Goal: Task Accomplishment & Management: Complete application form

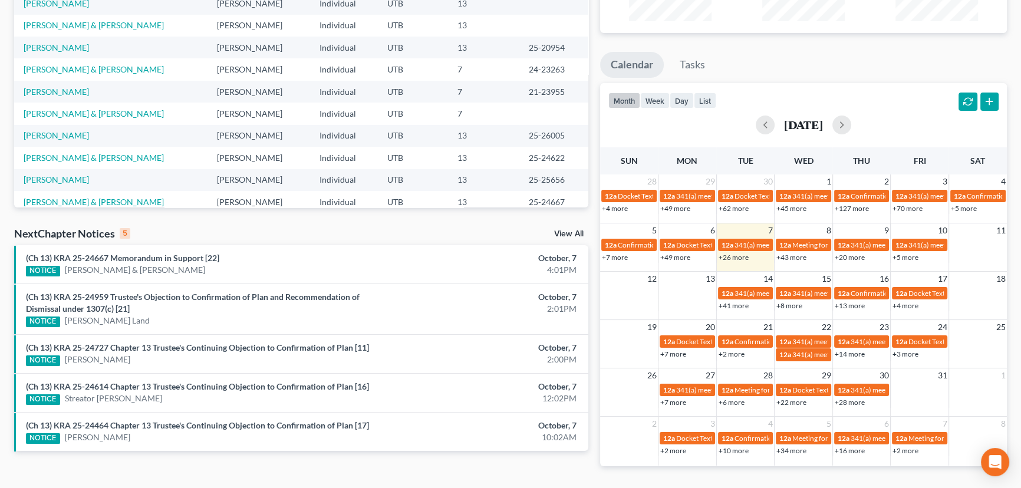
scroll to position [160, 0]
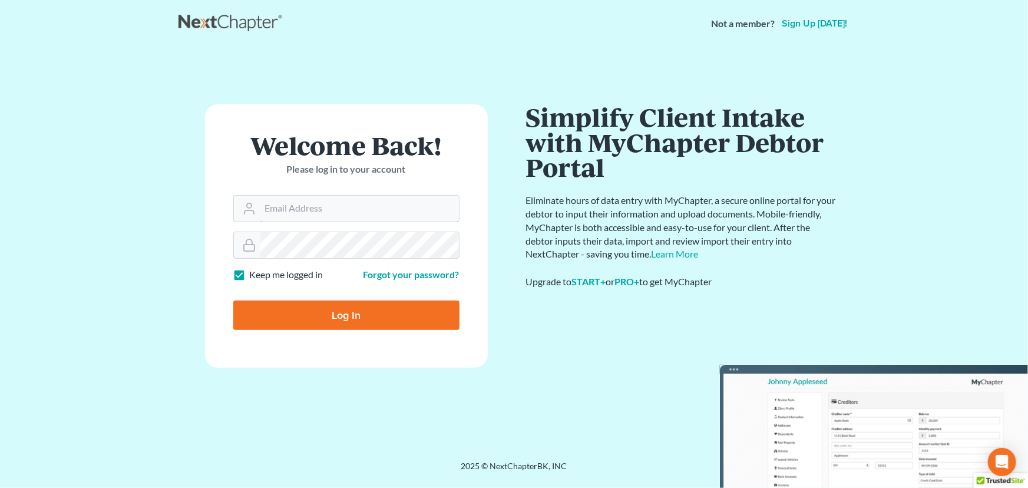
type input "utahbankruptcyfirm@gmail.com"
click at [344, 316] on input "Log In" at bounding box center [346, 315] width 226 height 29
type input "Thinking..."
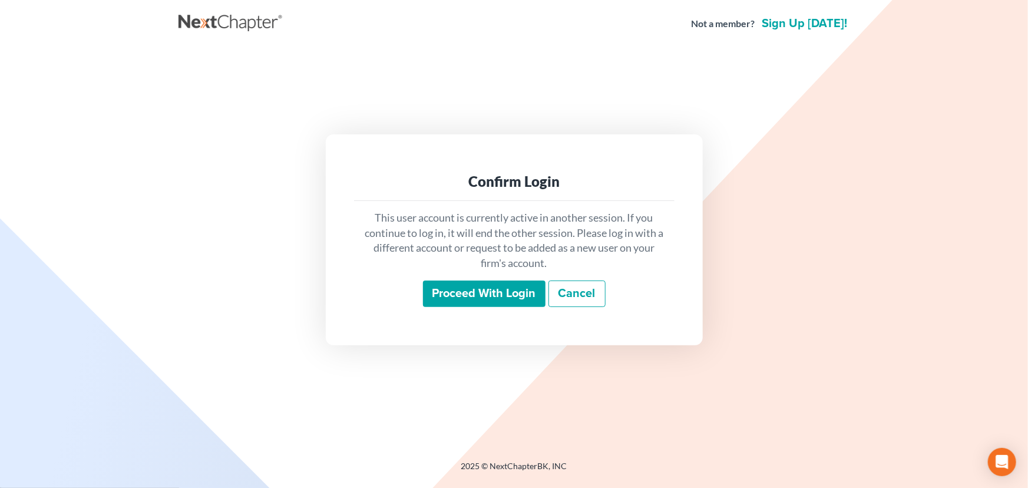
click at [483, 295] on input "Proceed with login" at bounding box center [484, 294] width 123 height 27
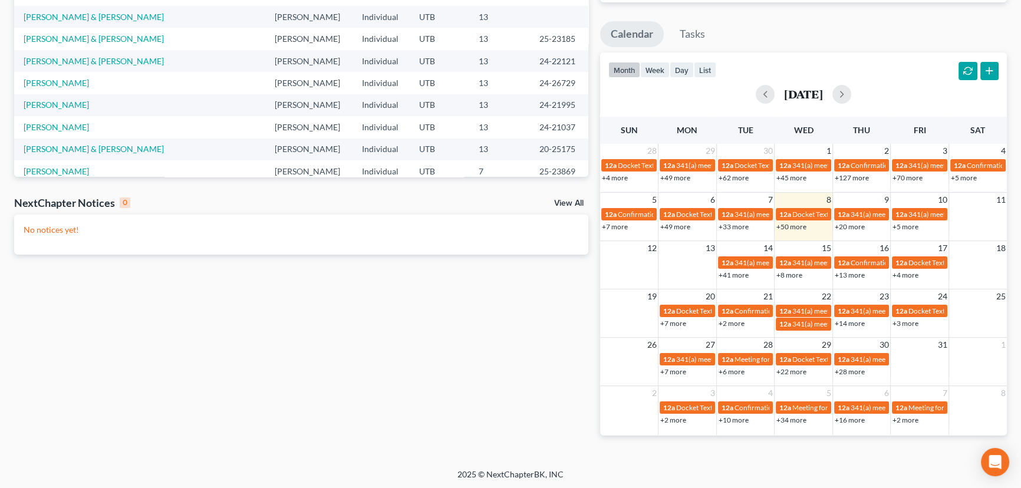
scroll to position [192, 0]
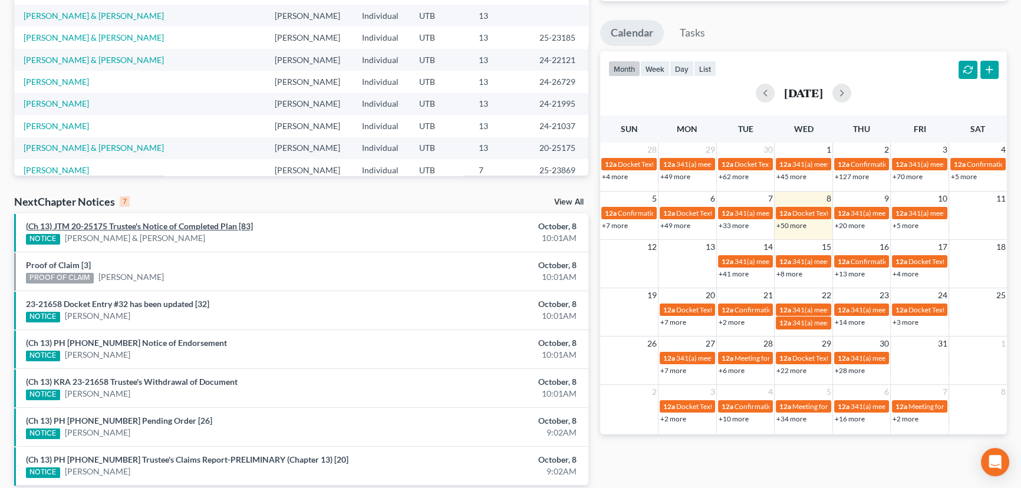
click at [167, 226] on link "(Ch 13) JTM 20-25175 Trustee's Notice of Completed Plan [83]" at bounding box center [139, 226] width 227 height 10
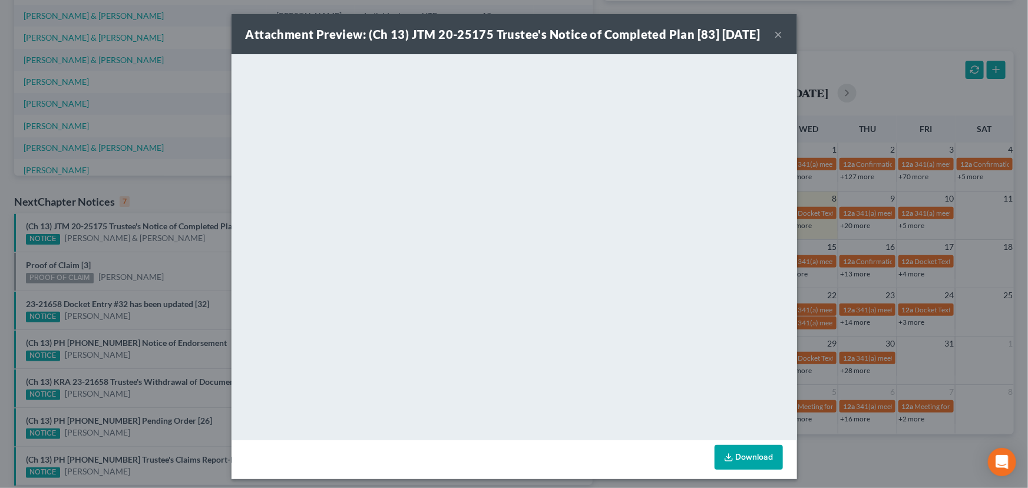
drag, startPoint x: 133, startPoint y: 257, endPoint x: 88, endPoint y: 256, distance: 44.2
click at [133, 257] on div "Attachment Preview: (Ch 13) JTM 20-25175 Trustee's Notice of Completed Plan [83…" at bounding box center [514, 244] width 1028 height 488
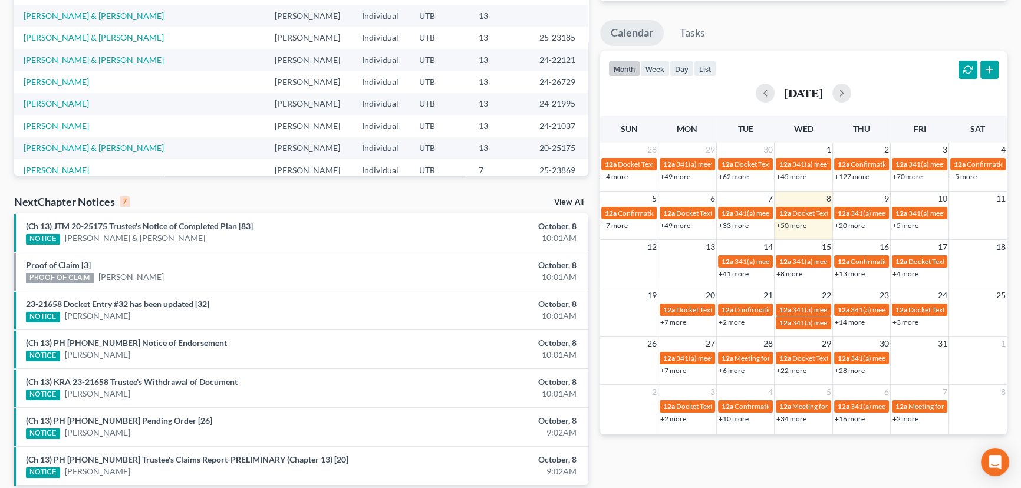
click at [60, 262] on link "Proof of Claim [3]" at bounding box center [58, 265] width 65 height 10
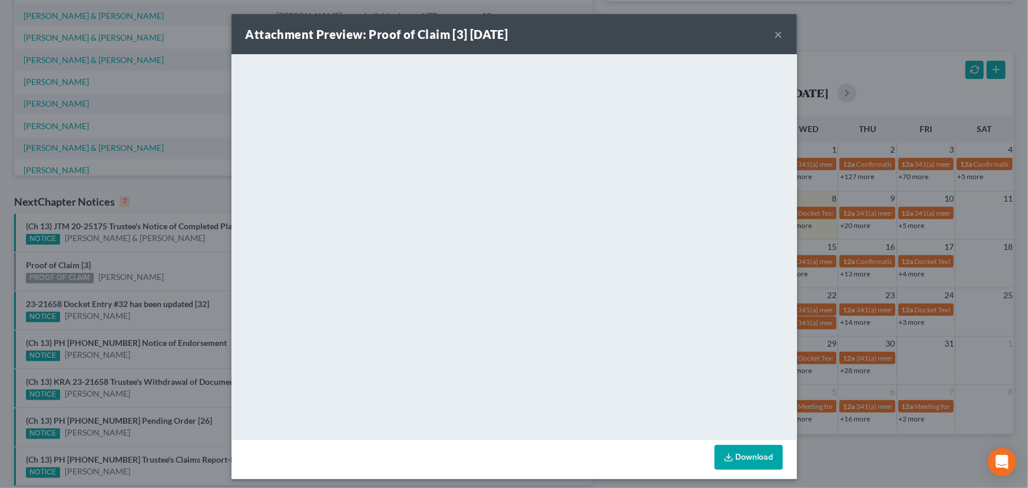
click at [124, 258] on div "Attachment Preview: Proof of Claim [3] 10/08/2025 × <object ng-attr-data='https…" at bounding box center [514, 244] width 1028 height 488
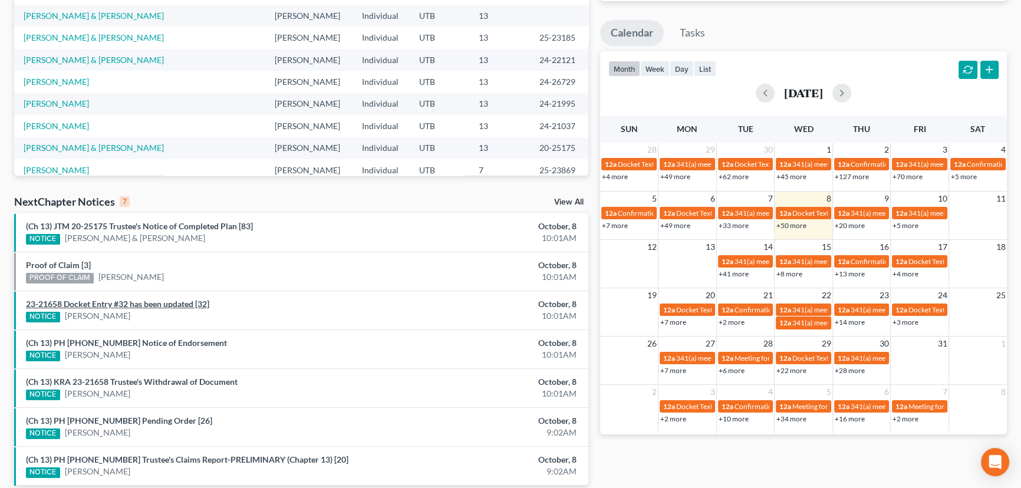
click at [138, 303] on link "23-21658 Docket Entry #32 has been updated [32]" at bounding box center [117, 304] width 183 height 10
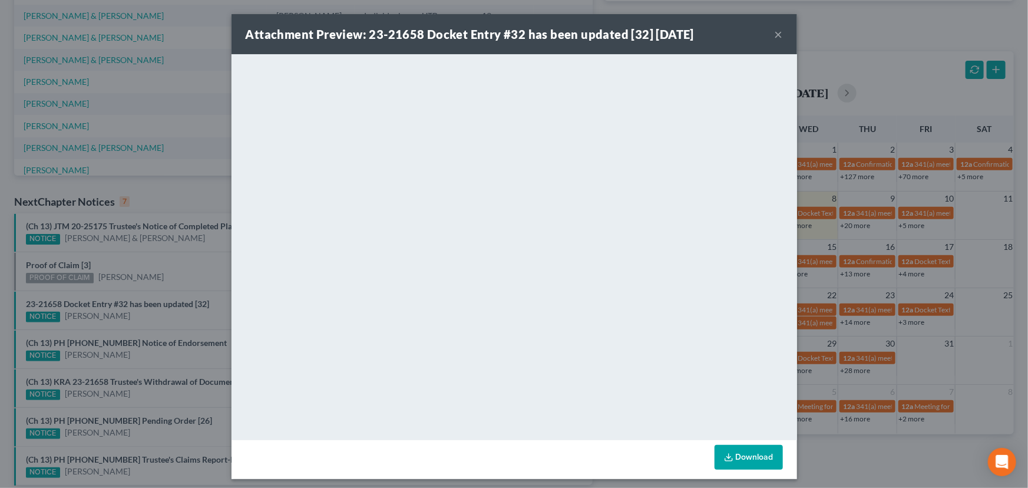
drag, startPoint x: 146, startPoint y: 318, endPoint x: 147, endPoint y: 327, distance: 8.3
click at [146, 318] on div "Attachment Preview: 23-21658 Docket Entry #32 has been updated [32] 10/08/2025 …" at bounding box center [514, 244] width 1028 height 488
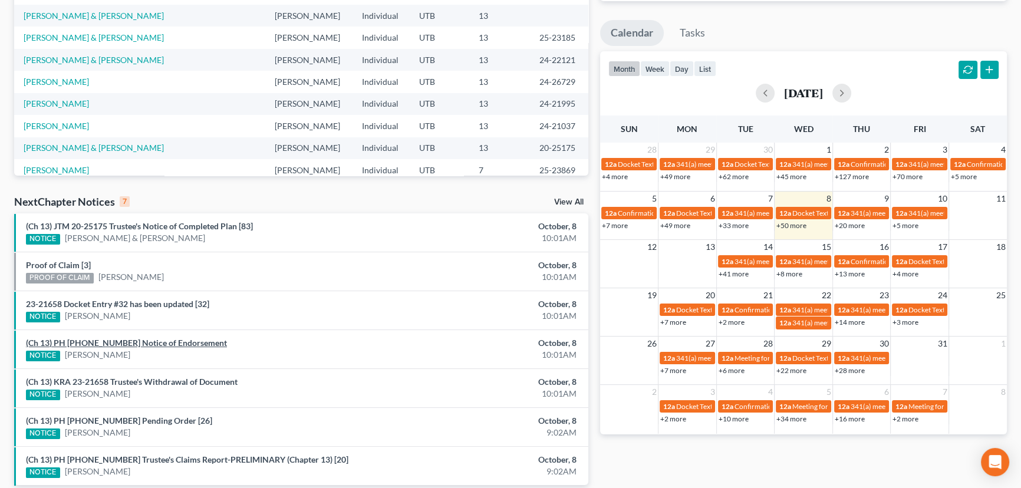
click at [145, 341] on link "(Ch 13) PH 24-26729 Notice of Endorsement" at bounding box center [126, 343] width 201 height 10
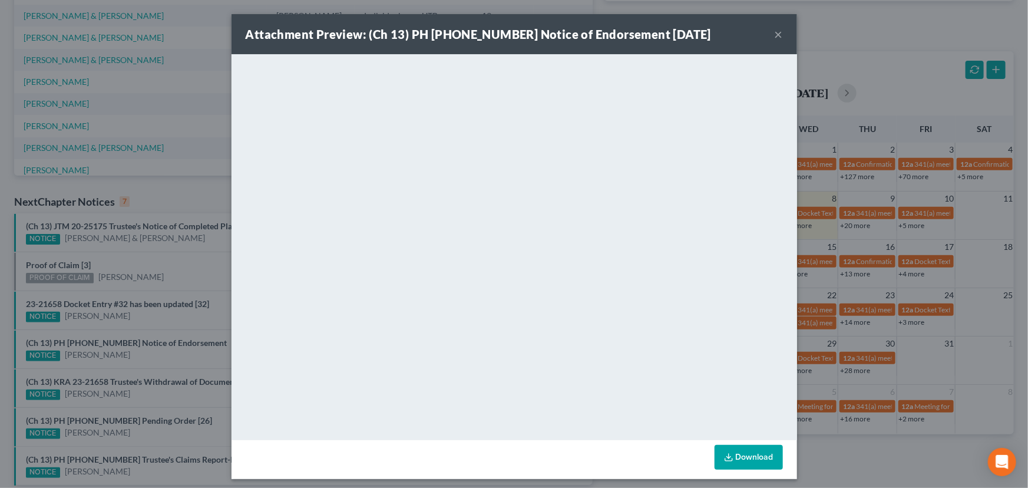
drag, startPoint x: 147, startPoint y: 354, endPoint x: 149, endPoint y: 360, distance: 6.2
click at [147, 355] on div "Attachment Preview: (Ch 13) PH 24-26729 Notice of Endorsement 10/08/2025 × <obj…" at bounding box center [514, 244] width 1028 height 488
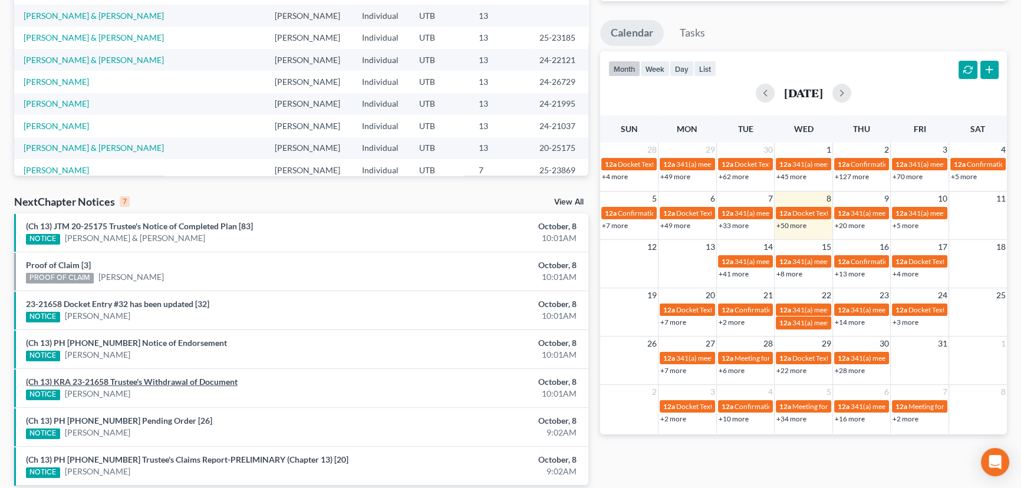
click at [153, 380] on link "(Ch 13) KRA 23-21658 Trustee's Withdrawal of Document" at bounding box center [132, 382] width 212 height 10
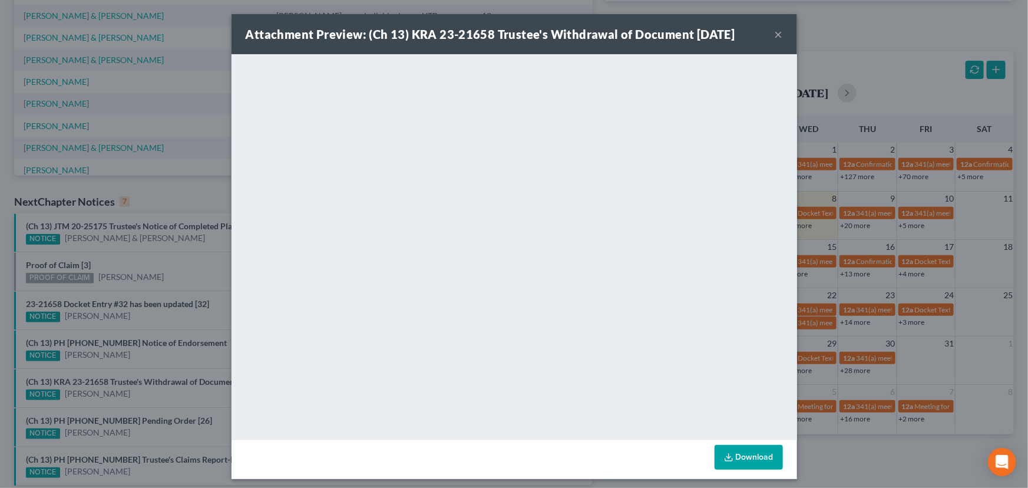
click at [154, 393] on div "Attachment Preview: (Ch 13) KRA 23-21658 Trustee's Withdrawal of Document 10/08…" at bounding box center [514, 244] width 1028 height 488
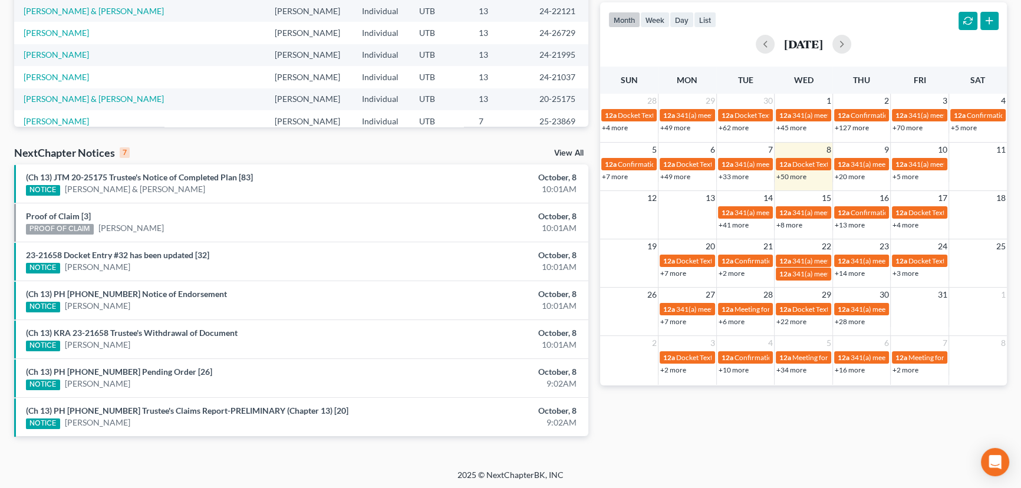
scroll to position [242, 0]
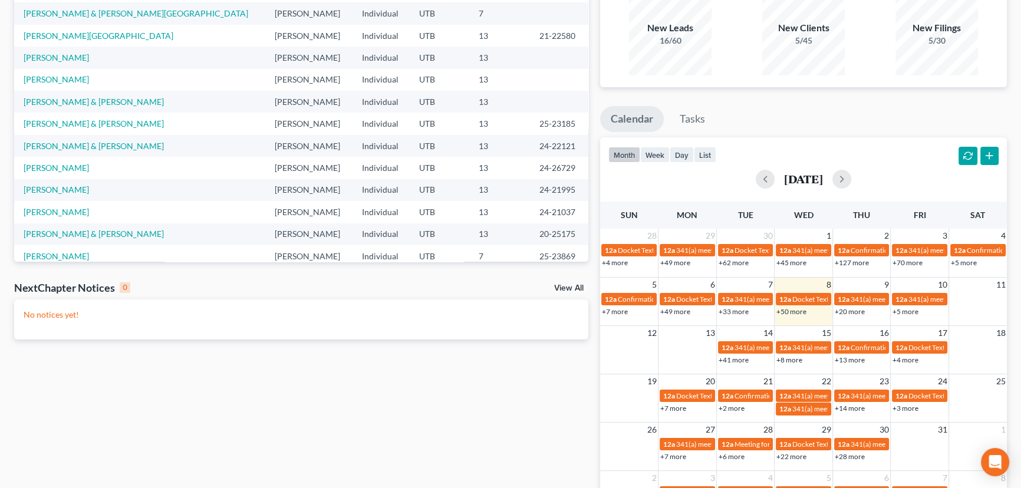
scroll to position [107, 0]
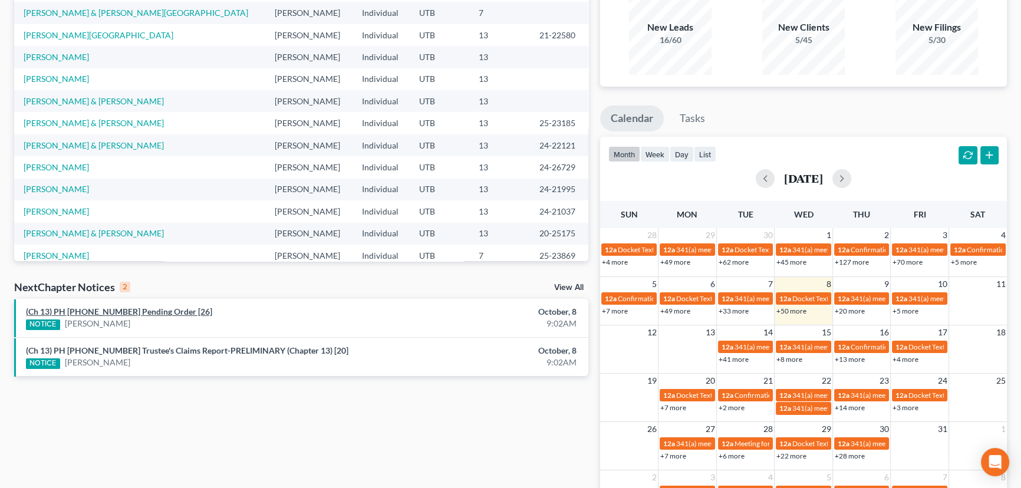
click at [112, 311] on link "(Ch 13) PH 24-26729 Pending Order [26]" at bounding box center [119, 311] width 186 height 10
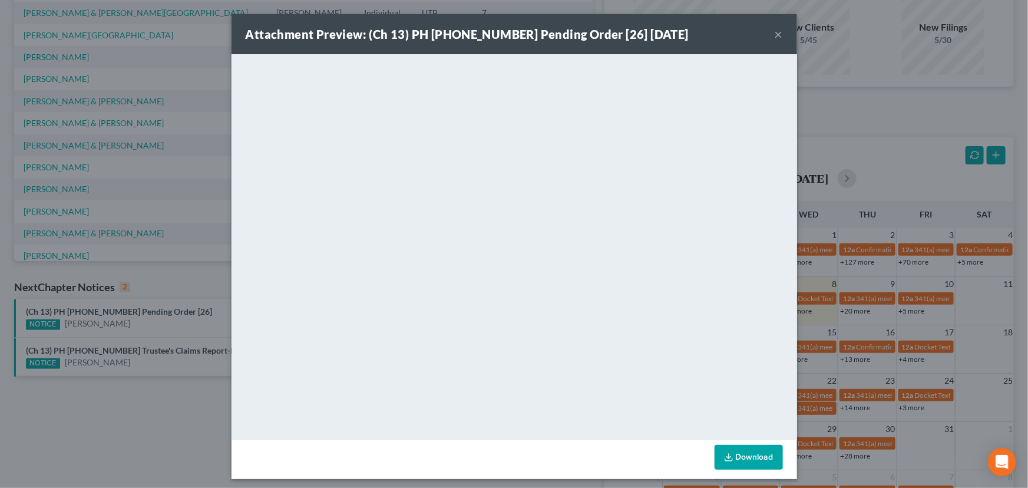
click at [195, 311] on div "Attachment Preview: (Ch 13) PH 24-26729 Pending Order [26] 10/08/2025 × <object…" at bounding box center [514, 244] width 1028 height 488
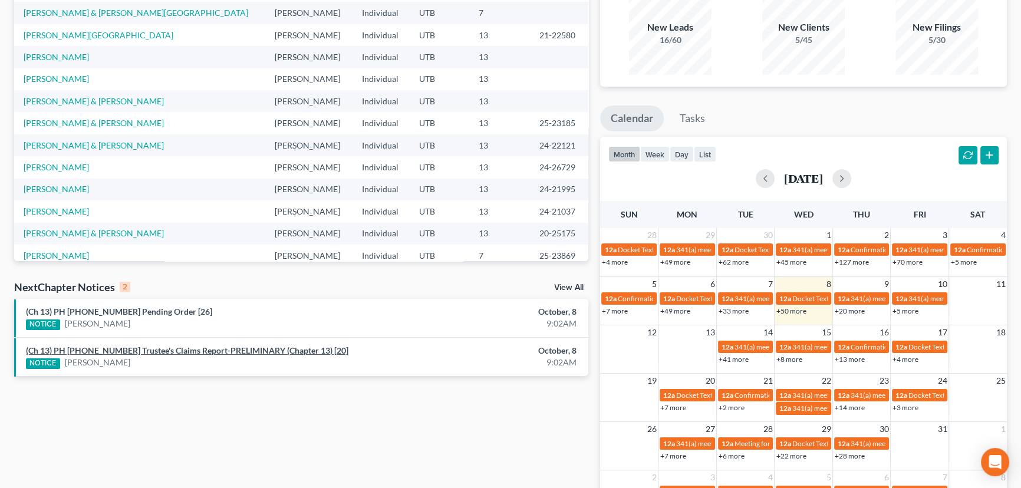
click at [177, 348] on link "(Ch 13) PH 25-20113 Trustee's Claims Report-PRELIMINARY (Chapter 13) [20]" at bounding box center [187, 350] width 322 height 10
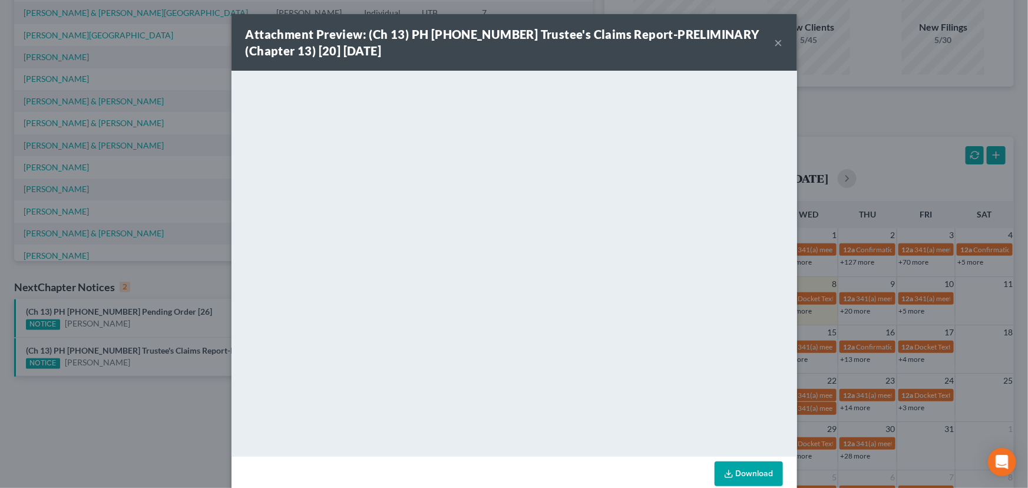
click at [776, 41] on button "×" at bounding box center [779, 42] width 8 height 14
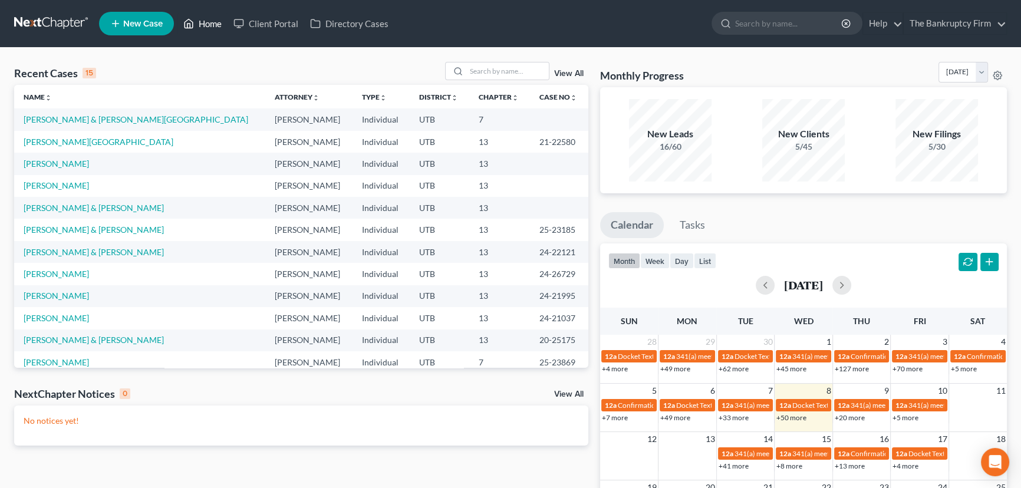
click at [216, 24] on link "Home" at bounding box center [202, 23] width 50 height 21
click at [473, 71] on input "search" at bounding box center [507, 70] width 83 height 17
click at [494, 70] on input "search" at bounding box center [507, 70] width 83 height 17
type input "Nersisian"
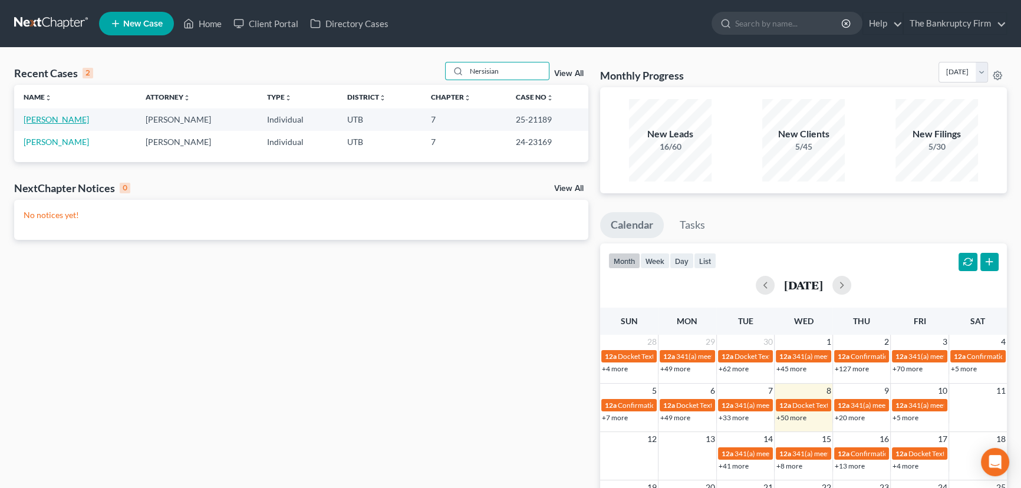
click at [47, 118] on link "[PERSON_NAME]" at bounding box center [56, 119] width 65 height 10
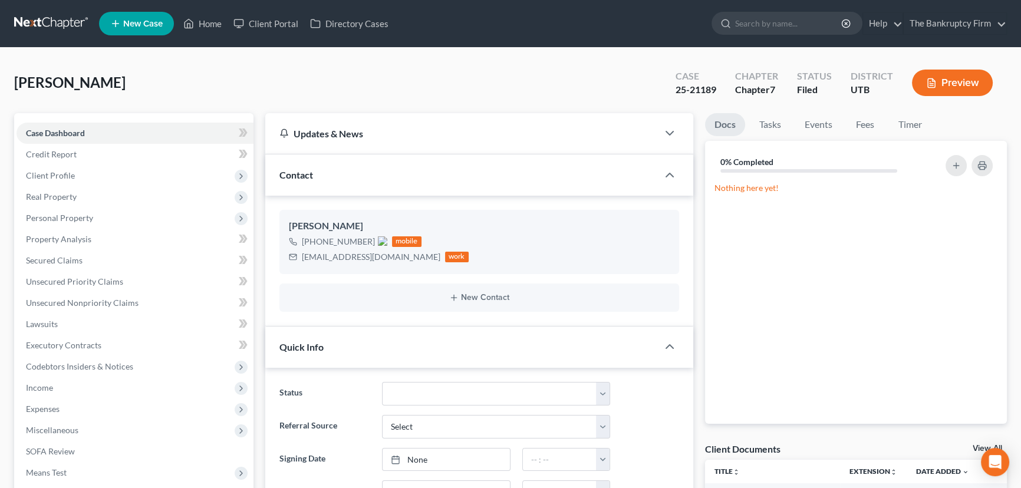
click at [978, 448] on link "View All" at bounding box center [986, 448] width 29 height 8
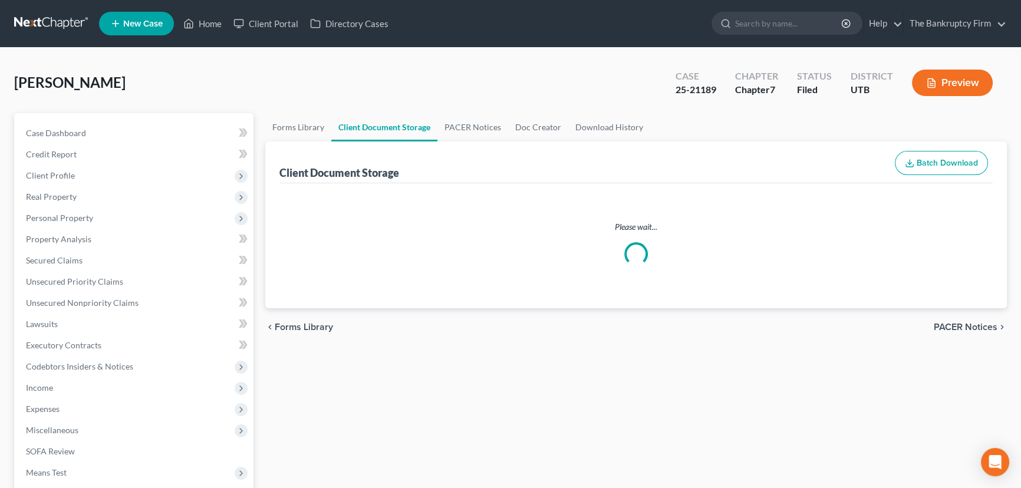
select select "30"
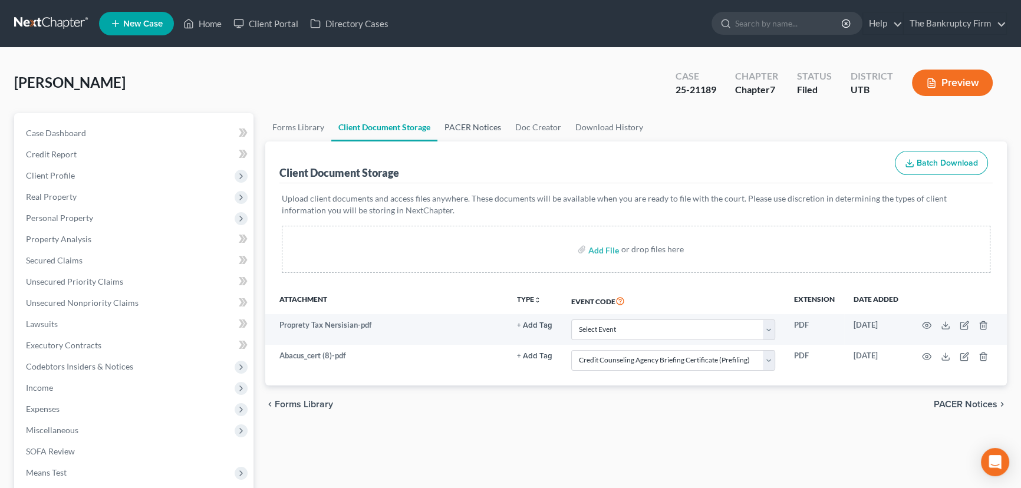
click at [477, 125] on link "PACER Notices" at bounding box center [472, 127] width 71 height 28
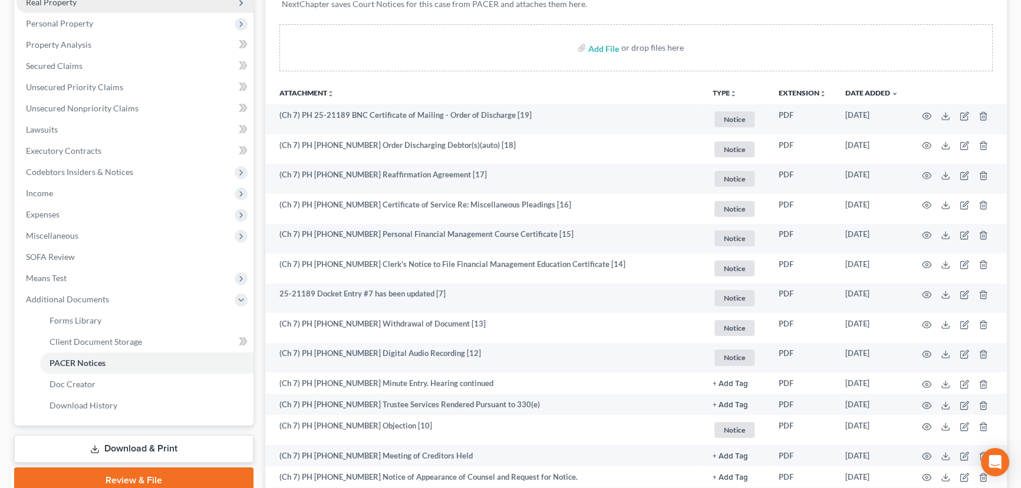
scroll to position [160, 0]
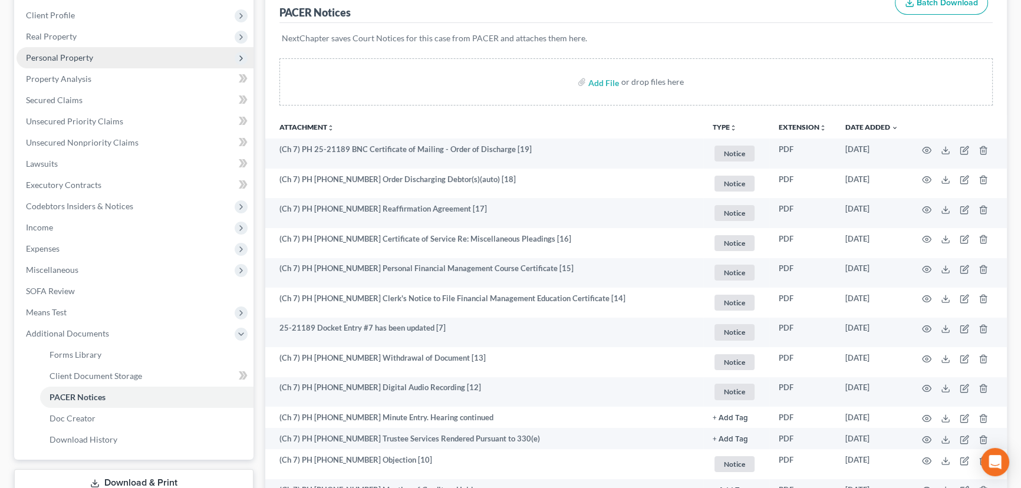
click at [68, 60] on span "Personal Property" at bounding box center [59, 57] width 67 height 10
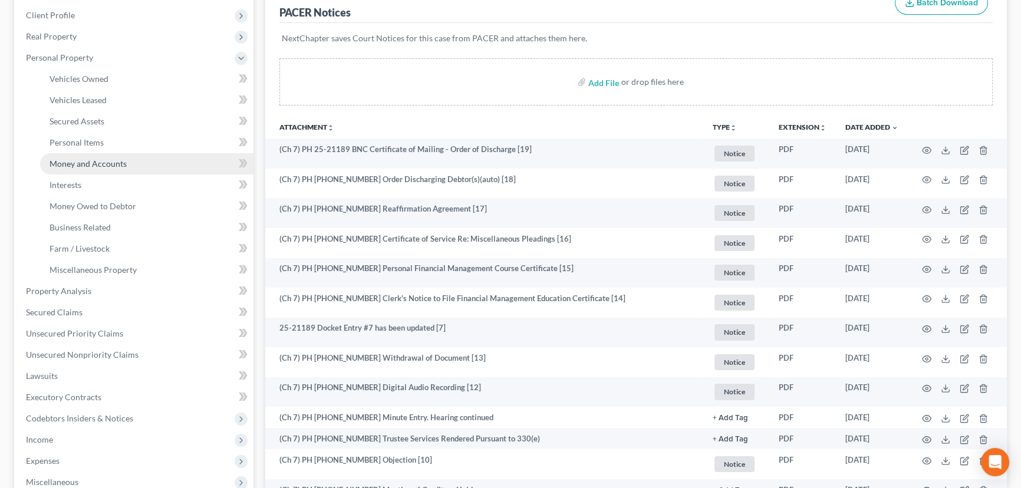
click at [88, 164] on span "Money and Accounts" at bounding box center [88, 164] width 77 height 10
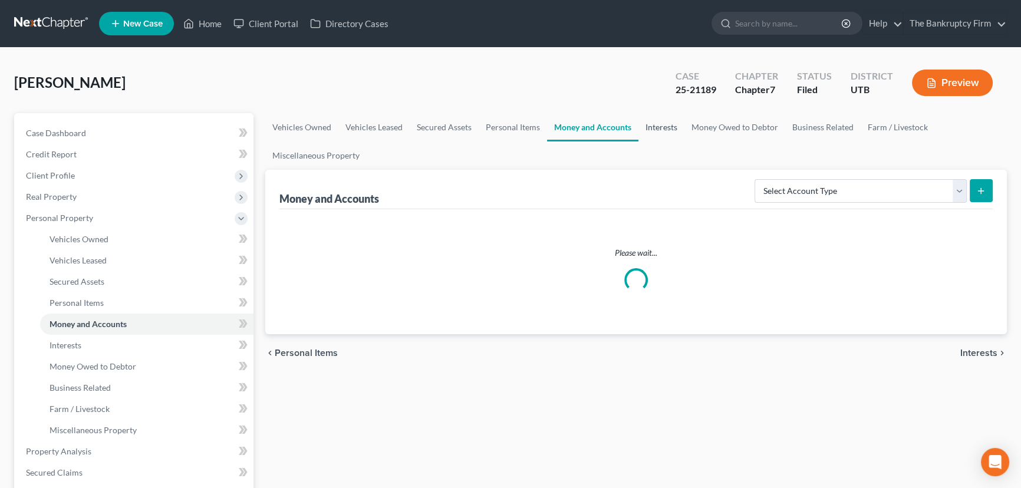
click at [661, 126] on link "Interests" at bounding box center [661, 127] width 46 height 28
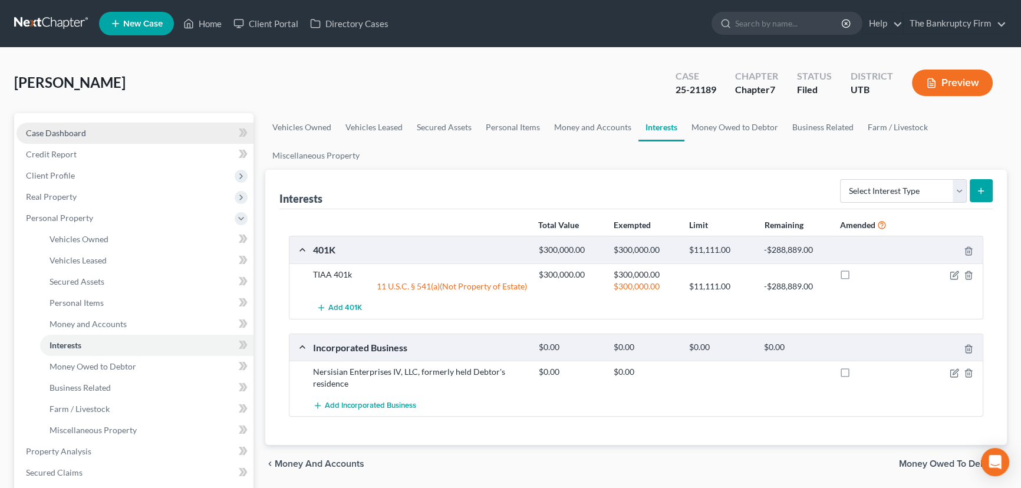
click at [56, 133] on span "Case Dashboard" at bounding box center [56, 133] width 60 height 10
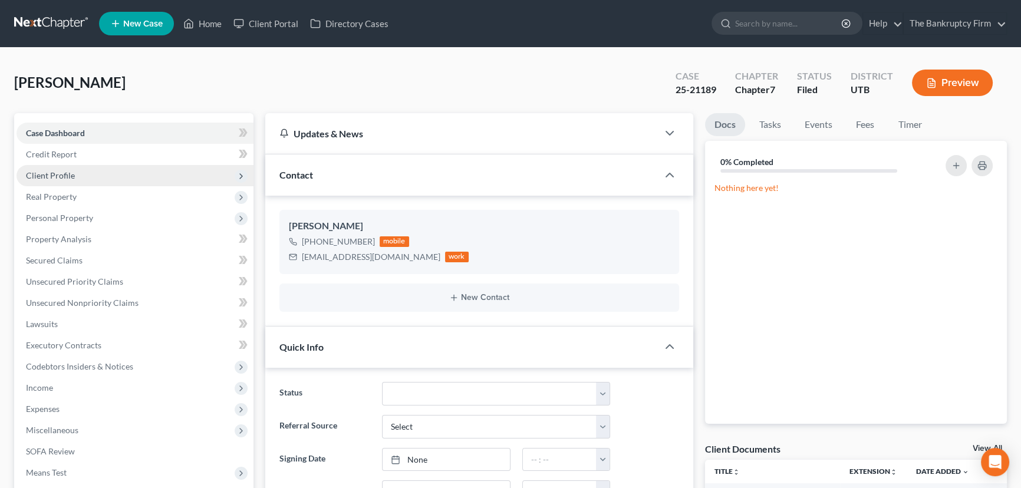
click at [55, 174] on span "Client Profile" at bounding box center [50, 175] width 49 height 10
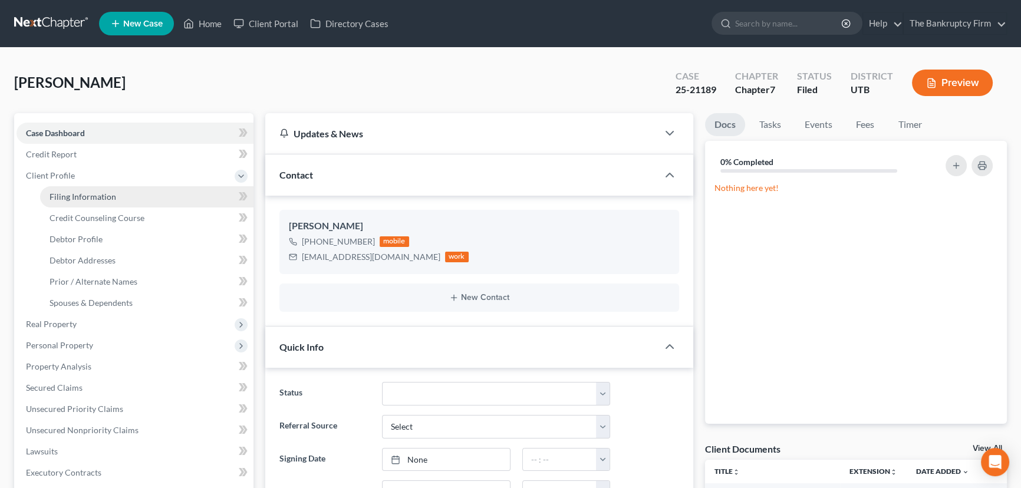
click at [85, 195] on span "Filing Information" at bounding box center [83, 197] width 67 height 10
select select "0"
select select "3"
select select "0"
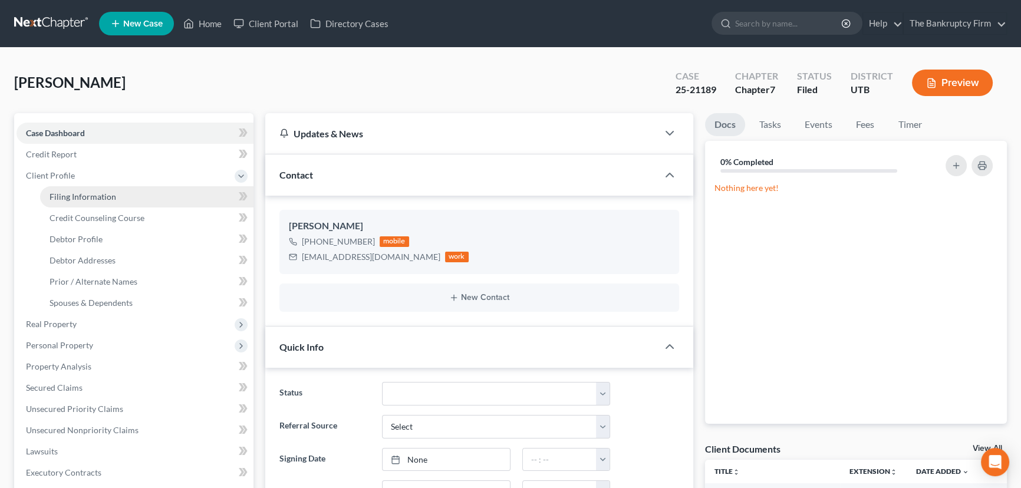
select select "46"
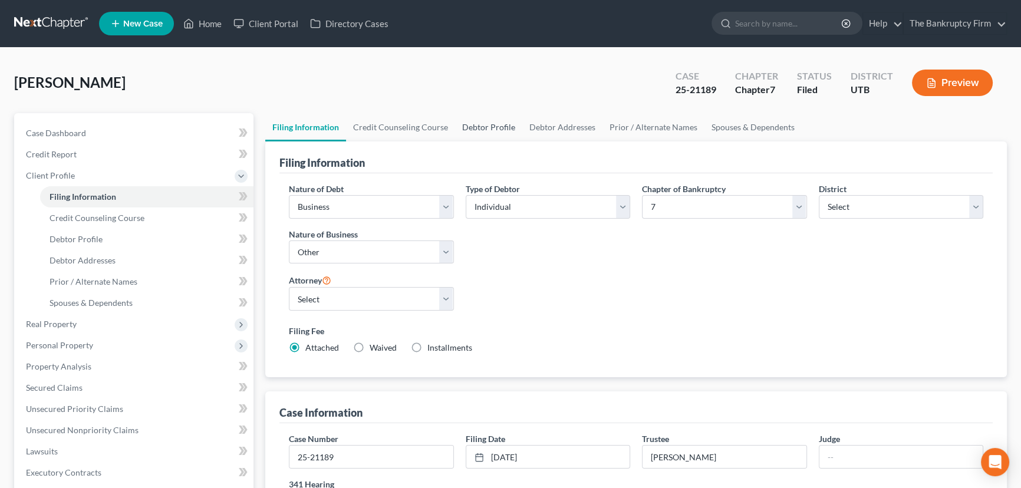
click at [480, 126] on link "Debtor Profile" at bounding box center [488, 127] width 67 height 28
select select "1"
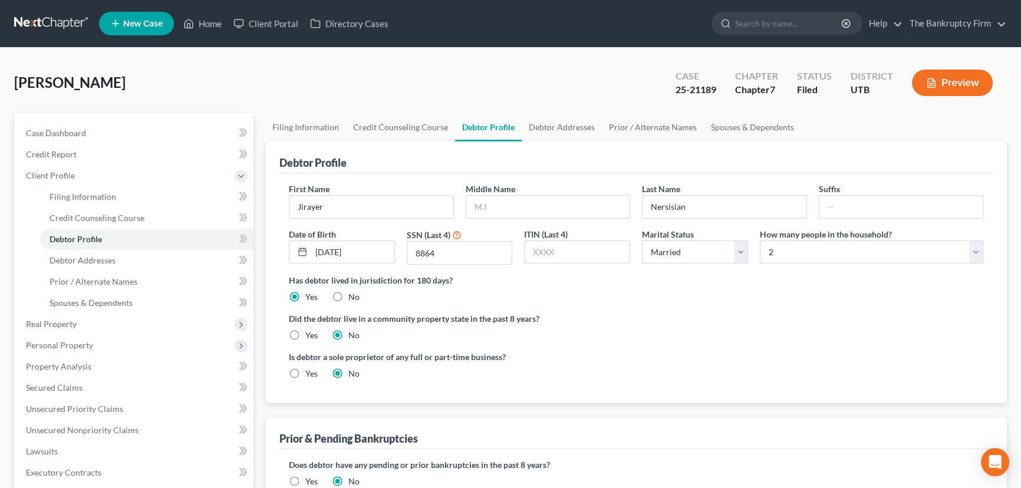
radio input "true"
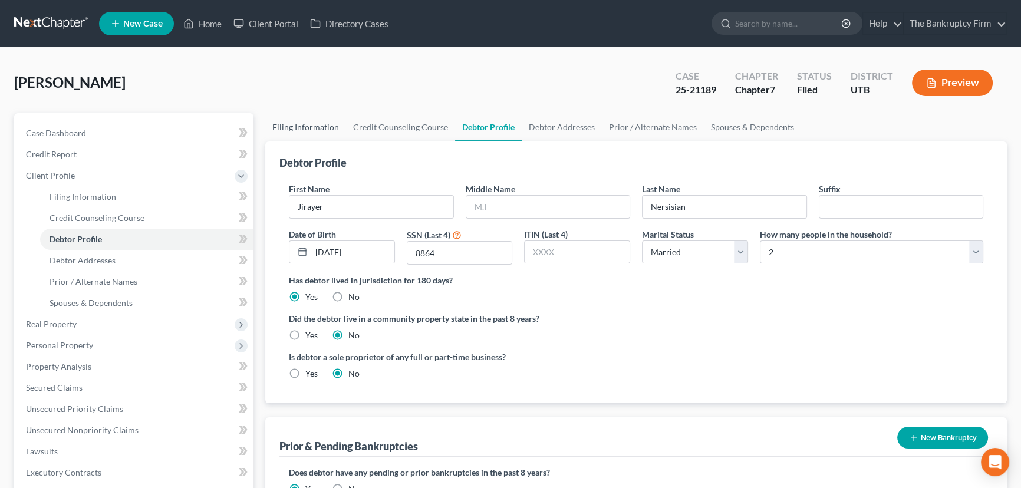
click at [298, 123] on link "Filing Information" at bounding box center [305, 127] width 81 height 28
select select "0"
select select "3"
select select "0"
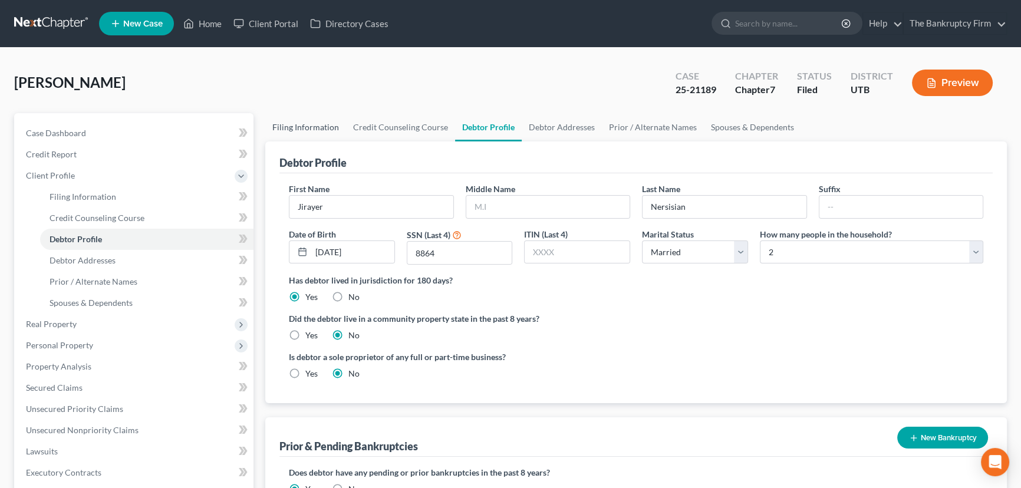
select select "81"
select select "0"
select select "46"
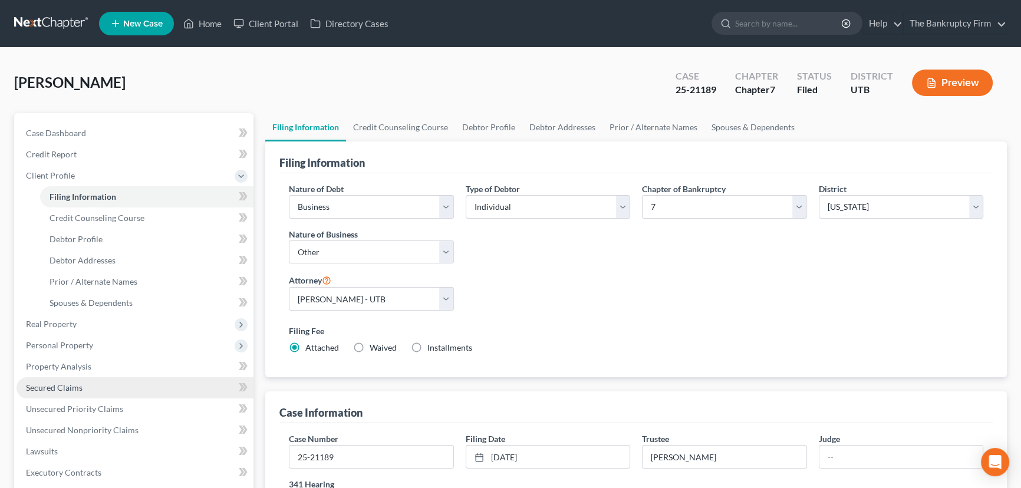
click at [50, 386] on span "Secured Claims" at bounding box center [54, 387] width 57 height 10
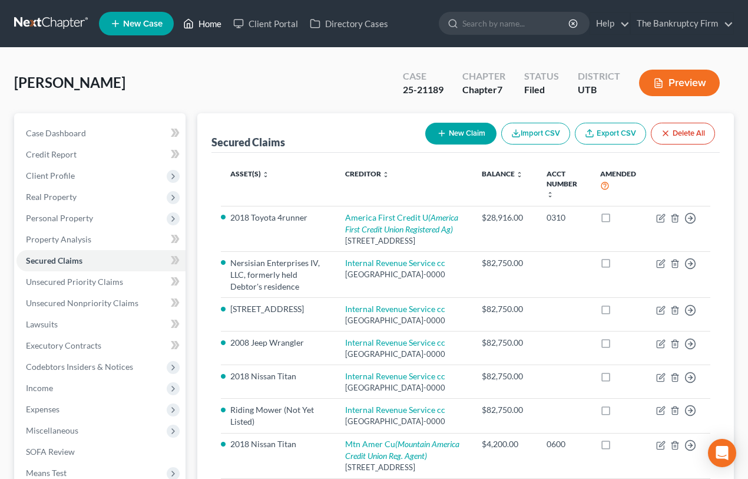
click at [202, 22] on link "Home" at bounding box center [202, 23] width 50 height 21
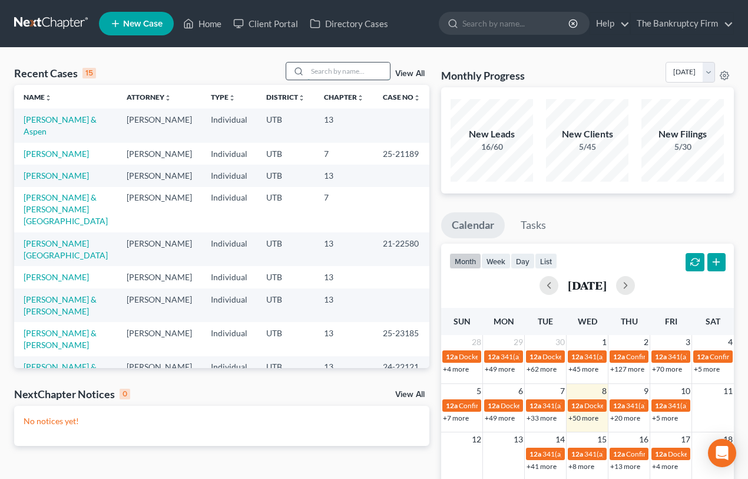
click at [322, 72] on input "search" at bounding box center [349, 70] width 83 height 17
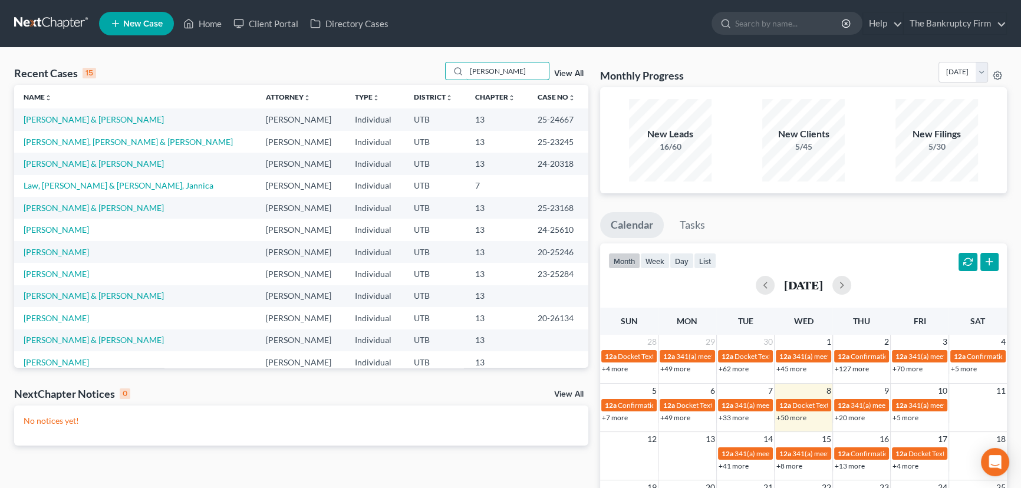
drag, startPoint x: 503, startPoint y: 70, endPoint x: 437, endPoint y: 70, distance: 66.6
click at [437, 70] on div "Recent Cases 15 Brian View All" at bounding box center [301, 73] width 574 height 23
type input "Jaramillo"
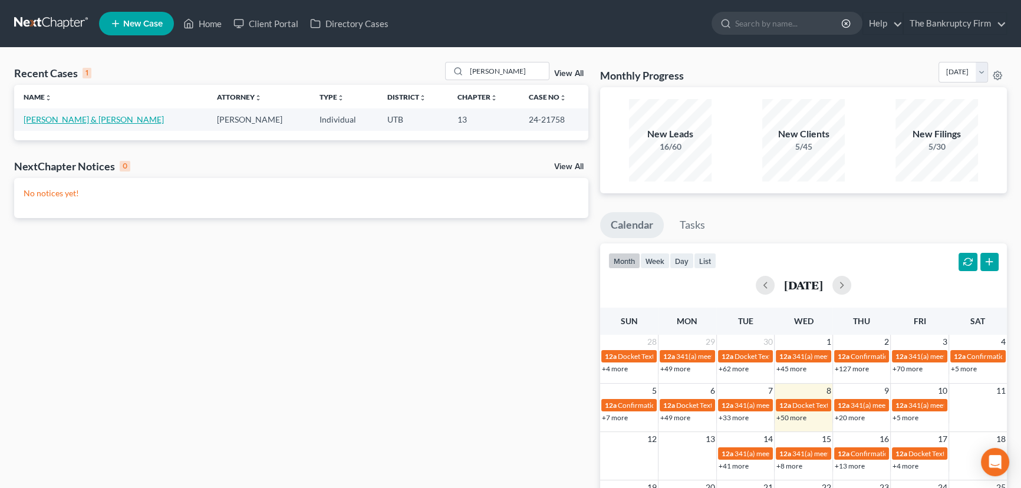
click at [72, 118] on link "Jaramillo, Shawnee & Matthew" at bounding box center [94, 119] width 140 height 10
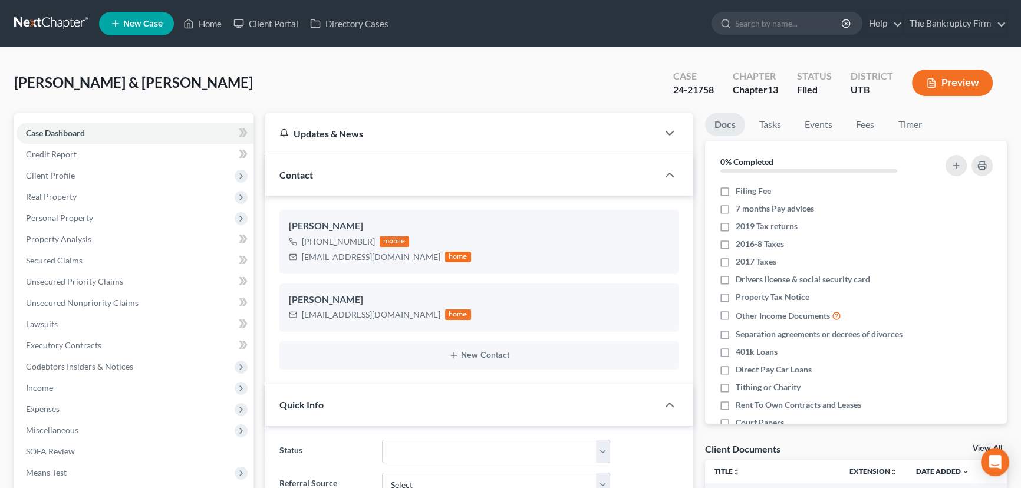
click at [974, 448] on link "View All" at bounding box center [986, 448] width 29 height 8
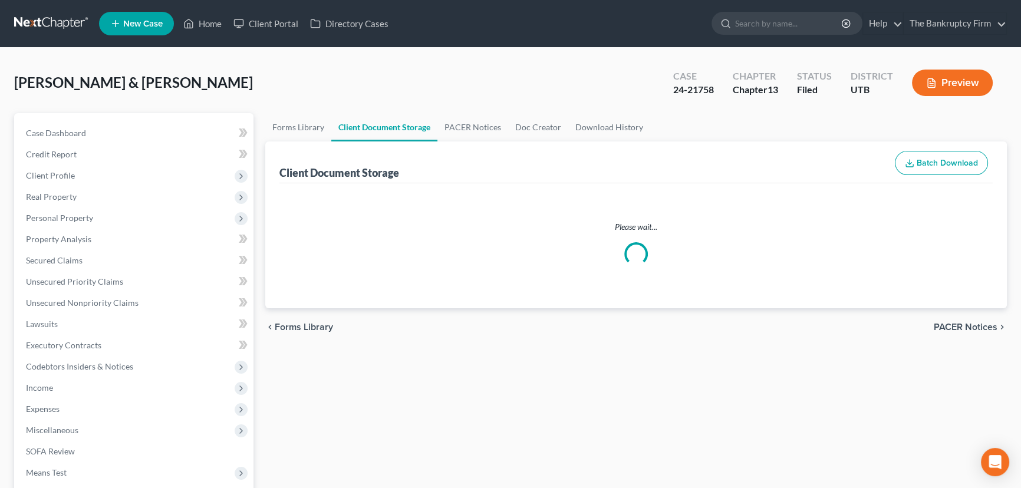
select select "26"
select select "30"
select select "41"
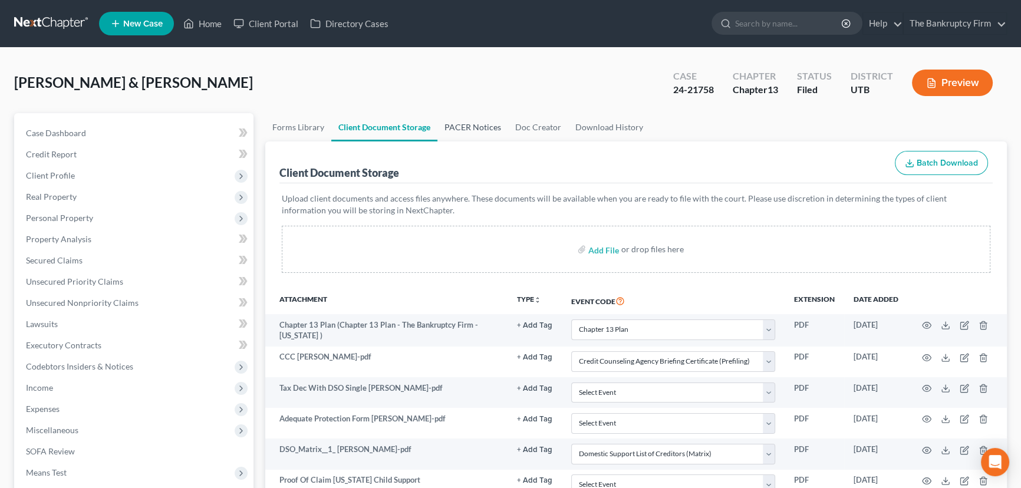
click at [461, 127] on link "PACER Notices" at bounding box center [472, 127] width 71 height 28
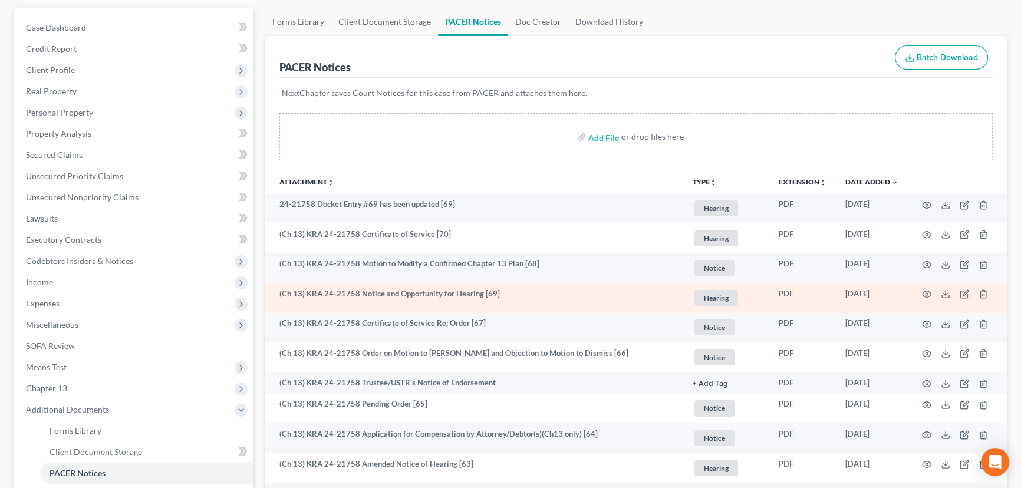
scroll to position [107, 0]
click at [925, 292] on circle "button" at bounding box center [926, 293] width 2 height 2
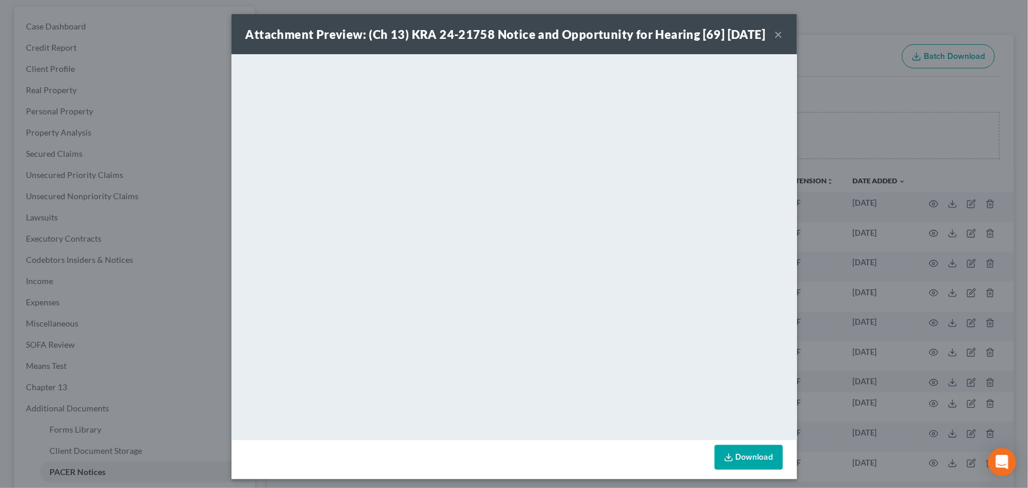
click at [775, 41] on button "×" at bounding box center [779, 34] width 8 height 14
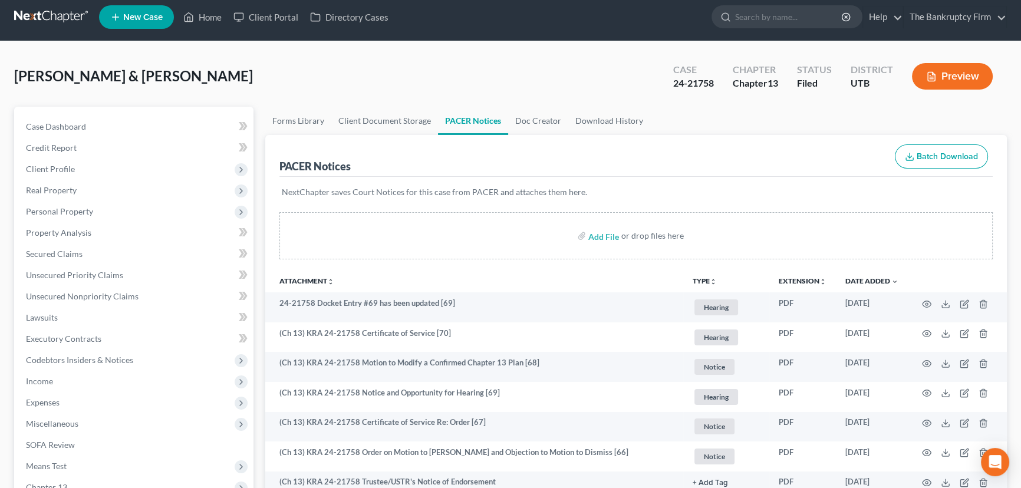
scroll to position [0, 0]
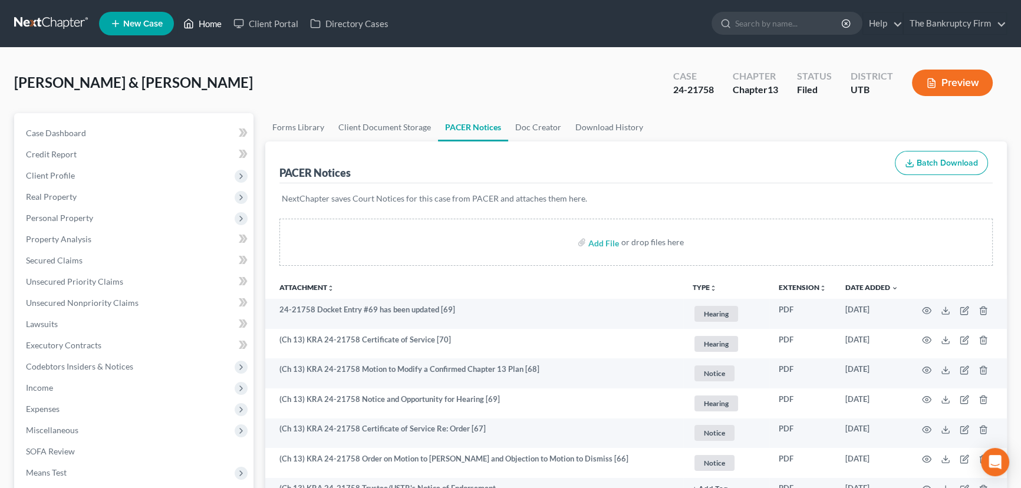
drag, startPoint x: 207, startPoint y: 24, endPoint x: 266, endPoint y: 60, distance: 68.5
click at [207, 24] on link "Home" at bounding box center [202, 23] width 50 height 21
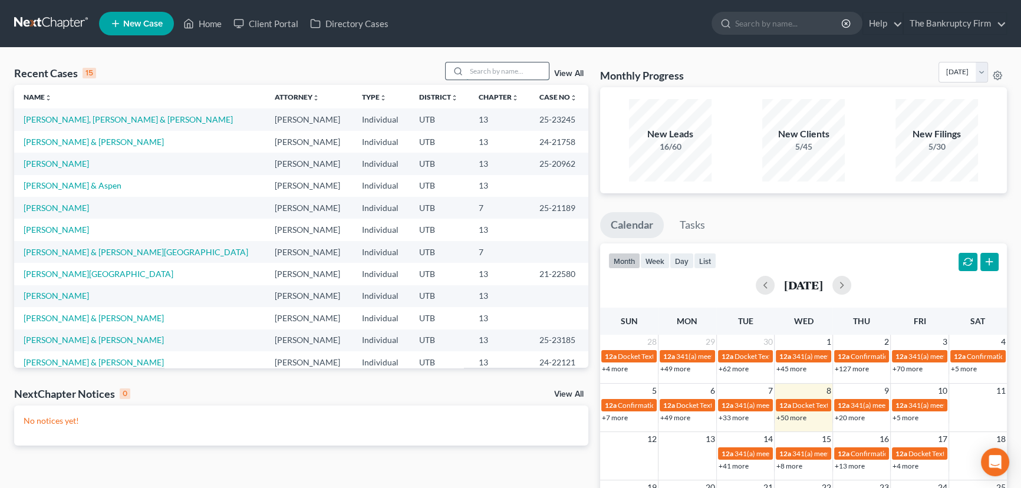
click at [482, 70] on input "search" at bounding box center [507, 70] width 83 height 17
type input "Brian"
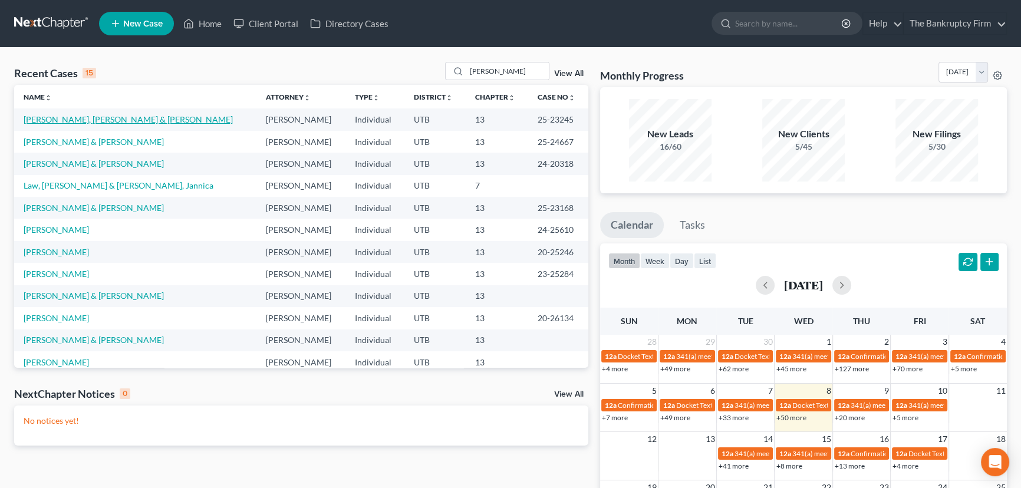
click at [82, 117] on link "Brian, Amberlee & Mark" at bounding box center [128, 119] width 209 height 10
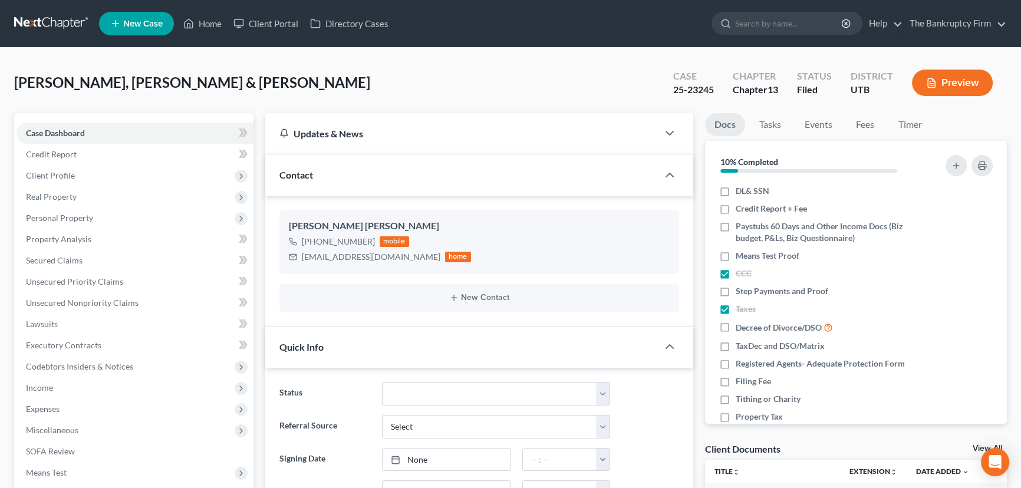
scroll to position [105, 0]
click at [977, 448] on link "View All" at bounding box center [986, 448] width 29 height 8
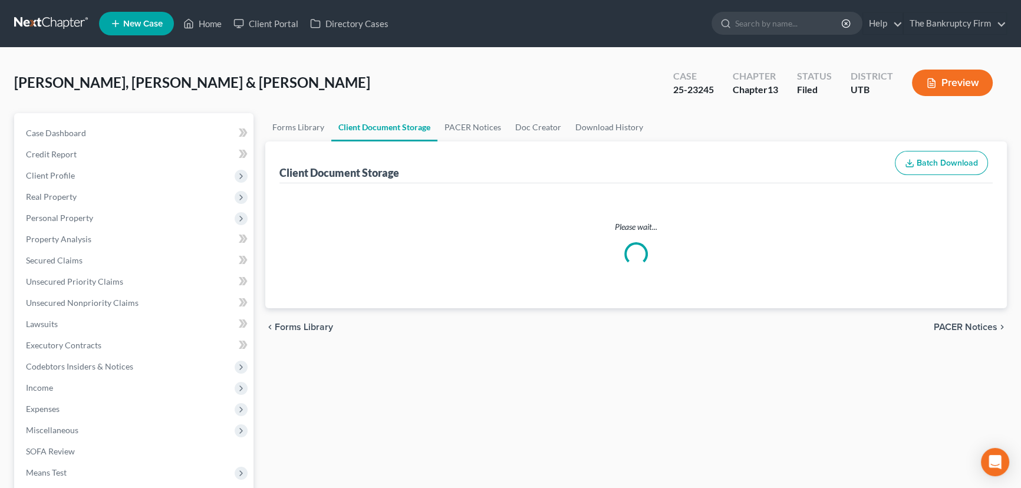
select select "30"
select select "26"
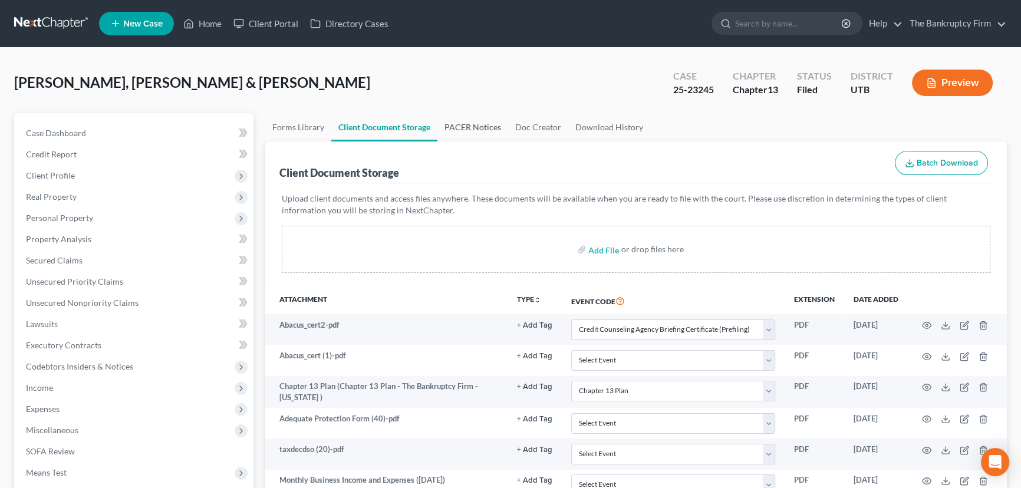
click at [460, 122] on link "PACER Notices" at bounding box center [472, 127] width 71 height 28
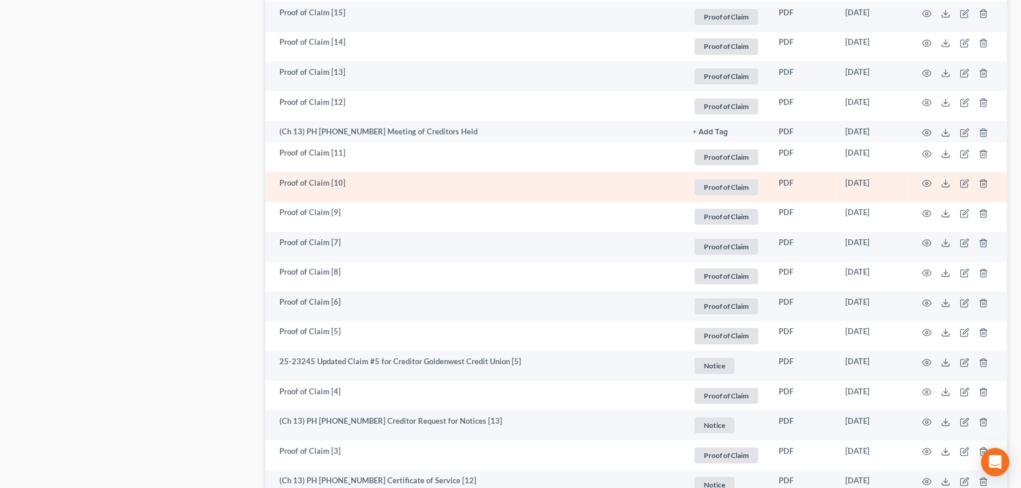
scroll to position [1232, 0]
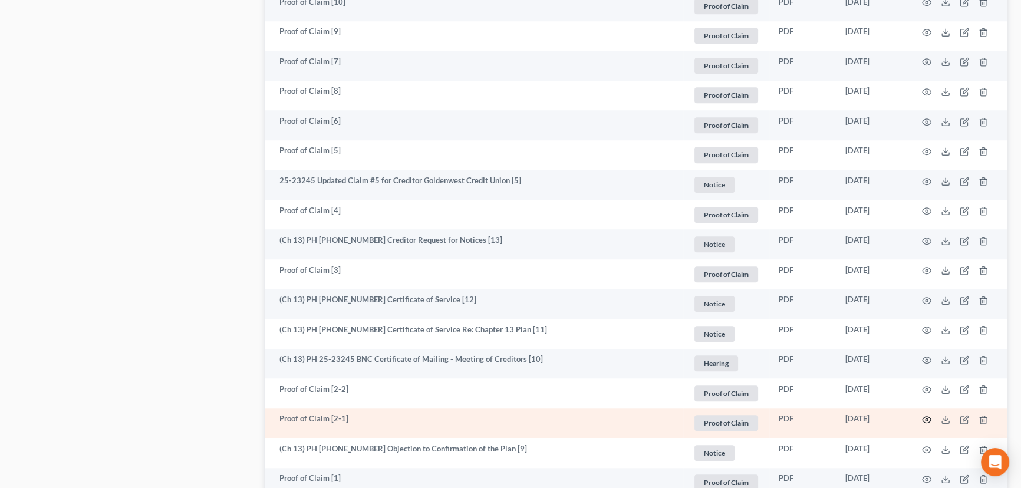
click at [926, 415] on icon "button" at bounding box center [926, 419] width 9 height 9
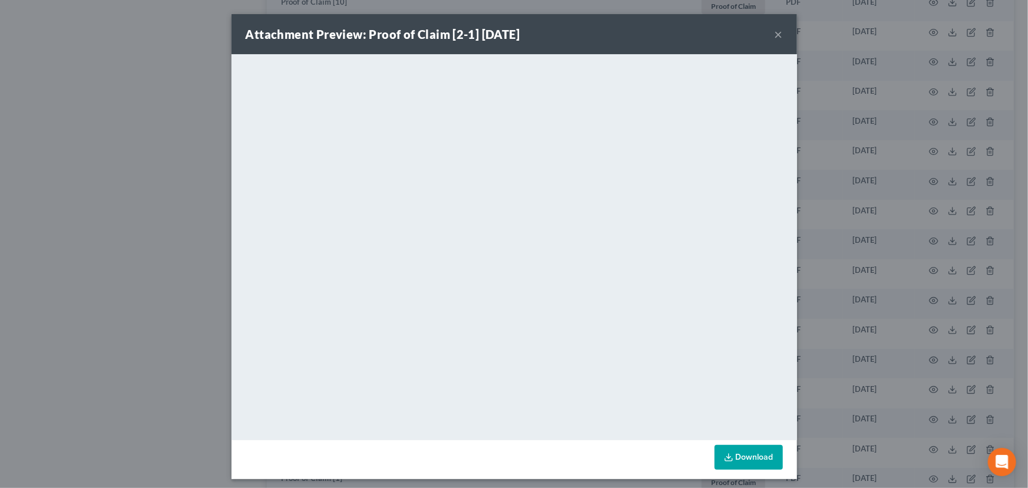
click at [776, 36] on button "×" at bounding box center [779, 34] width 8 height 14
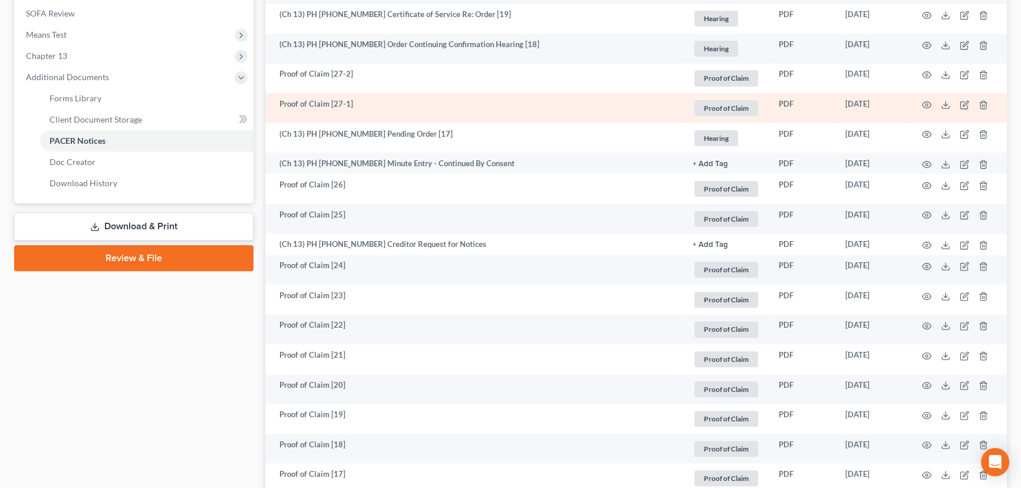
scroll to position [428, 0]
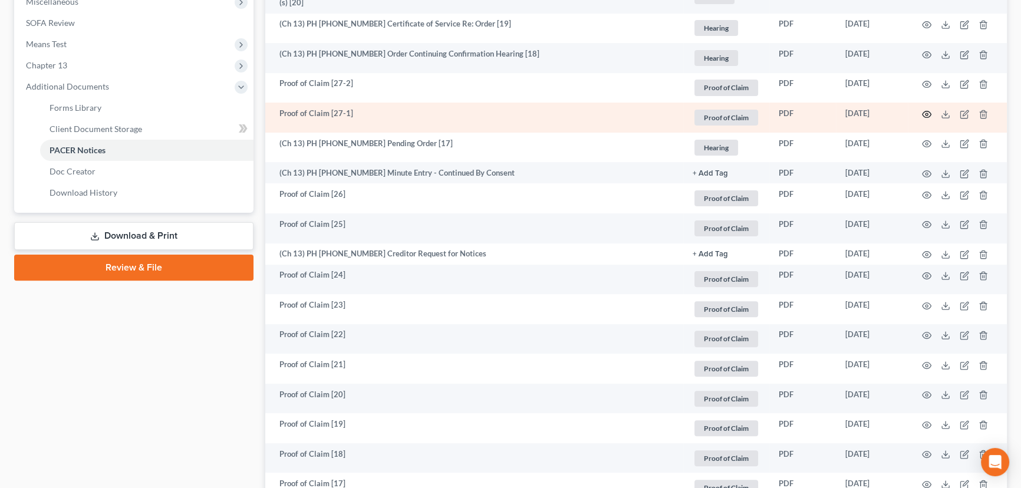
click at [925, 113] on circle "button" at bounding box center [926, 114] width 2 height 2
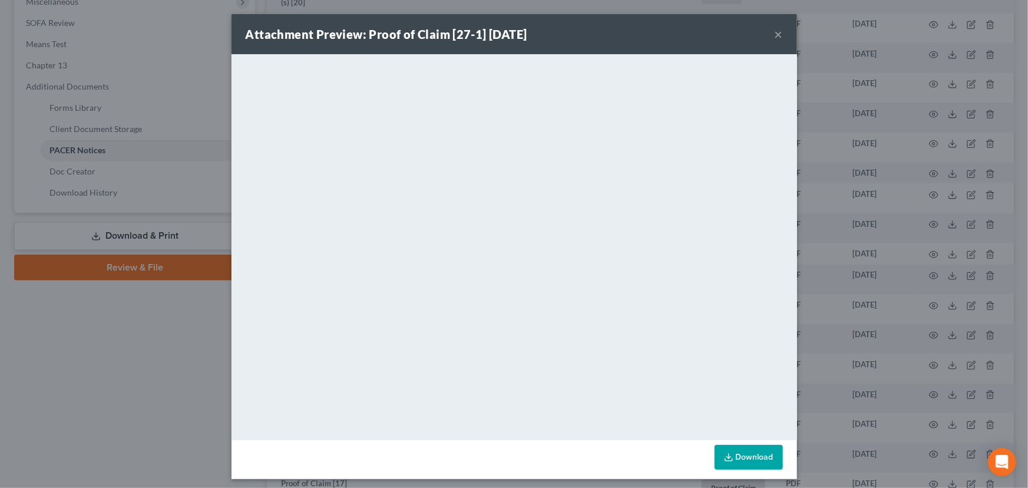
click at [777, 35] on button "×" at bounding box center [779, 34] width 8 height 14
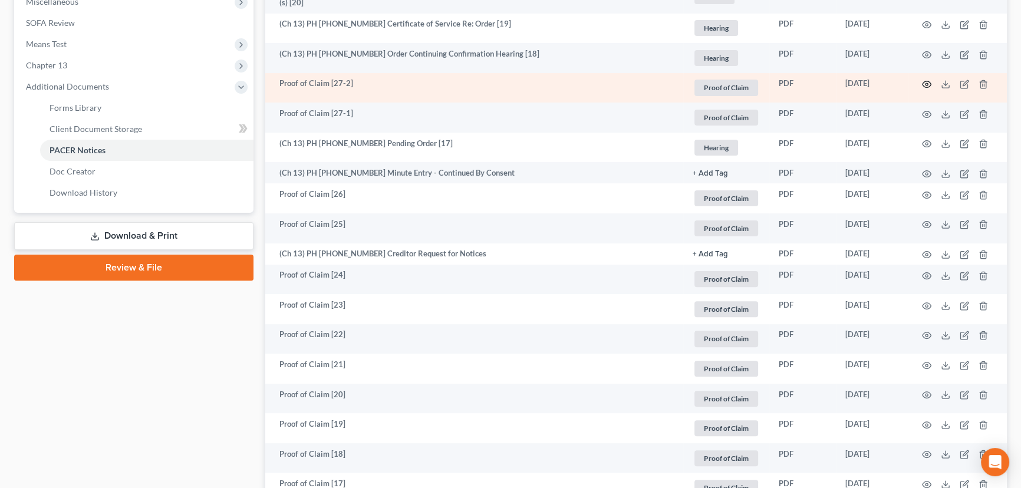
click at [924, 80] on icon "button" at bounding box center [926, 84] width 9 height 9
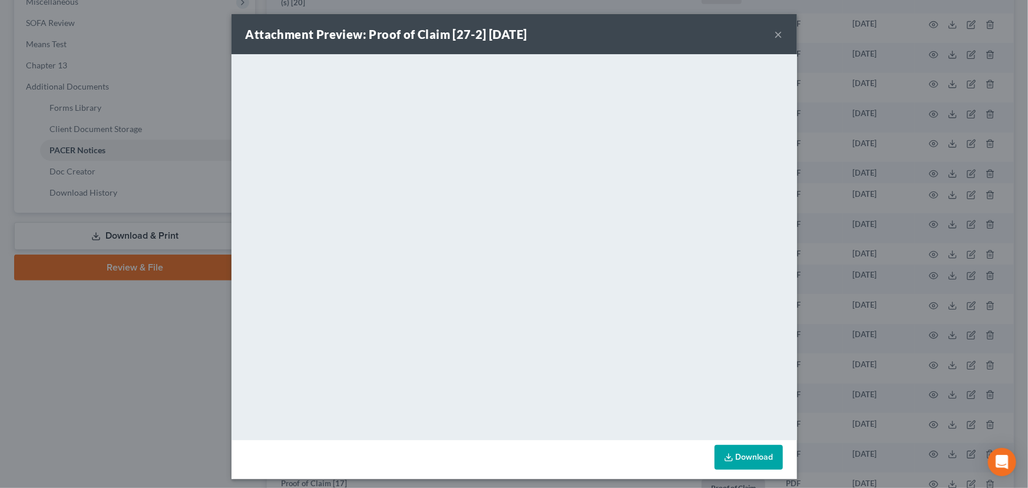
click at [775, 31] on button "×" at bounding box center [779, 34] width 8 height 14
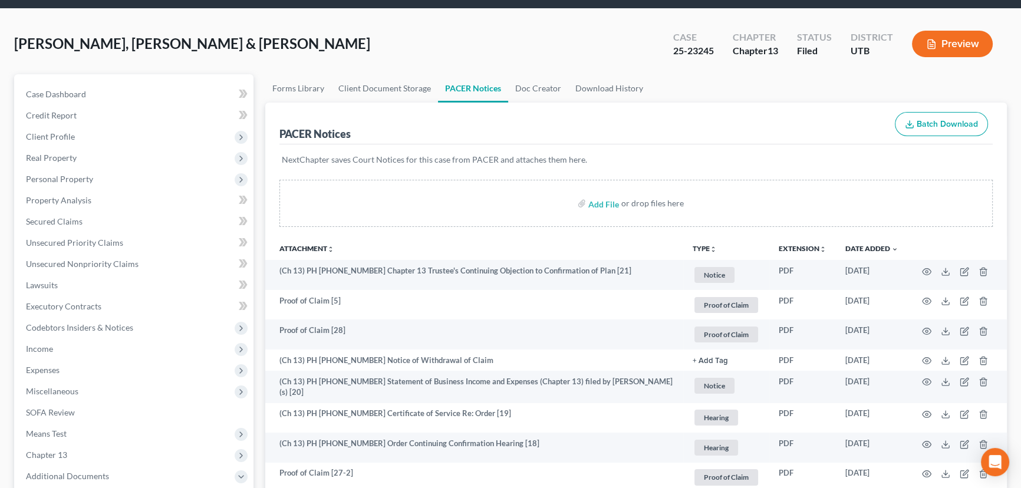
scroll to position [0, 0]
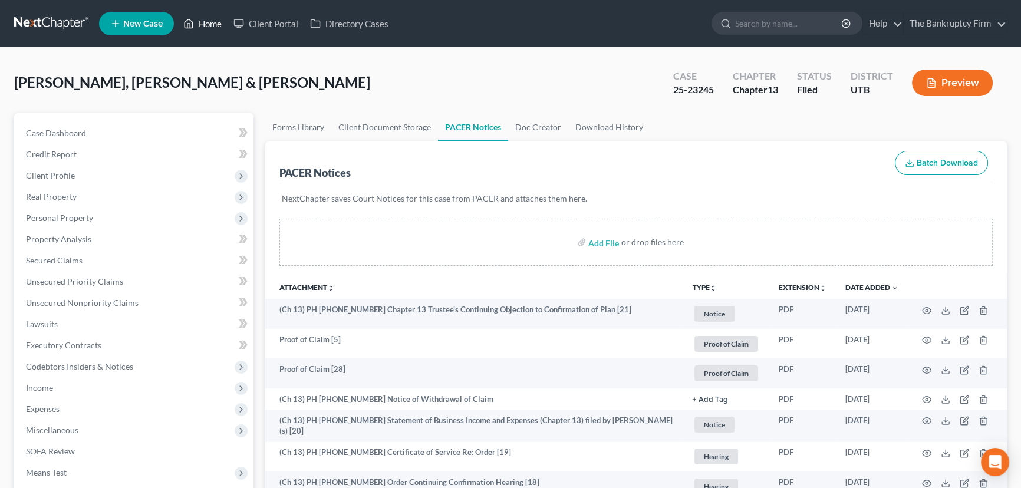
click at [206, 22] on link "Home" at bounding box center [202, 23] width 50 height 21
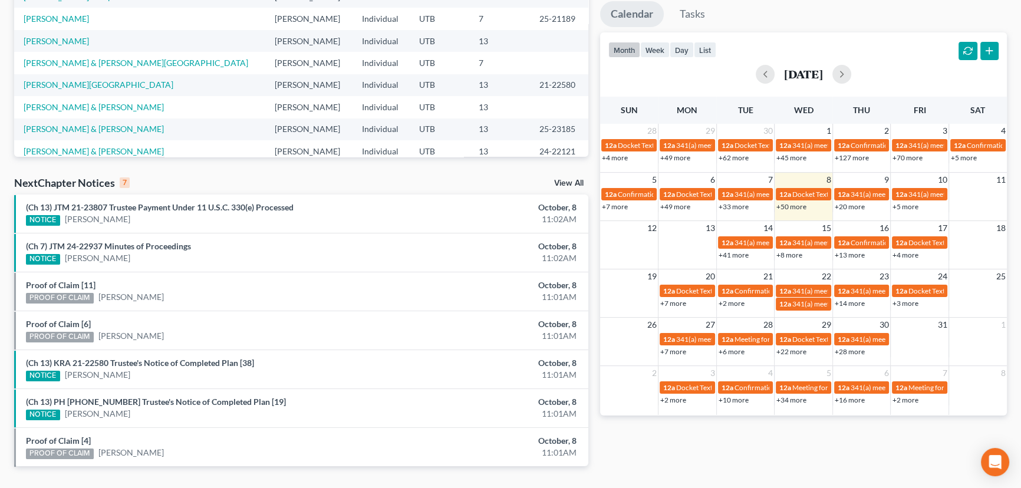
scroll to position [214, 0]
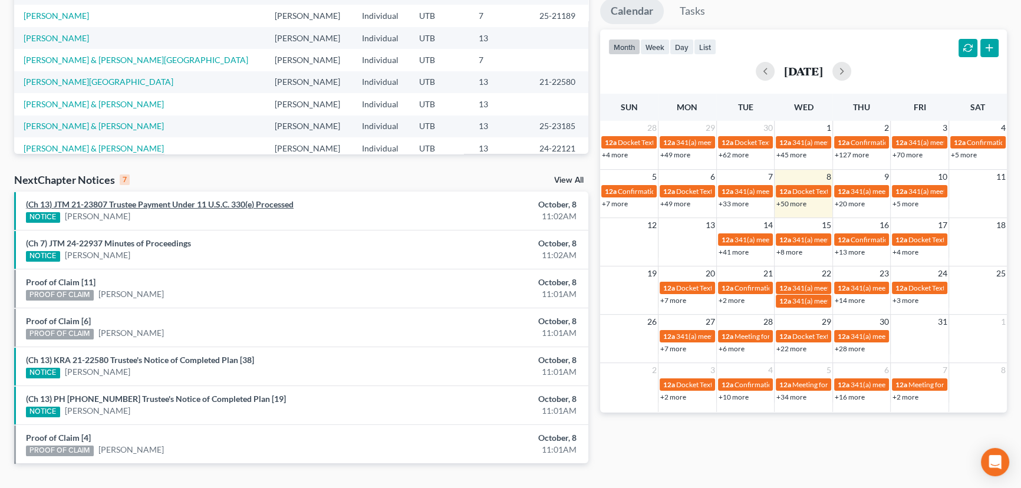
click at [172, 203] on link "(Ch 13) JTM 21-23807 Trustee Payment Under 11 U.S.C. 330(e) Processed" at bounding box center [160, 204] width 268 height 10
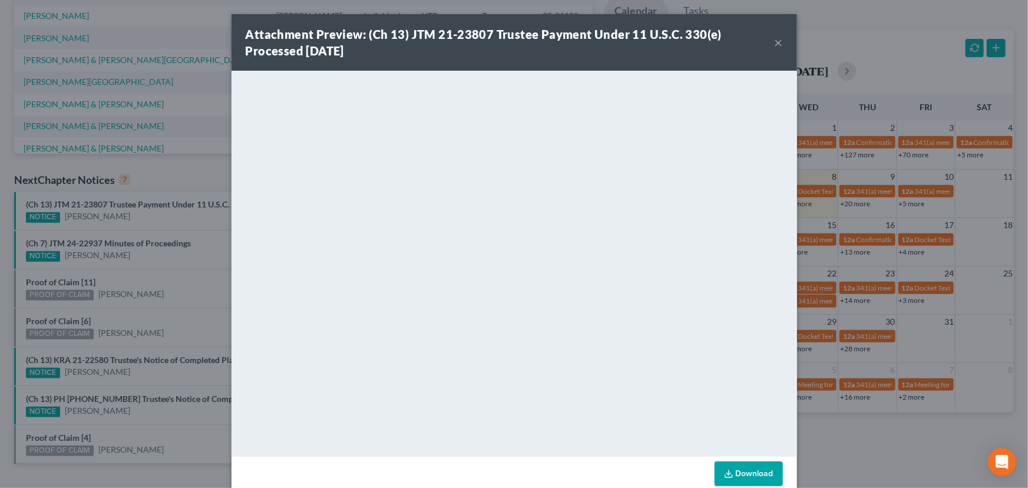
click at [153, 216] on div "Attachment Preview: (Ch 13) JTM 21-23807 Trustee Payment Under 11 U.S.C. 330(e)…" at bounding box center [514, 244] width 1028 height 488
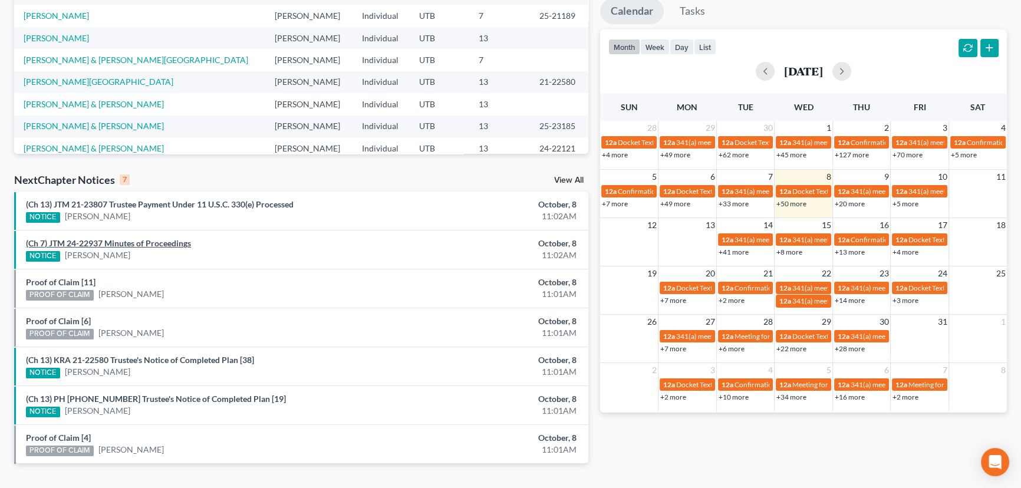
click at [129, 243] on link "(Ch 7) JTM 24-22937 Minutes of Proceedings" at bounding box center [108, 243] width 165 height 10
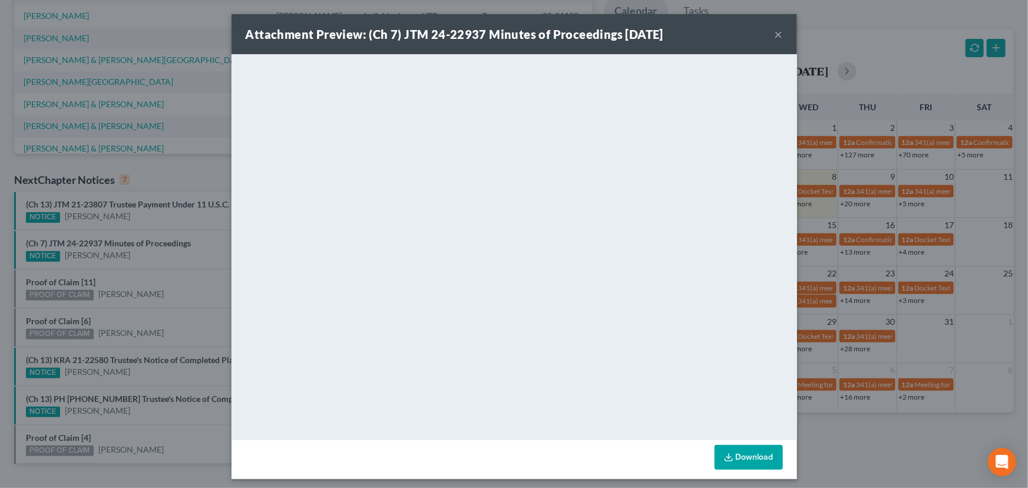
drag, startPoint x: 146, startPoint y: 259, endPoint x: 118, endPoint y: 274, distance: 31.7
click at [137, 267] on div "Attachment Preview: (Ch 7) JTM 24-22937 Minutes of Proceedings 10/08/2025 × <ob…" at bounding box center [514, 244] width 1028 height 488
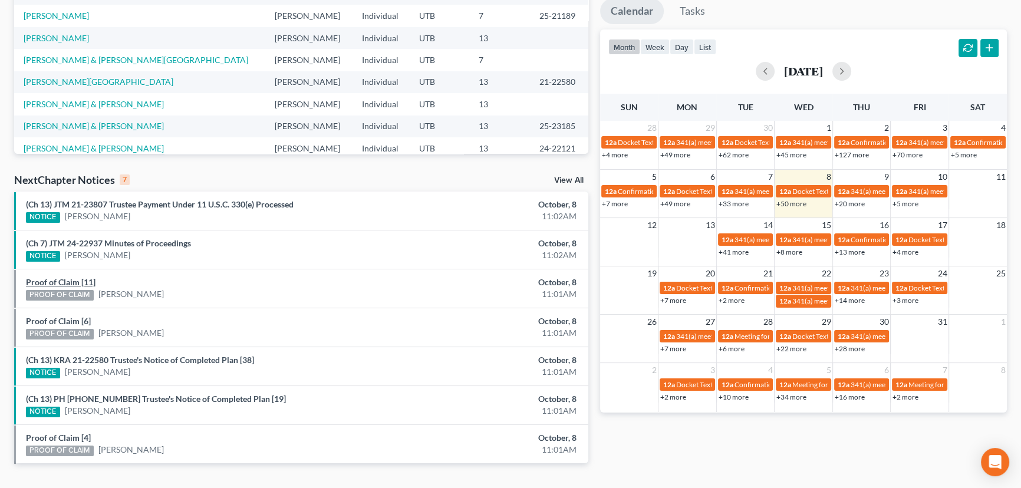
click at [63, 281] on link "Proof of Claim [11]" at bounding box center [61, 282] width 70 height 10
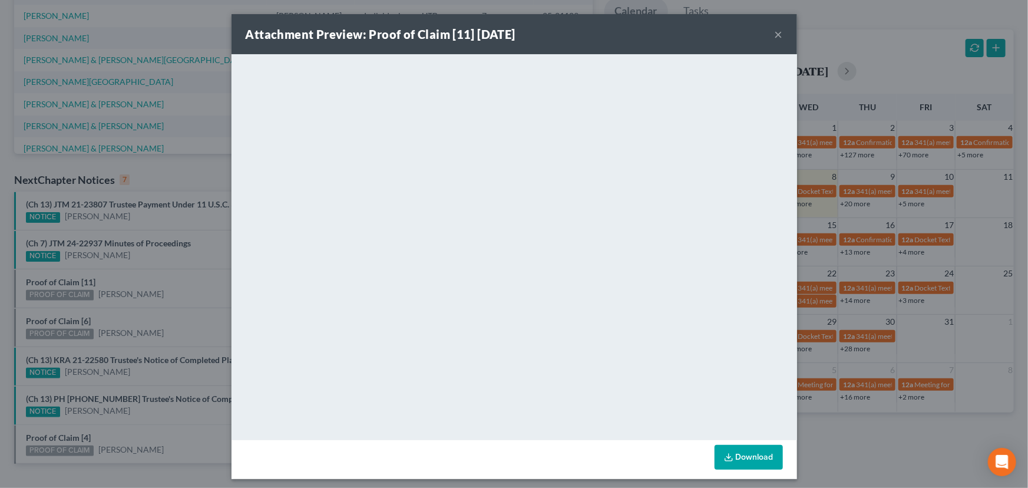
drag, startPoint x: 149, startPoint y: 276, endPoint x: 137, endPoint y: 288, distance: 16.3
click at [148, 278] on div "Attachment Preview: Proof of Claim [11] 10/08/2025 × <object ng-attr-data='http…" at bounding box center [514, 244] width 1028 height 488
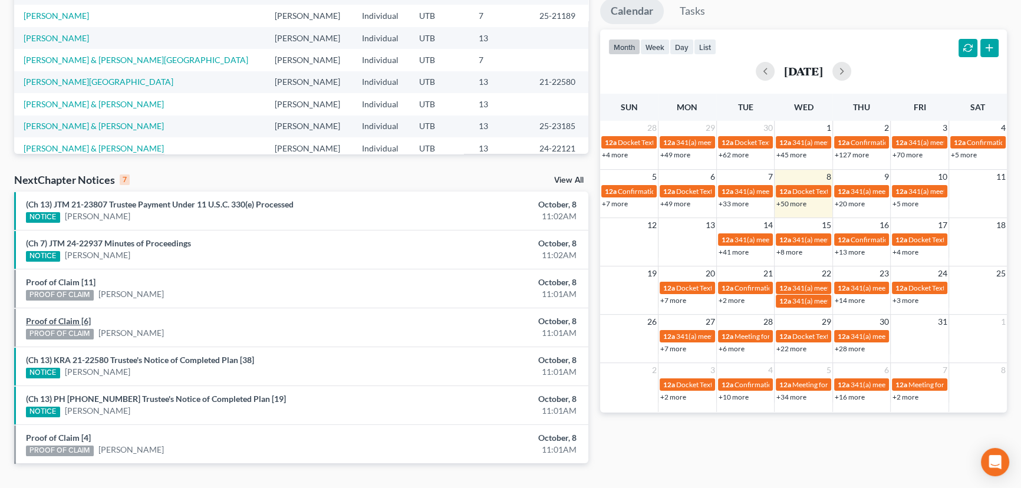
click at [64, 319] on link "Proof of Claim [6]" at bounding box center [58, 321] width 65 height 10
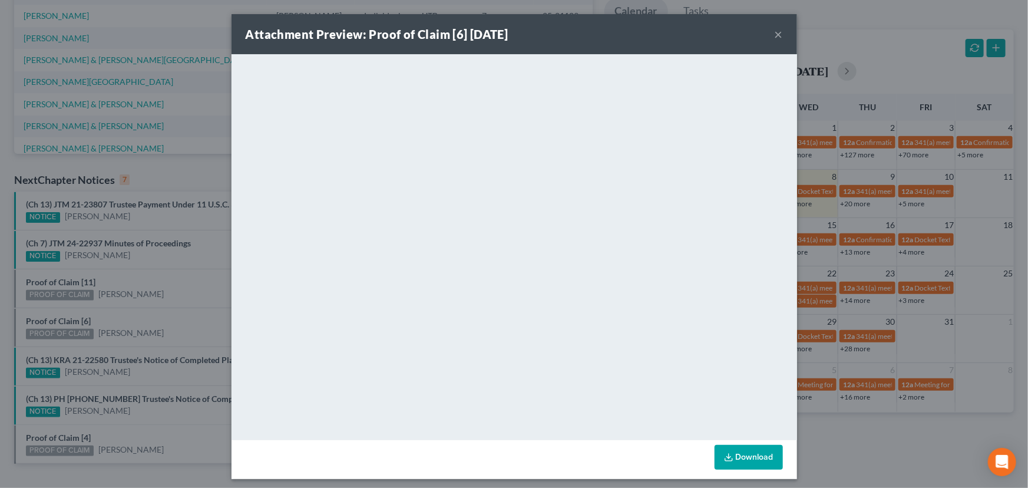
click at [159, 311] on div "Attachment Preview: Proof of Claim [6] 10/08/2025 × <object ng-attr-data='https…" at bounding box center [514, 244] width 1028 height 488
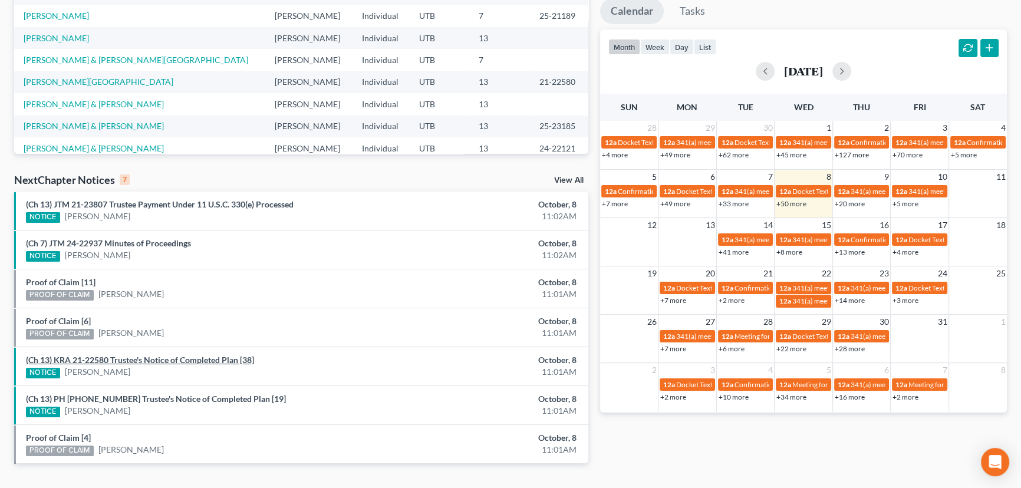
click at [164, 358] on link "(Ch 13) KRA 21-22580 Trustee's Notice of Completed Plan [38]" at bounding box center [140, 360] width 228 height 10
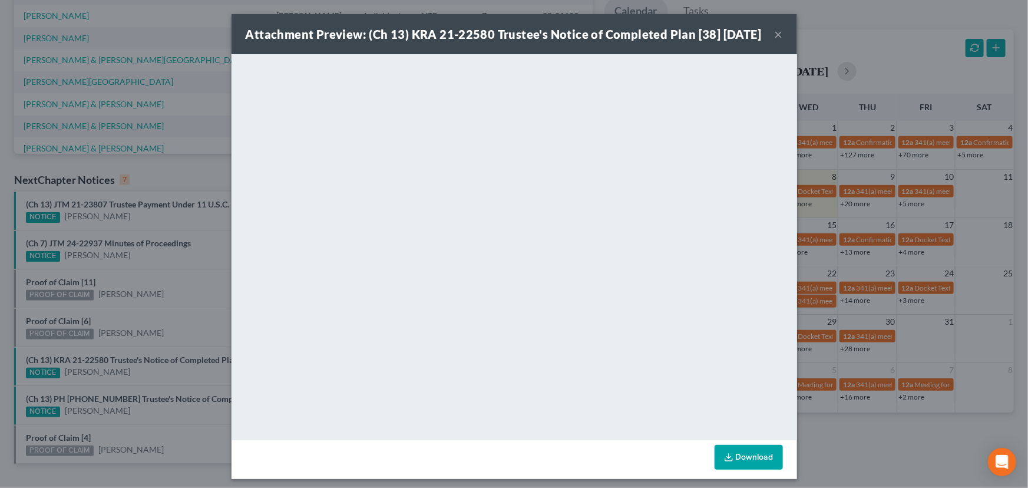
click at [154, 377] on div "Attachment Preview: (Ch 13) KRA 21-22580 Trustee's Notice of Completed Plan [38…" at bounding box center [514, 244] width 1028 height 488
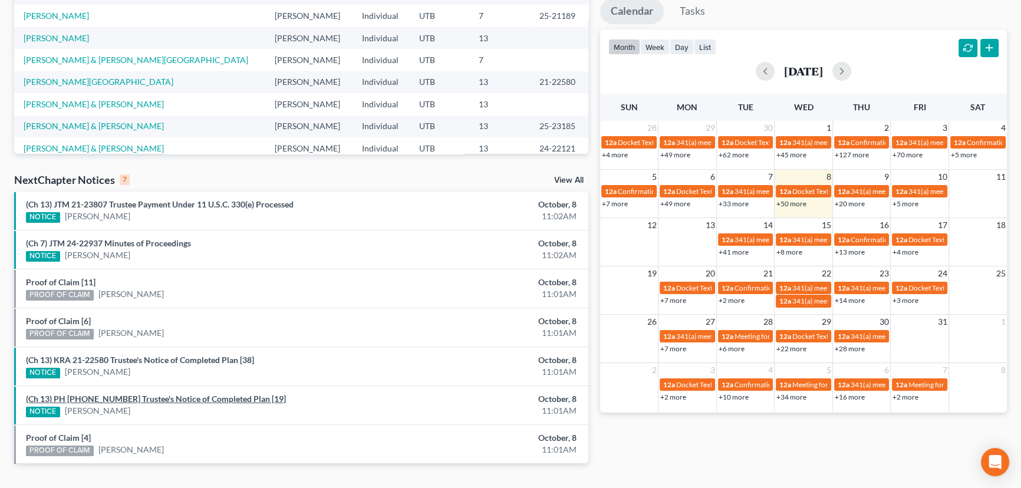
click at [144, 400] on link "(Ch 13) PH 21-21542 Trustee's Notice of Completed Plan [19]" at bounding box center [156, 399] width 260 height 10
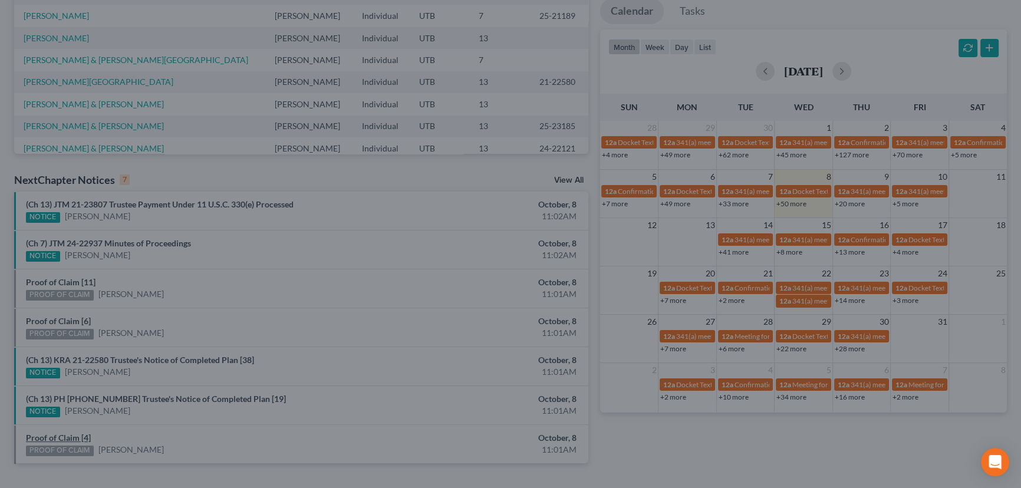
drag, startPoint x: 127, startPoint y: 418, endPoint x: 63, endPoint y: 432, distance: 65.1
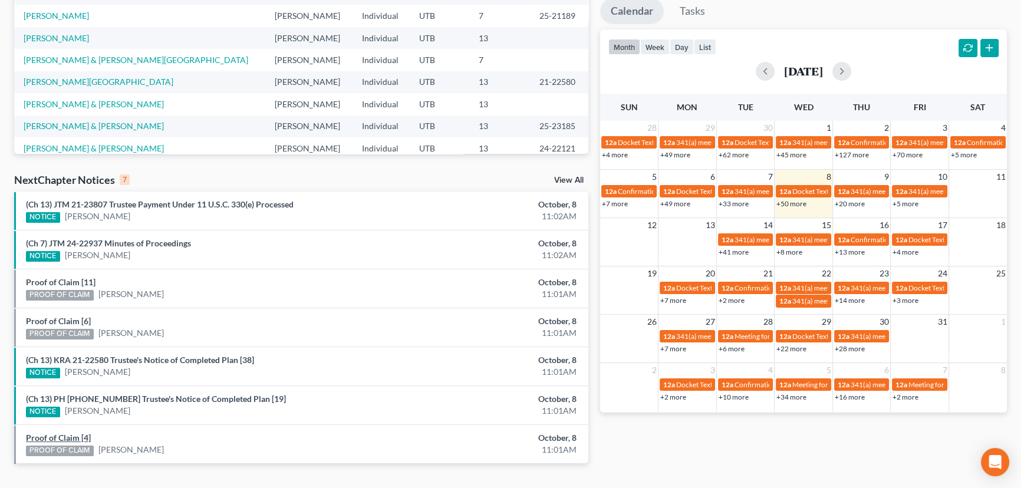
click at [52, 436] on link "Proof of Claim [4]" at bounding box center [58, 438] width 65 height 10
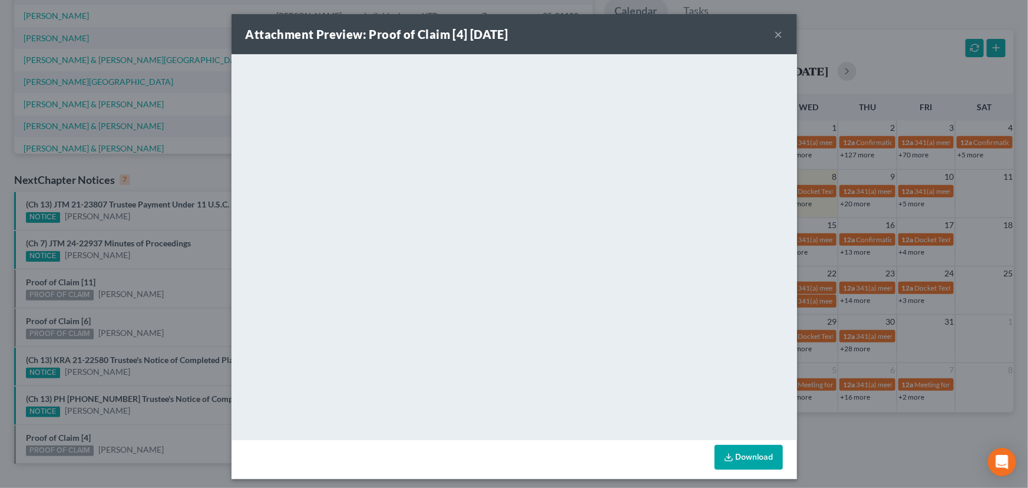
click at [175, 420] on div "Attachment Preview: Proof of Claim [4] 10/08/2025 × <object ng-attr-data='https…" at bounding box center [514, 244] width 1028 height 488
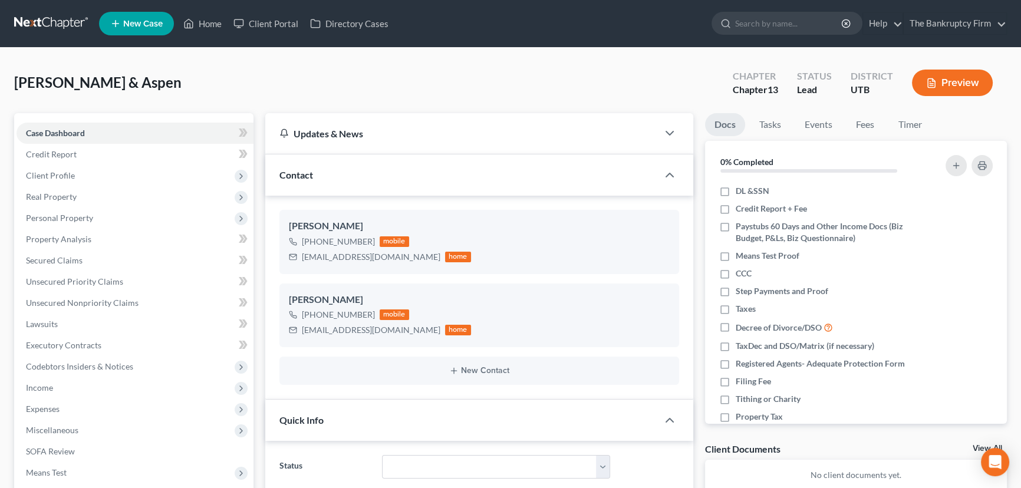
scroll to position [93, 0]
click at [208, 24] on link "Home" at bounding box center [202, 23] width 50 height 21
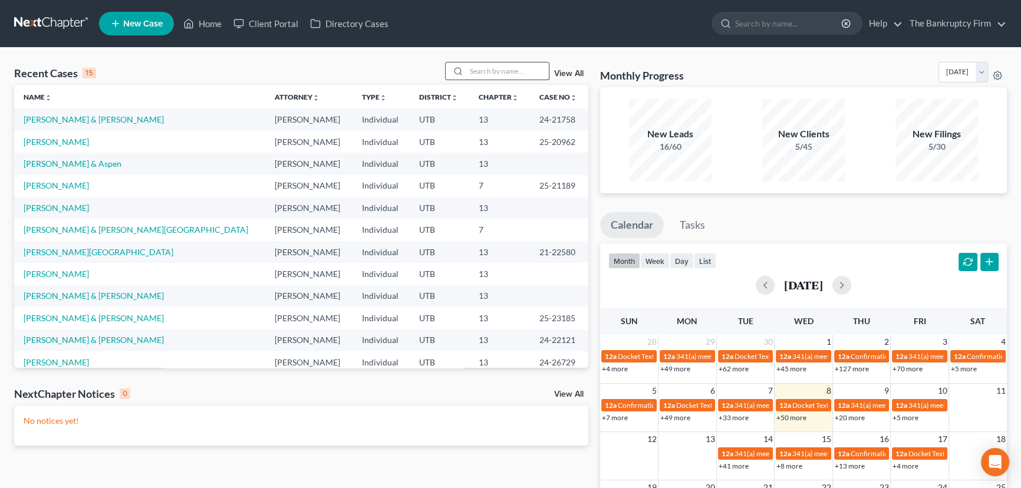
click at [495, 70] on input "search" at bounding box center [507, 70] width 83 height 17
type input "[PERSON_NAME]"
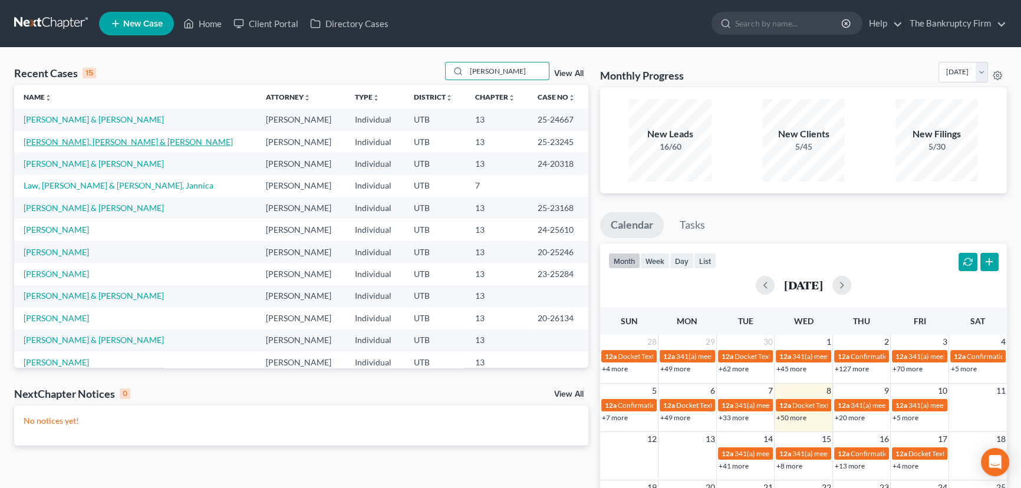
click at [79, 143] on link "[PERSON_NAME], [PERSON_NAME] & [PERSON_NAME]" at bounding box center [128, 142] width 209 height 10
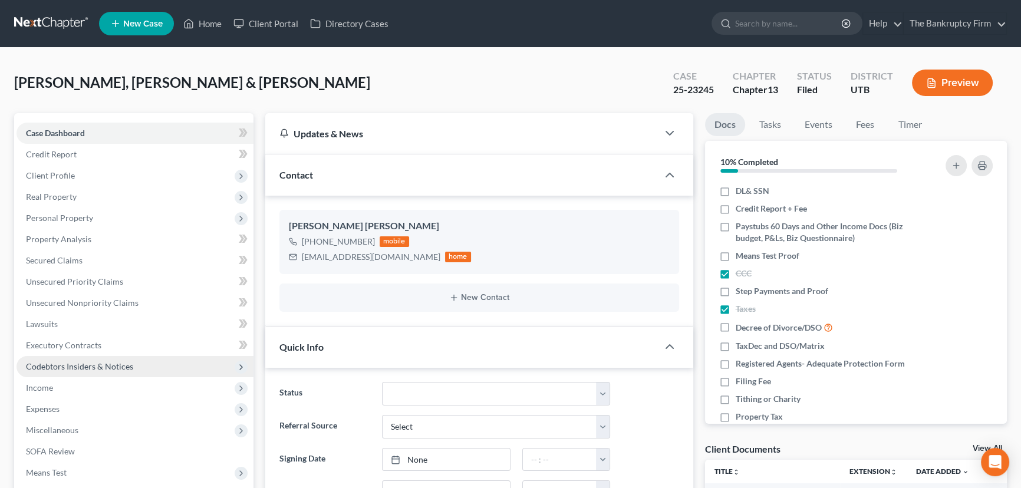
scroll to position [105, 0]
click at [36, 388] on span "Income" at bounding box center [39, 387] width 27 height 10
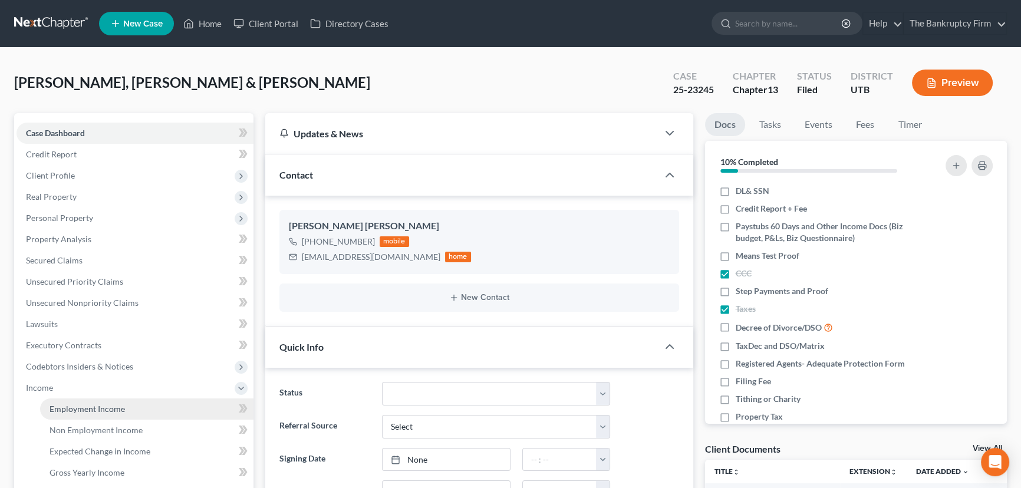
click at [85, 404] on span "Employment Income" at bounding box center [87, 409] width 75 height 10
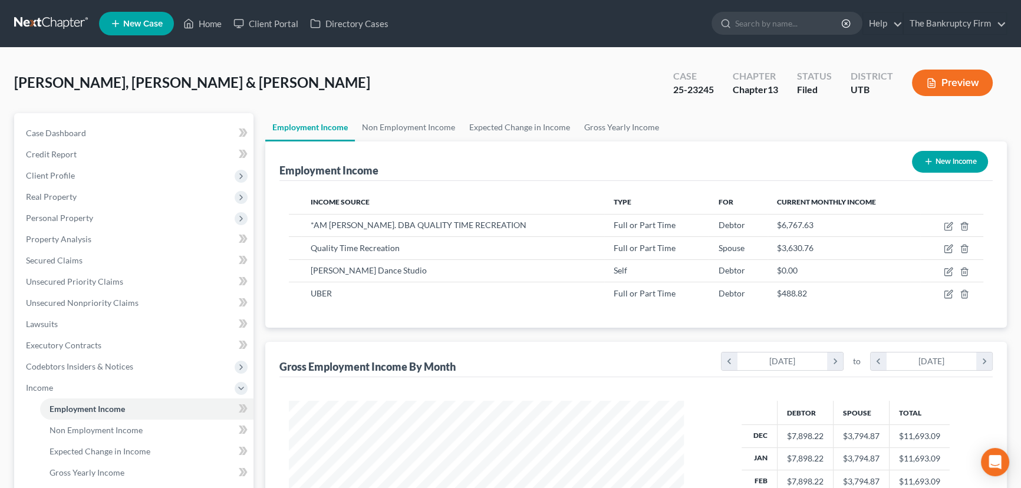
scroll to position [211, 418]
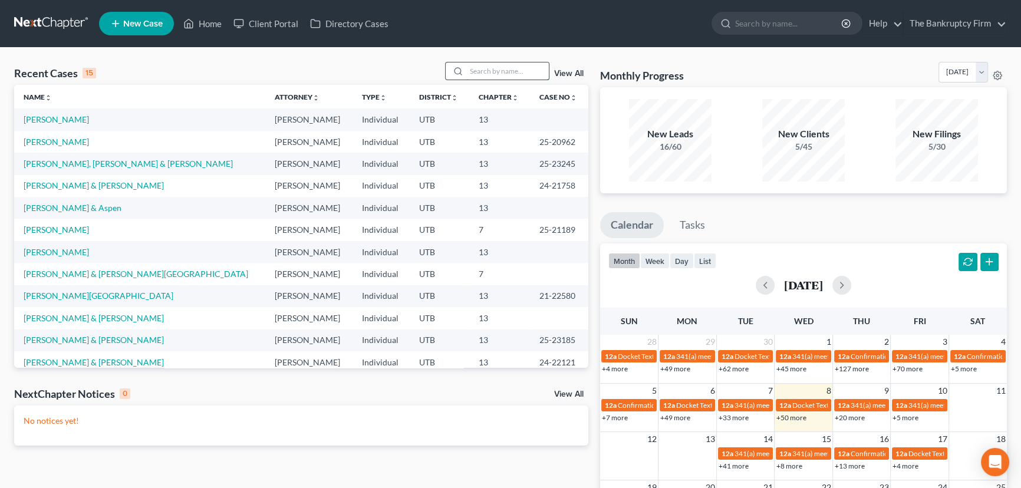
click at [483, 71] on input "search" at bounding box center [507, 70] width 83 height 17
type input "[PERSON_NAME]"
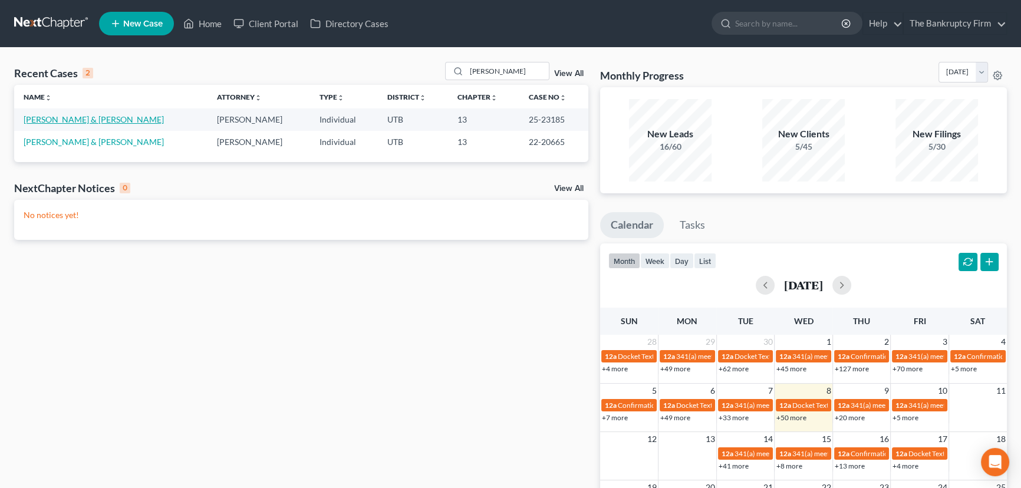
click at [74, 121] on link "[PERSON_NAME] & [PERSON_NAME]" at bounding box center [94, 119] width 140 height 10
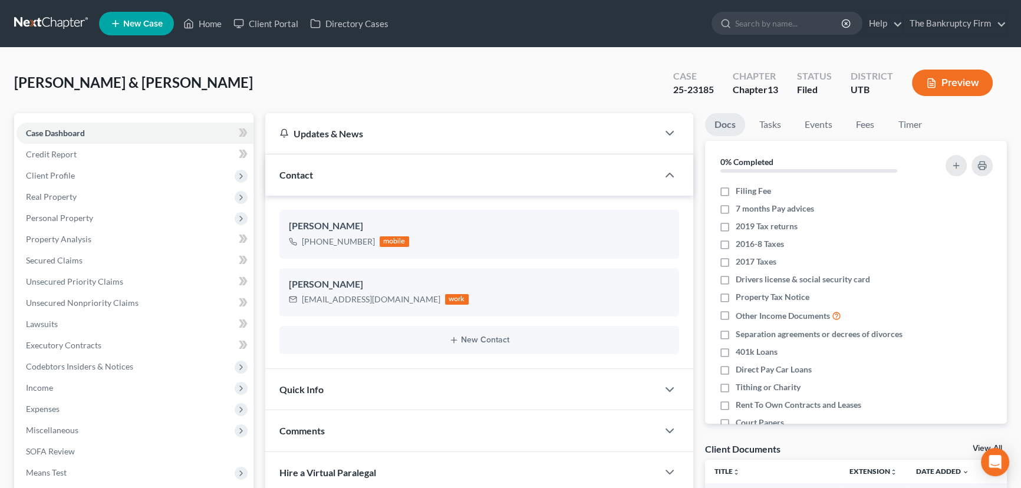
click at [973, 447] on link "View All" at bounding box center [986, 448] width 29 height 8
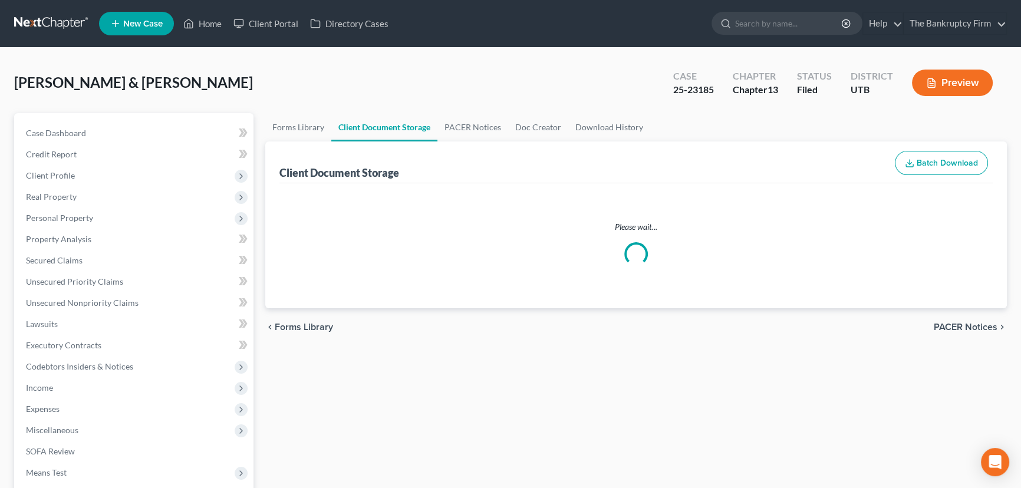
select select "26"
select select "30"
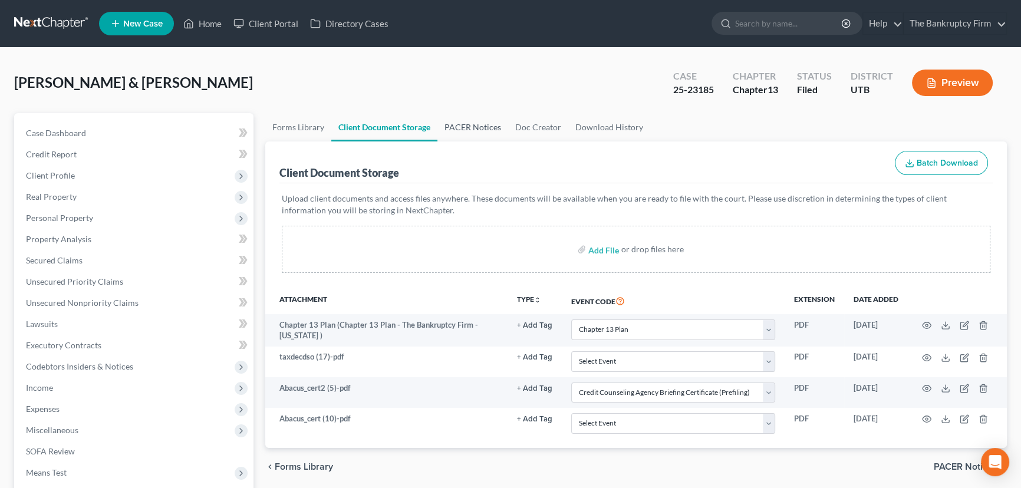
click at [464, 126] on link "PACER Notices" at bounding box center [472, 127] width 71 height 28
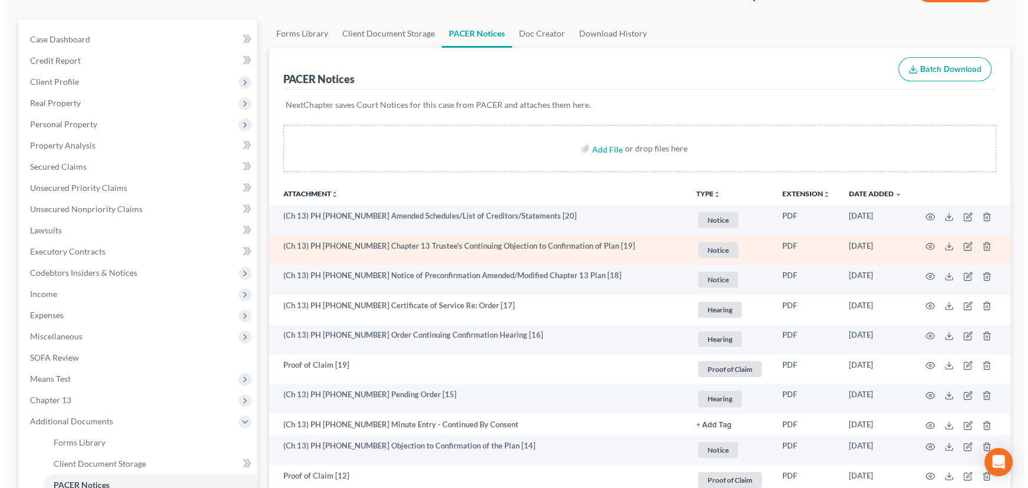
scroll to position [107, 0]
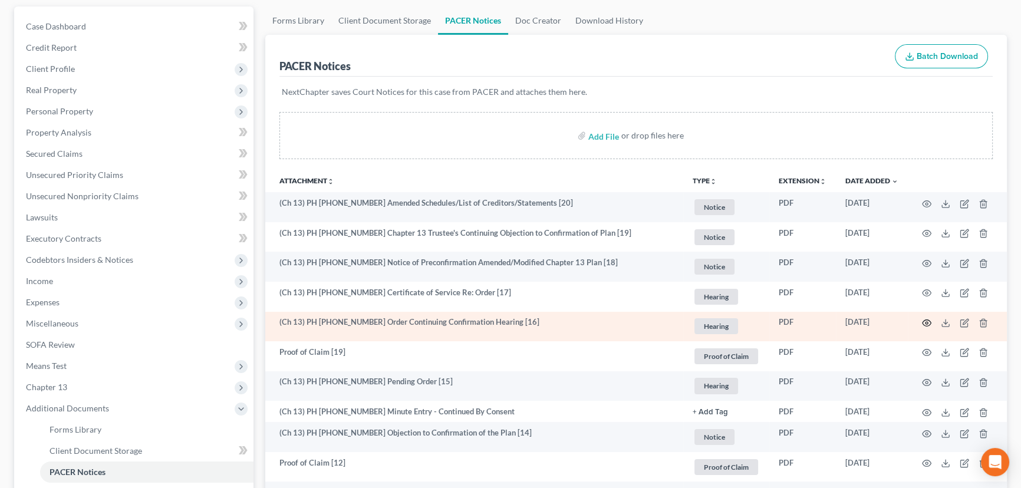
click at [926, 319] on icon "button" at bounding box center [926, 322] width 9 height 9
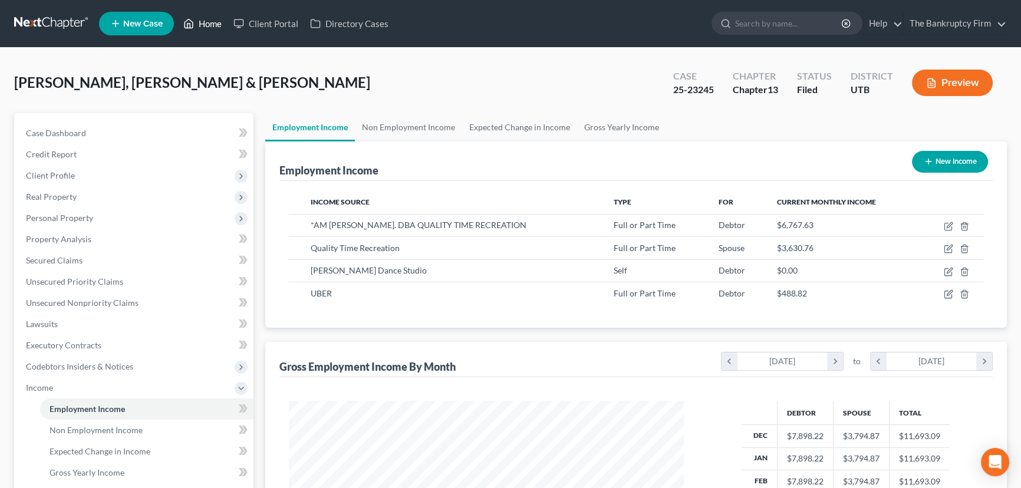
scroll to position [211, 418]
click at [212, 24] on link "Home" at bounding box center [202, 23] width 50 height 21
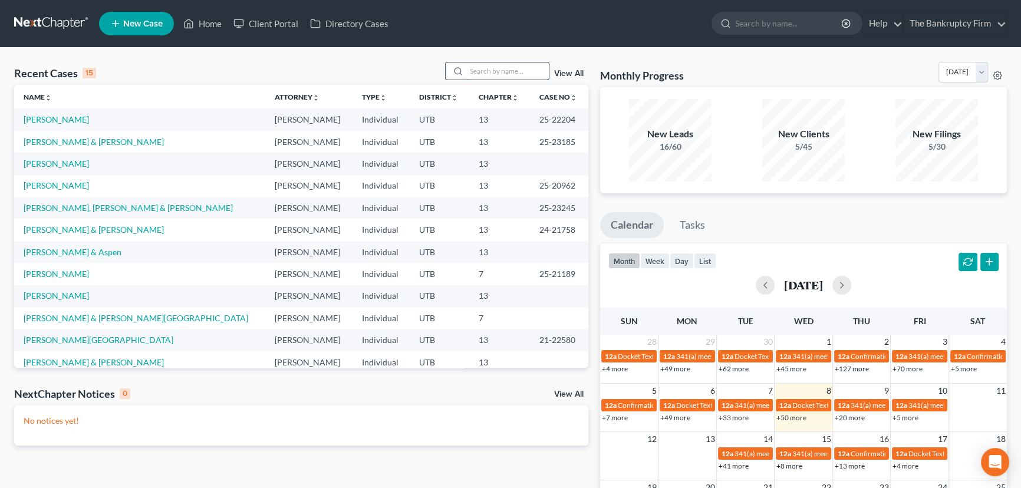
click at [480, 76] on input "search" at bounding box center [507, 70] width 83 height 17
type input "[PERSON_NAME]"
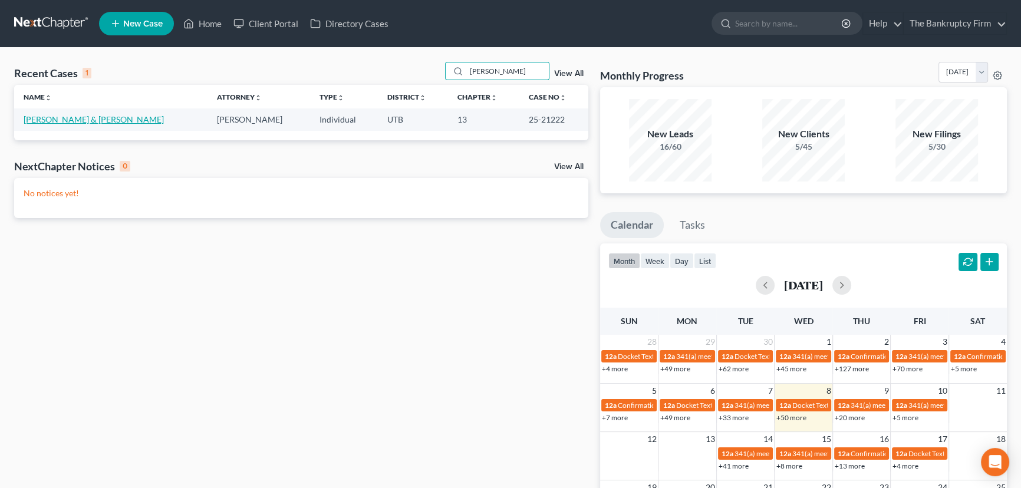
click at [34, 121] on link "[PERSON_NAME] & [PERSON_NAME]" at bounding box center [94, 119] width 140 height 10
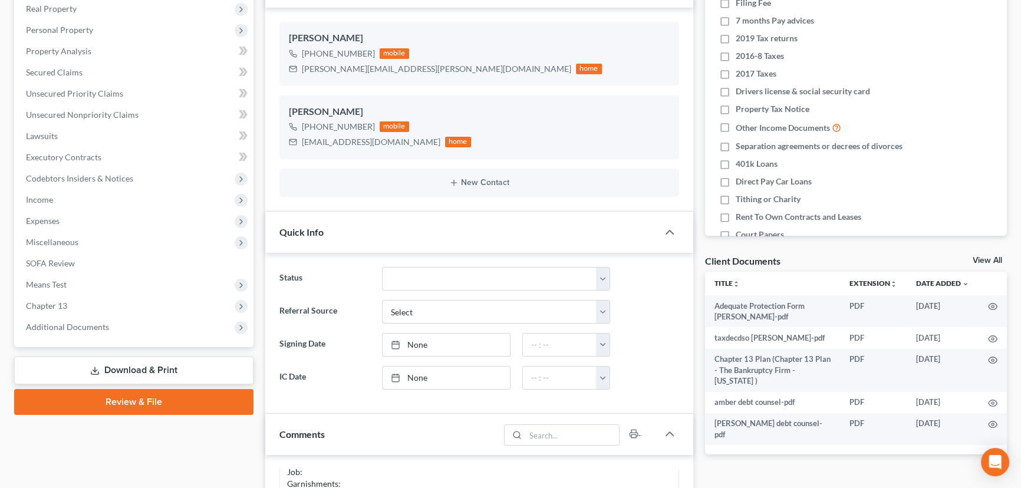
scroll to position [214, 0]
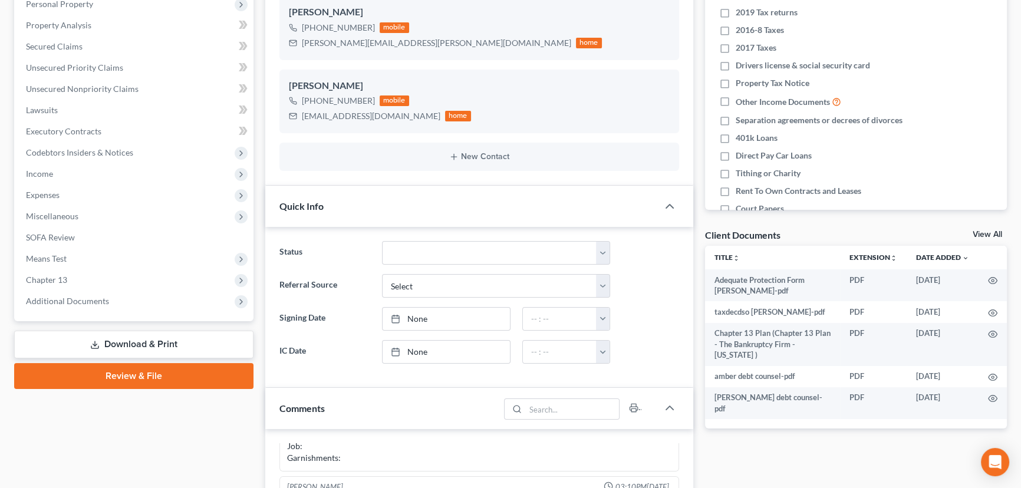
click at [981, 230] on link "View All" at bounding box center [986, 234] width 29 height 8
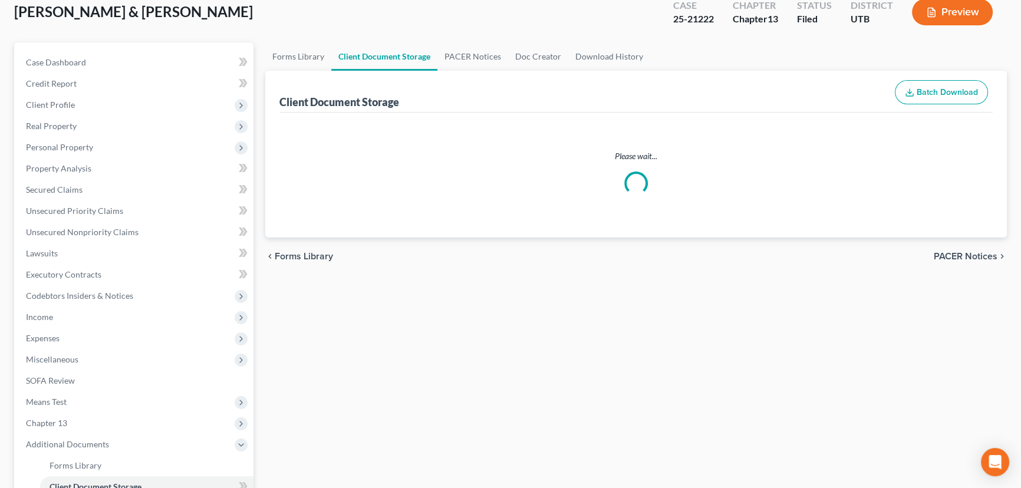
scroll to position [6, 0]
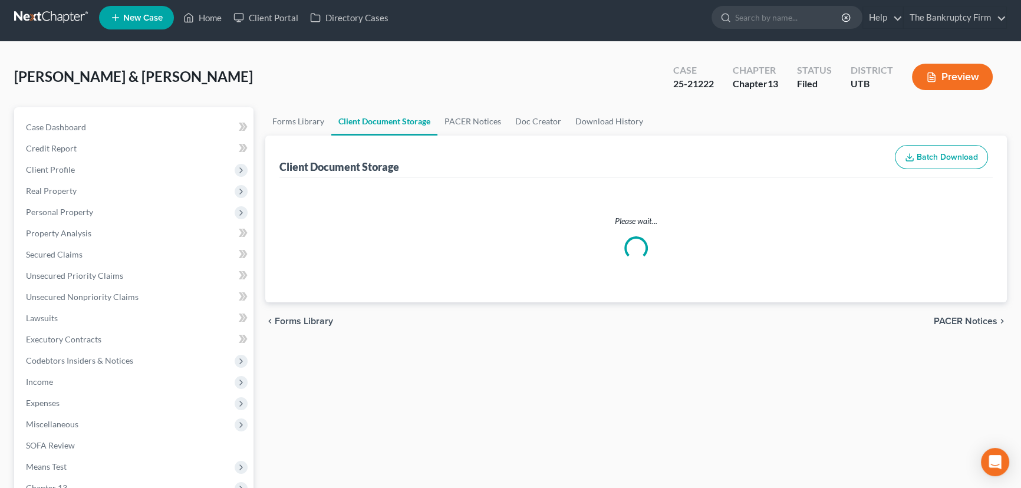
select select "30"
select select "26"
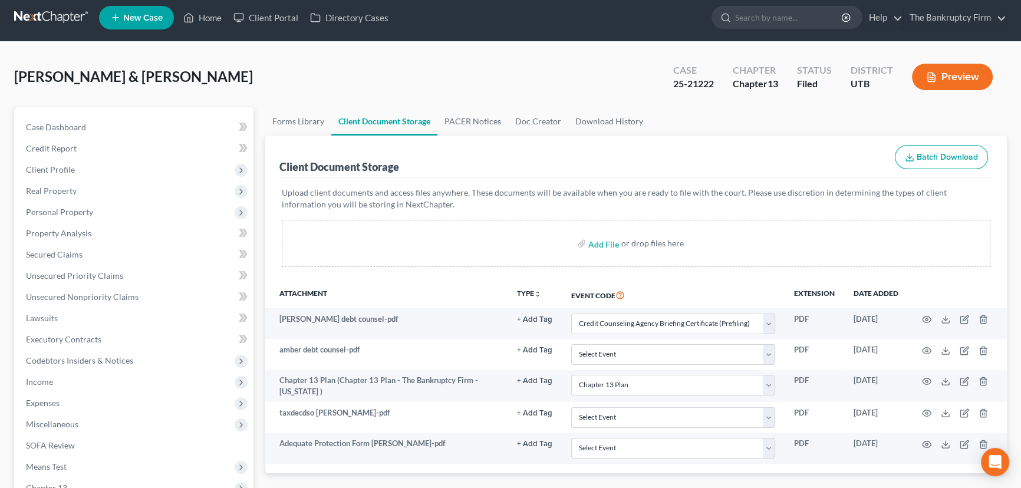
scroll to position [0, 0]
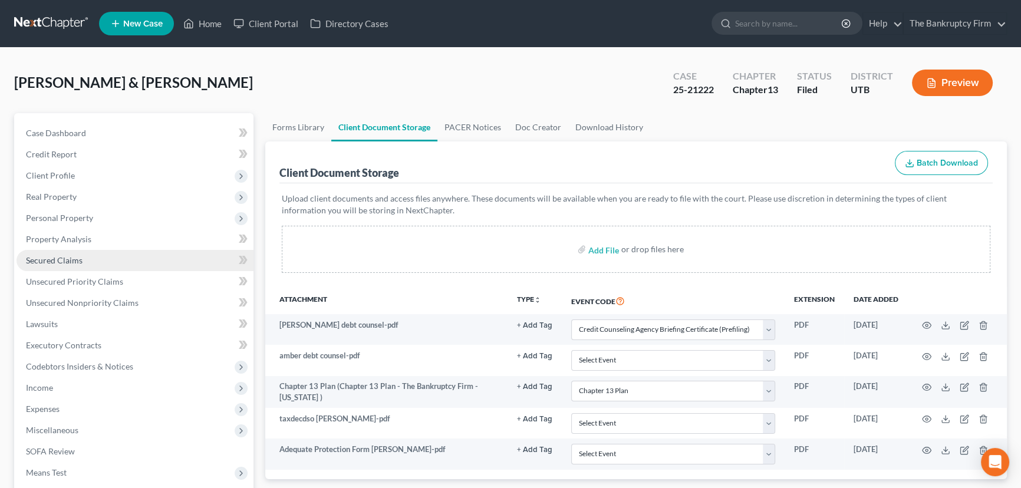
click at [58, 265] on link "Secured Claims" at bounding box center [135, 260] width 237 height 21
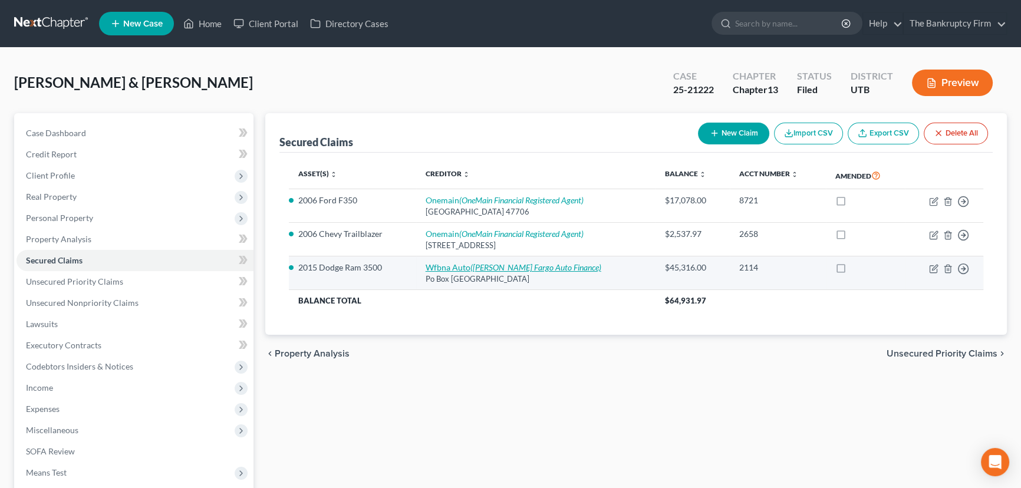
click at [448, 266] on link "Wfbna Auto (Wells Fargo Auto Finance)" at bounding box center [514, 267] width 176 height 10
select select "28"
select select "2"
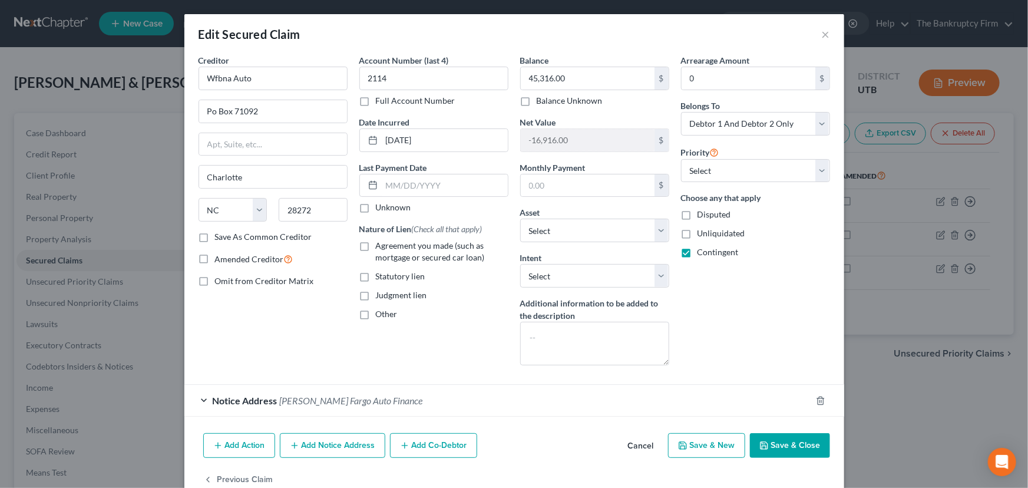
click at [801, 444] on button "Save & Close" at bounding box center [790, 445] width 80 height 25
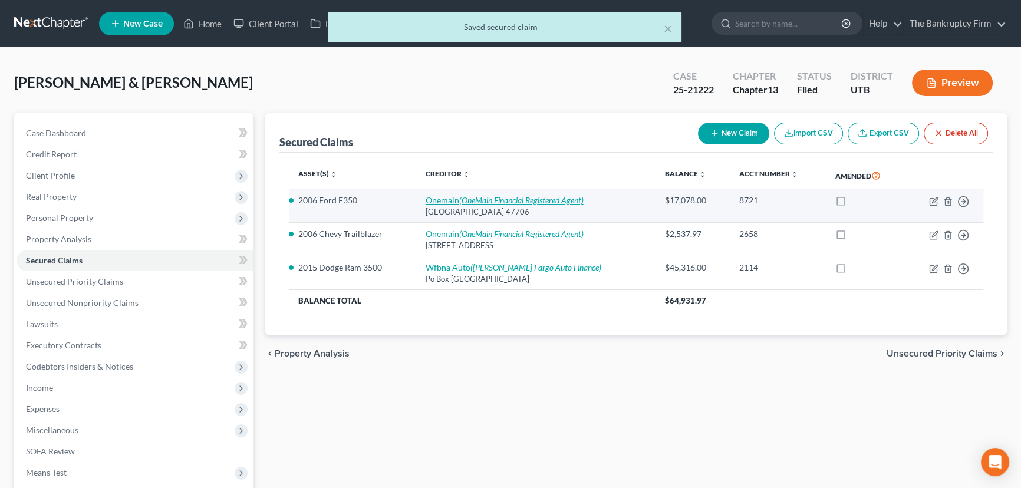
click at [474, 198] on icon "(OneMain Financial Registered Agent)" at bounding box center [521, 200] width 124 height 10
select select "15"
select select "0"
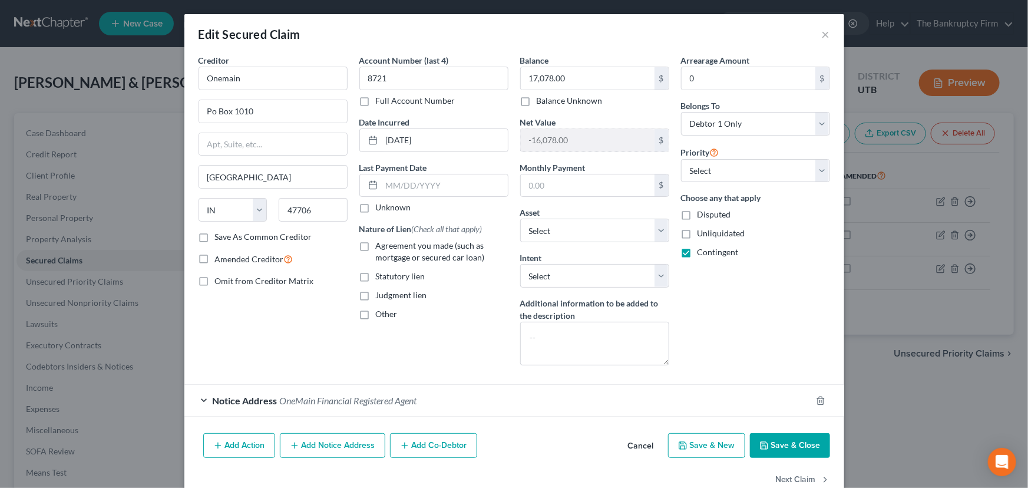
click at [790, 447] on button "Save & Close" at bounding box center [790, 445] width 80 height 25
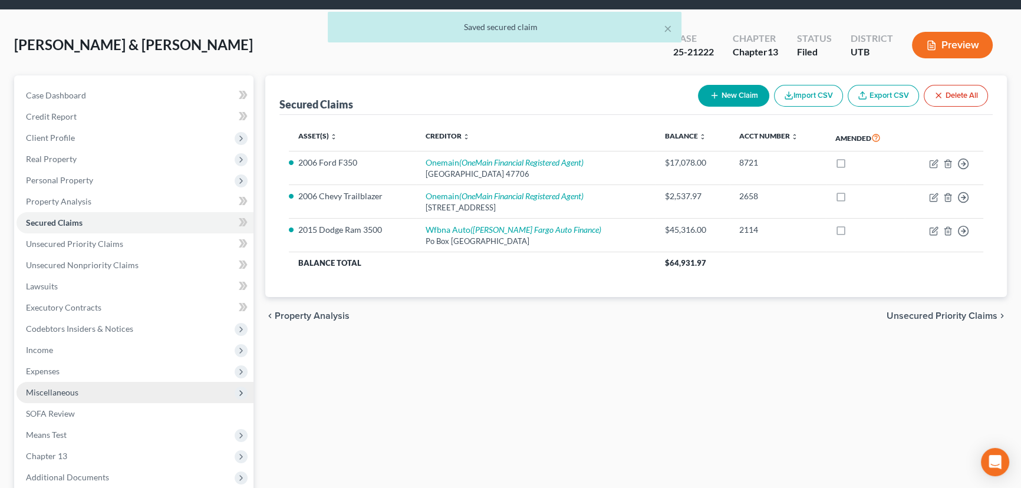
scroll to position [158, 0]
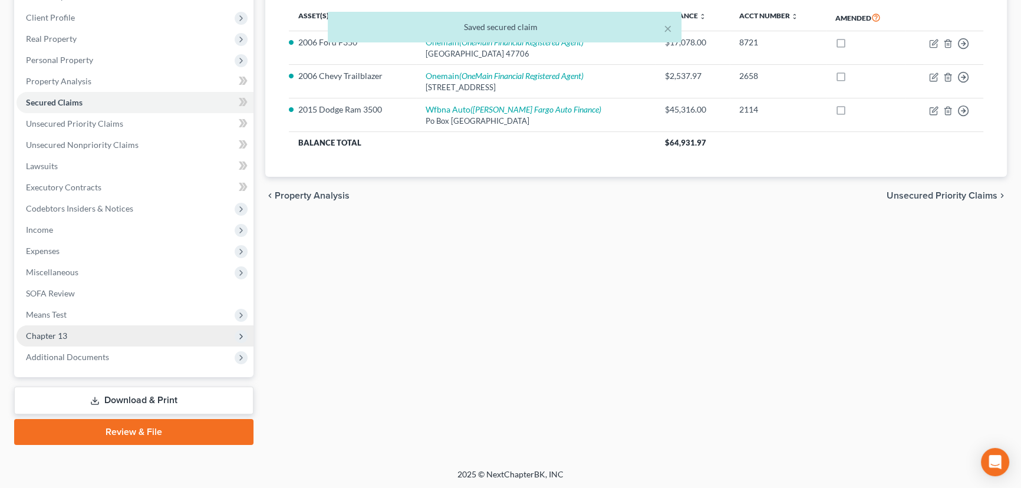
click at [50, 338] on span "Chapter 13" at bounding box center [46, 336] width 41 height 10
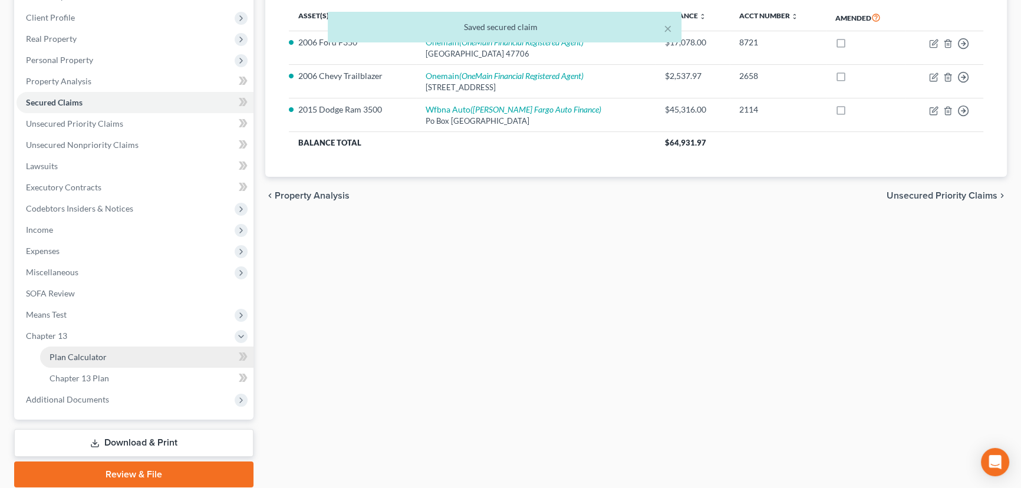
click at [89, 355] on span "Plan Calculator" at bounding box center [78, 357] width 57 height 10
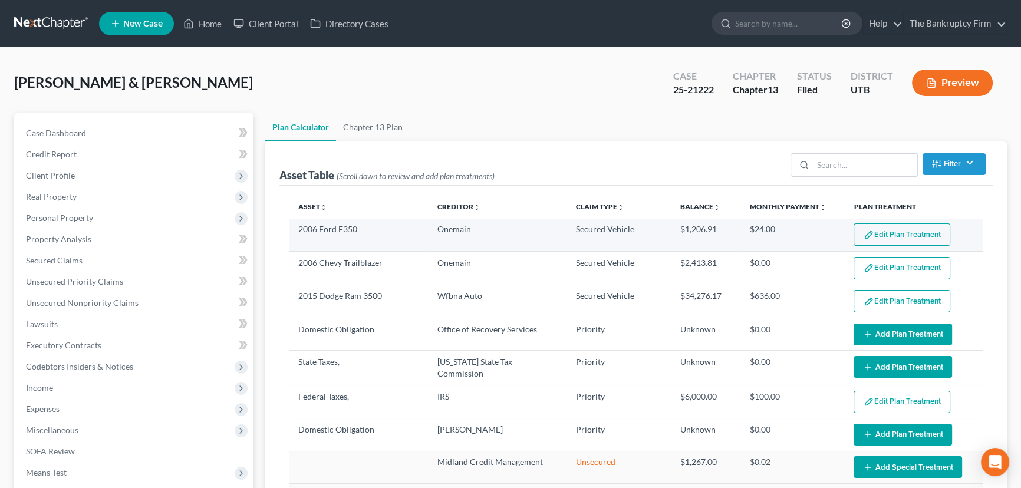
select select "59"
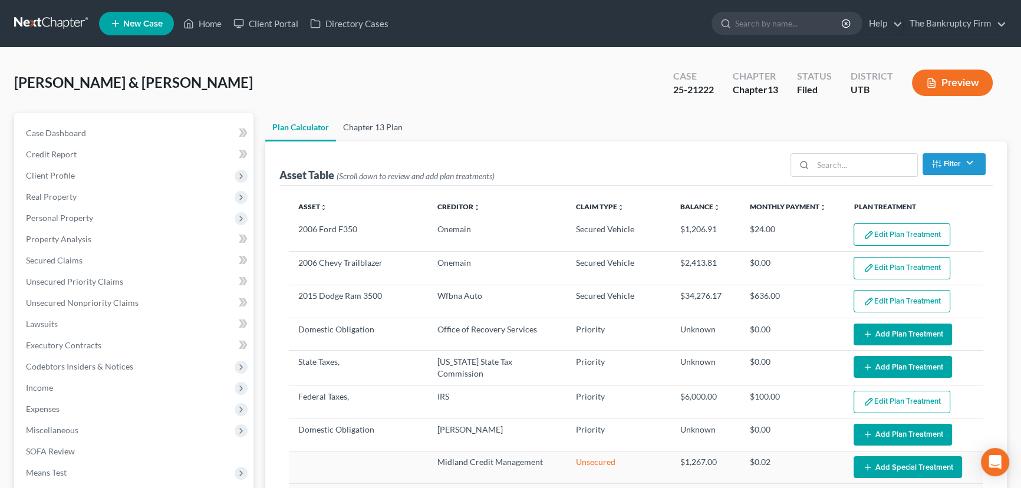
click at [377, 131] on link "Chapter 13 Plan" at bounding box center [373, 127] width 74 height 28
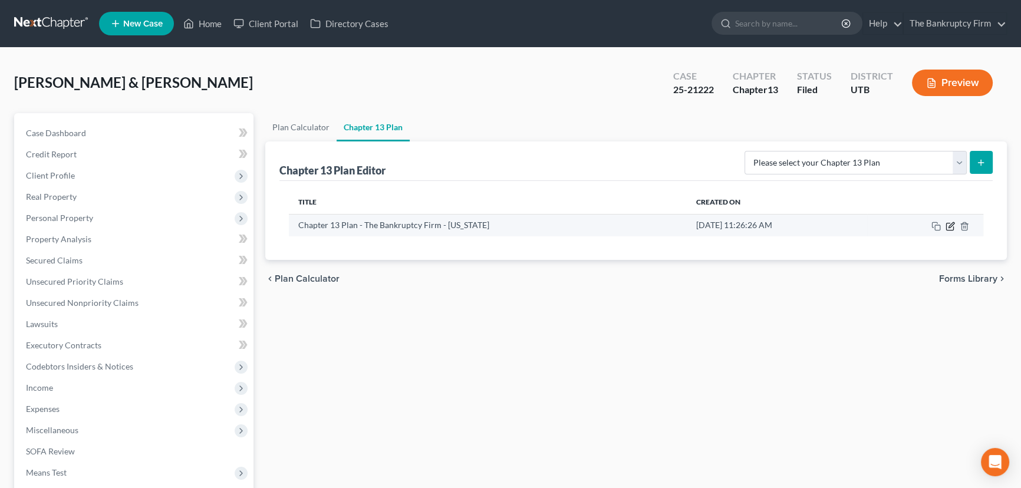
click at [949, 225] on icon "button" at bounding box center [950, 224] width 5 height 5
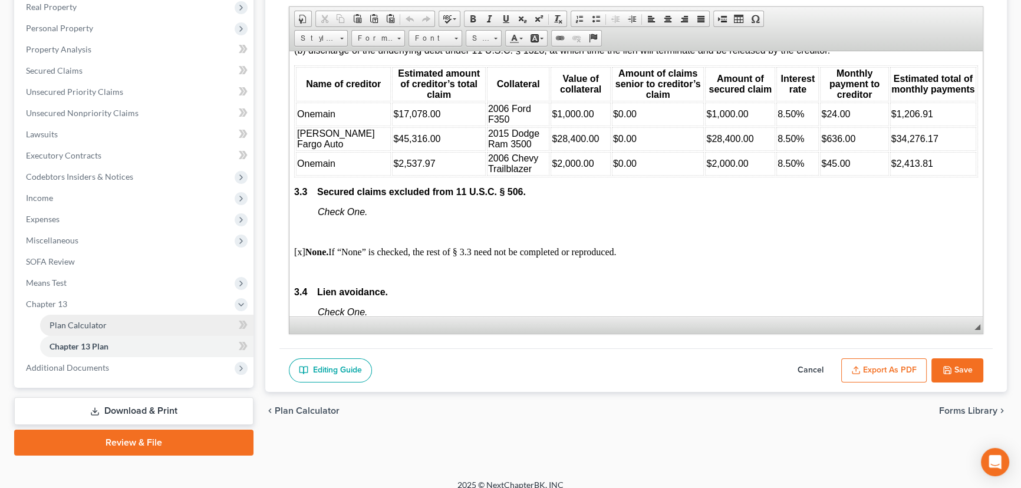
scroll to position [200, 0]
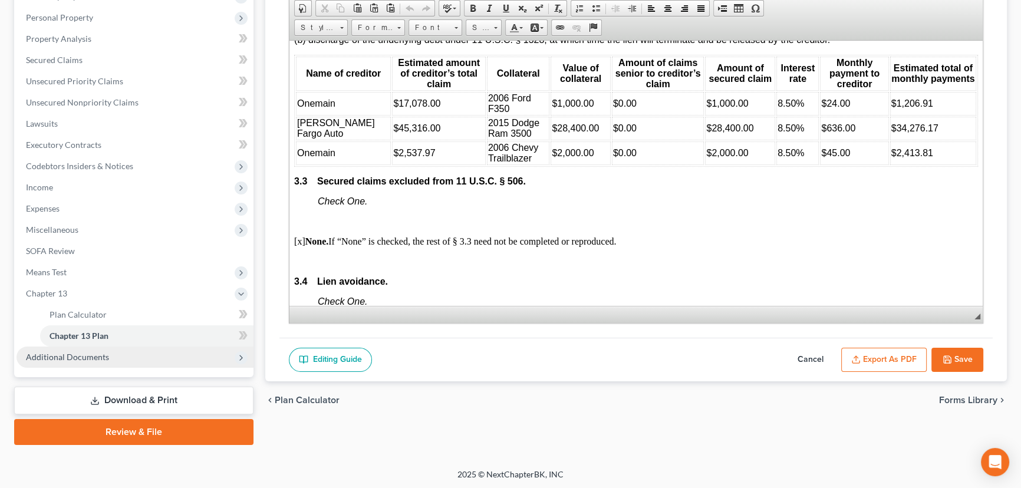
click at [96, 358] on span "Additional Documents" at bounding box center [67, 357] width 83 height 10
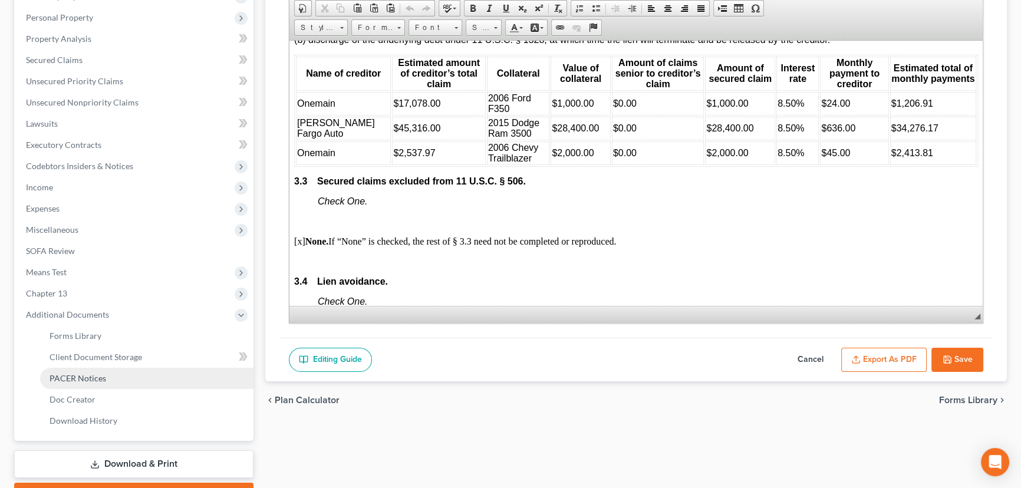
click at [84, 377] on span "PACER Notices" at bounding box center [78, 378] width 57 height 10
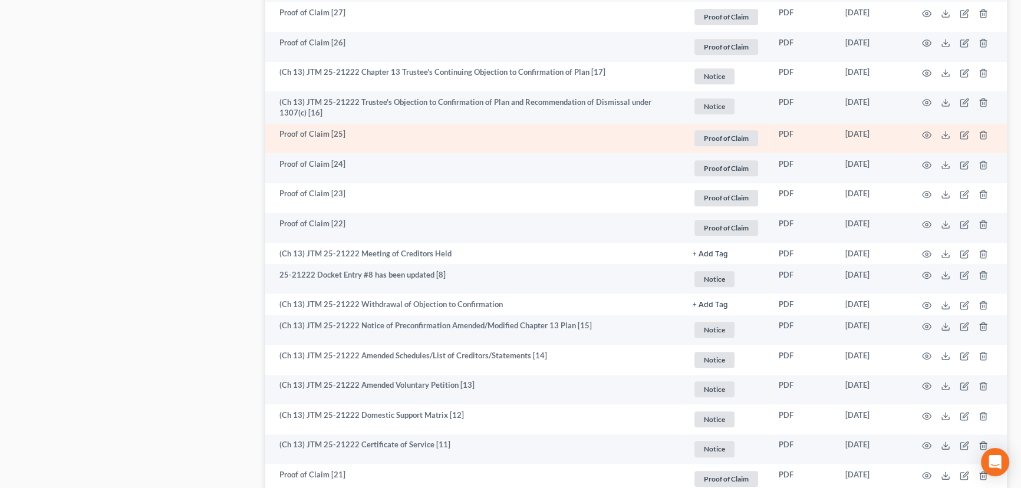
scroll to position [911, 0]
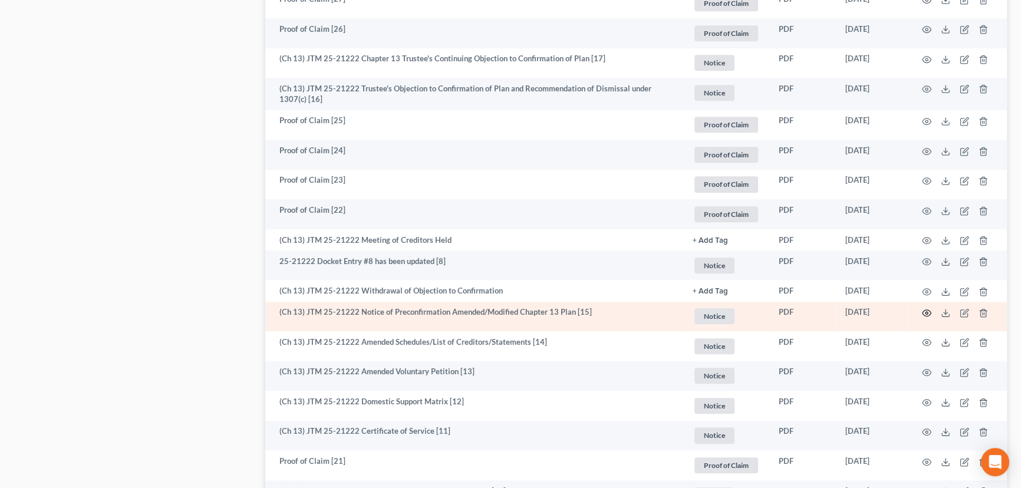
click at [925, 311] on icon "button" at bounding box center [926, 312] width 9 height 9
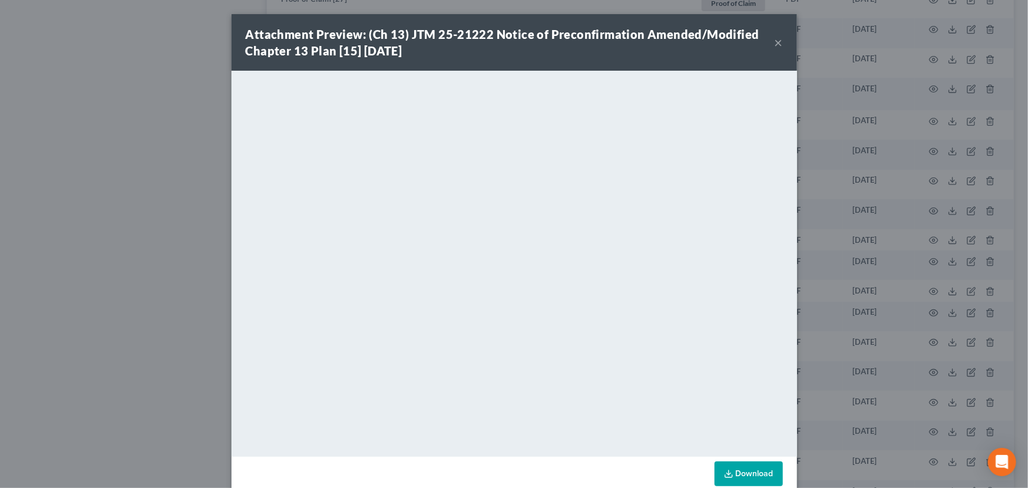
click at [775, 45] on button "×" at bounding box center [779, 42] width 8 height 14
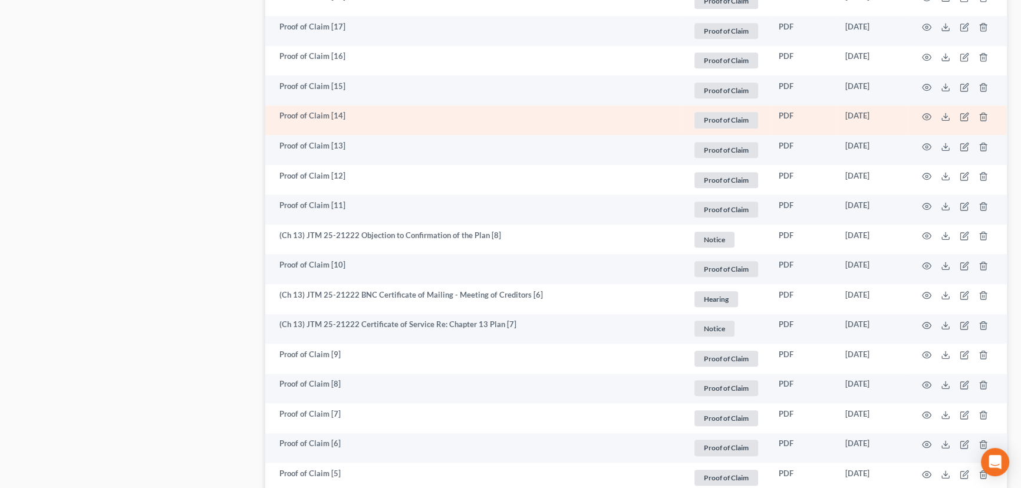
scroll to position [1607, 0]
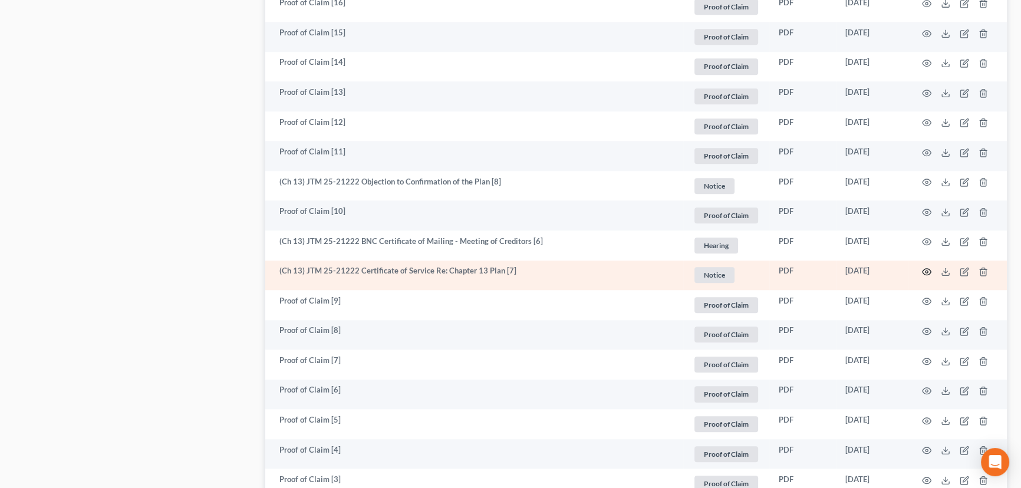
click at [923, 271] on icon "button" at bounding box center [926, 271] width 9 height 9
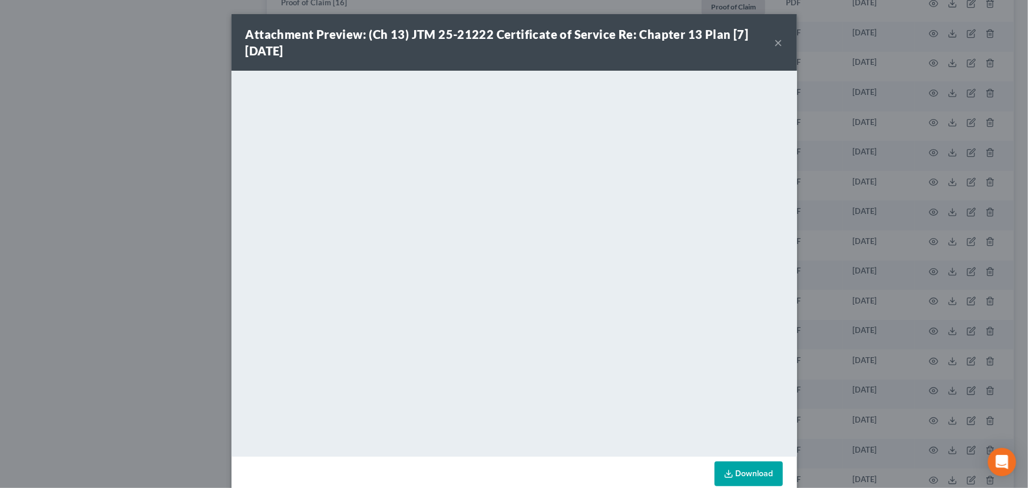
click at [775, 44] on button "×" at bounding box center [779, 42] width 8 height 14
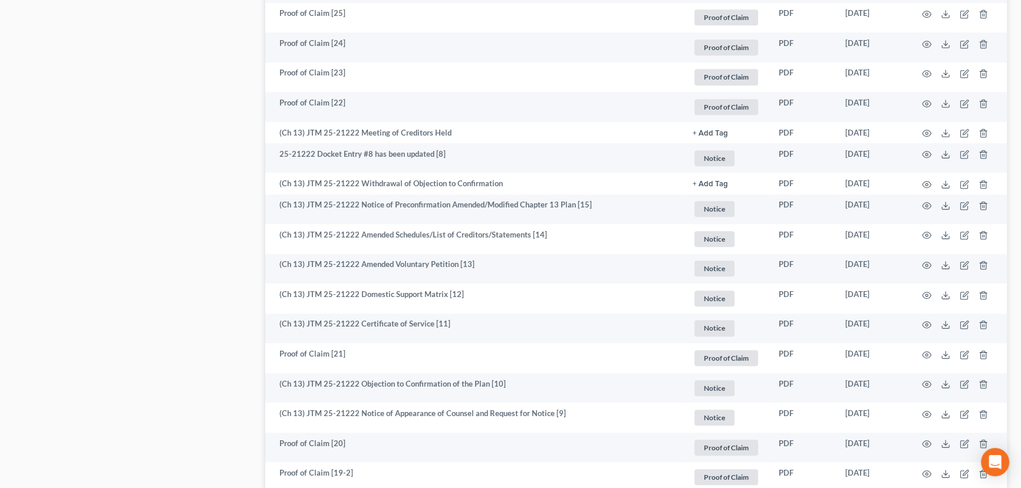
scroll to position [64, 0]
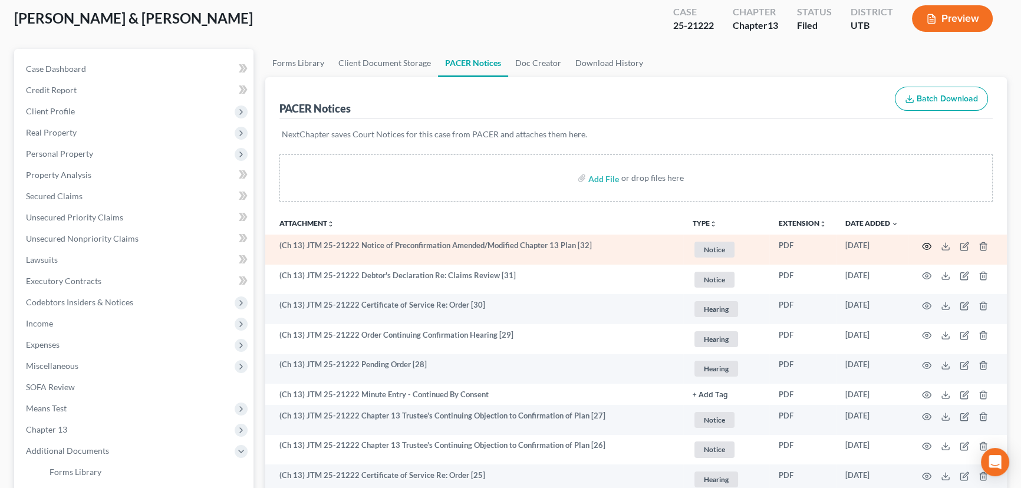
click at [927, 245] on circle "button" at bounding box center [926, 246] width 2 height 2
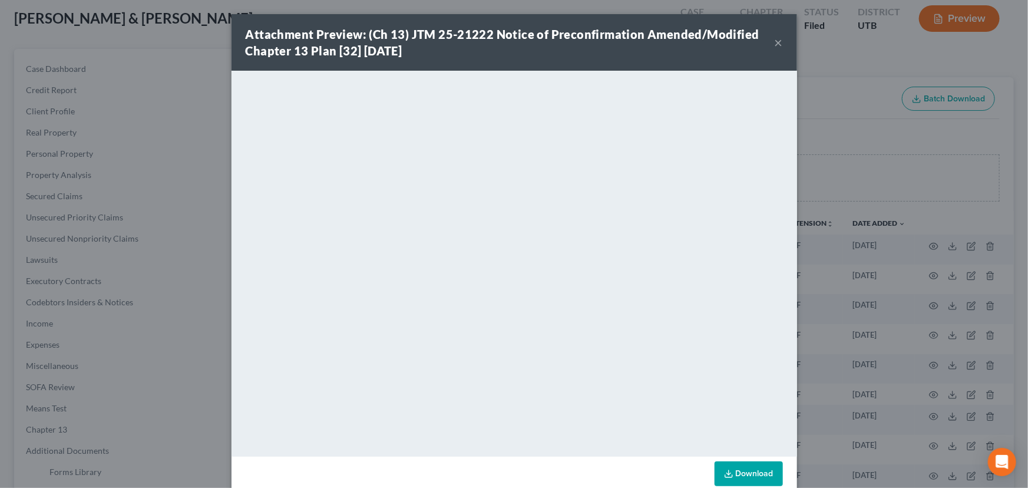
click at [775, 39] on button "×" at bounding box center [779, 42] width 8 height 14
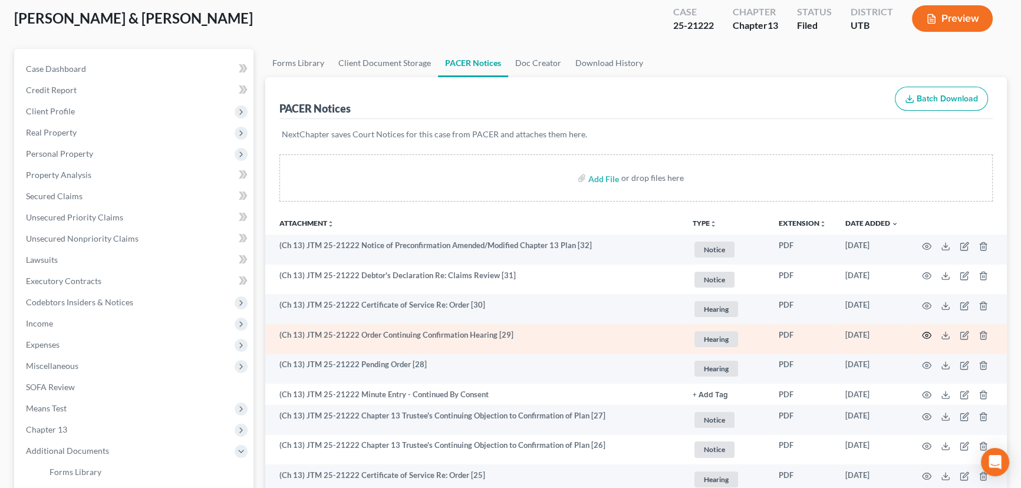
click at [925, 337] on icon "button" at bounding box center [926, 335] width 9 height 6
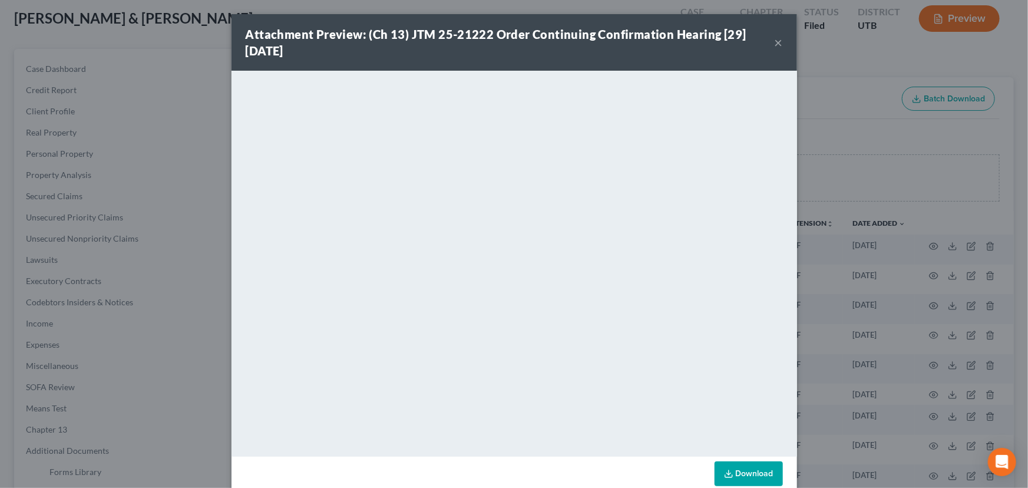
click at [775, 45] on button "×" at bounding box center [779, 42] width 8 height 14
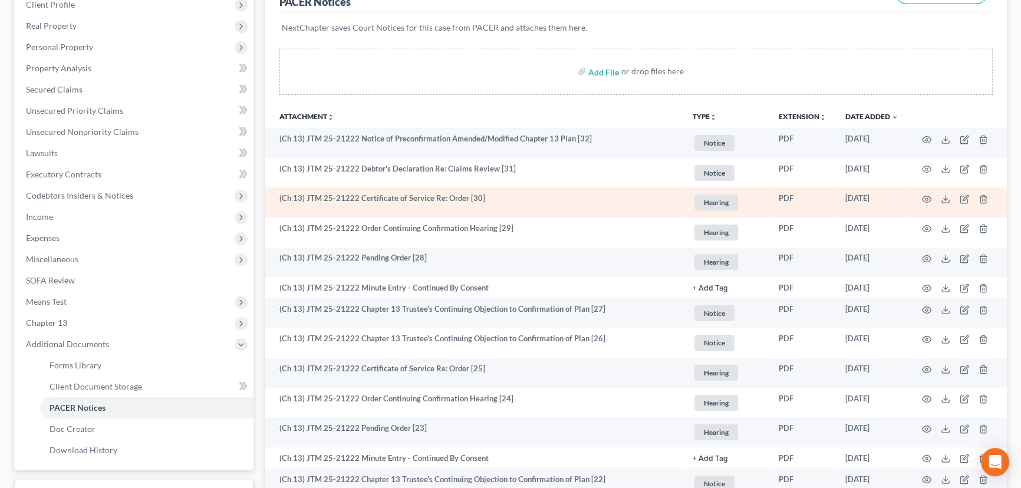
scroll to position [225, 0]
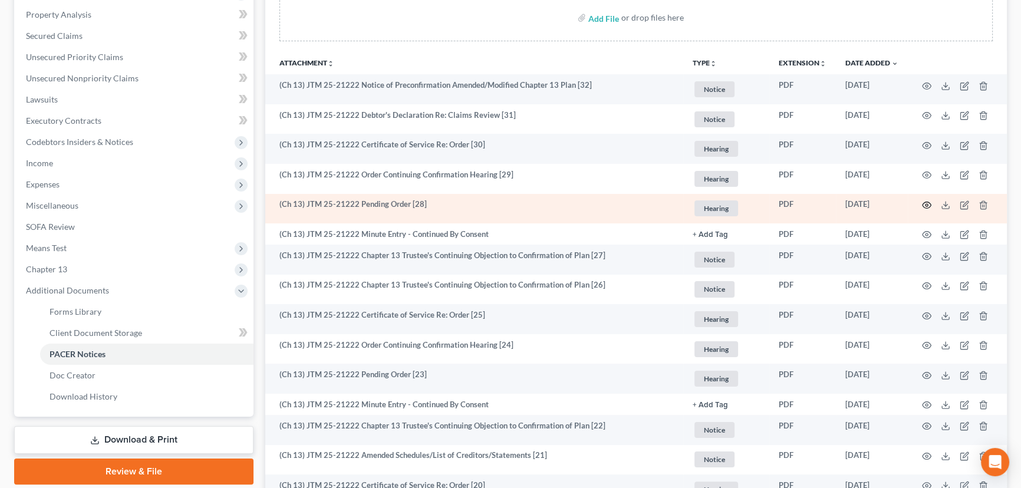
click at [929, 202] on icon "button" at bounding box center [926, 205] width 9 height 6
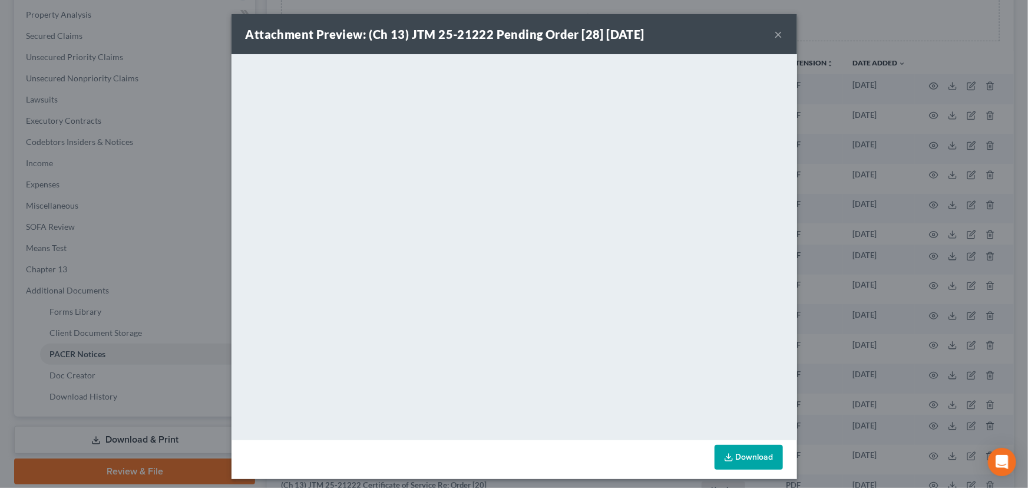
click at [776, 34] on button "×" at bounding box center [779, 34] width 8 height 14
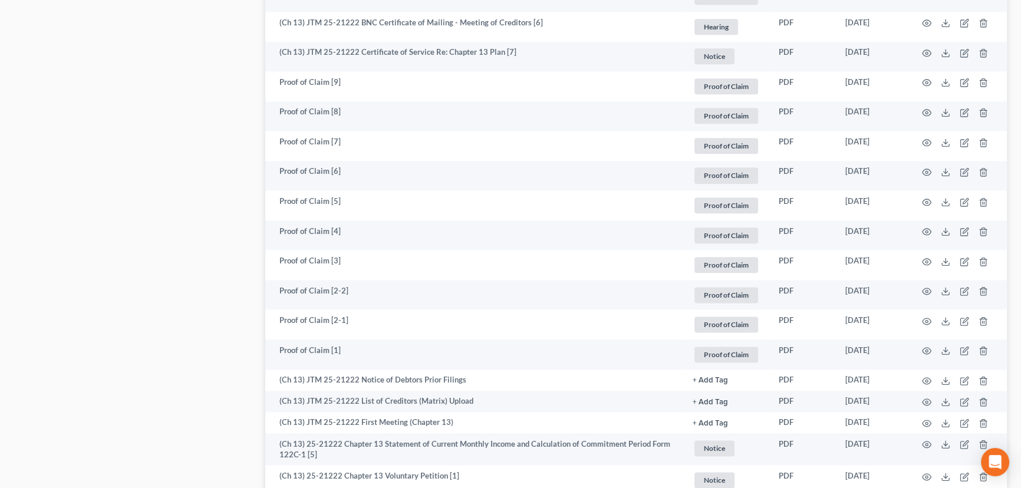
scroll to position [1939, 0]
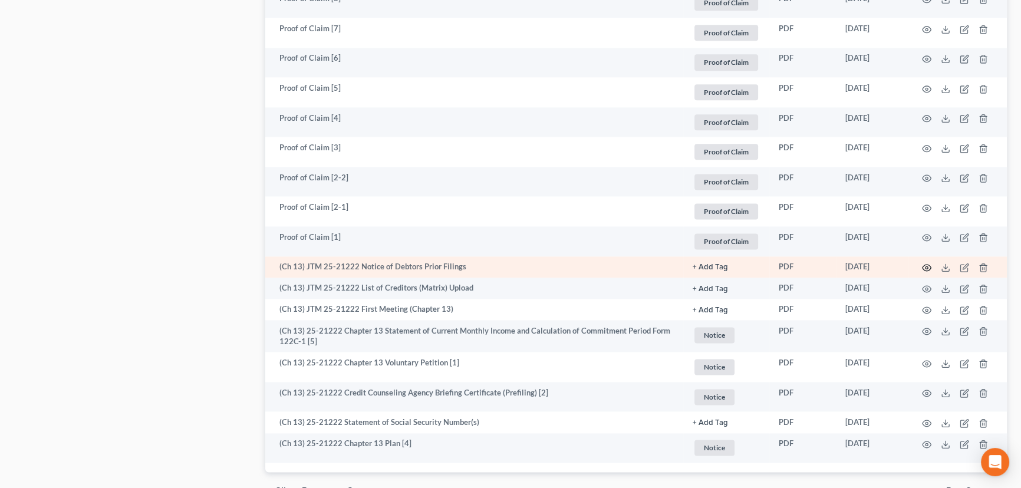
click at [926, 266] on circle "button" at bounding box center [926, 267] width 2 height 2
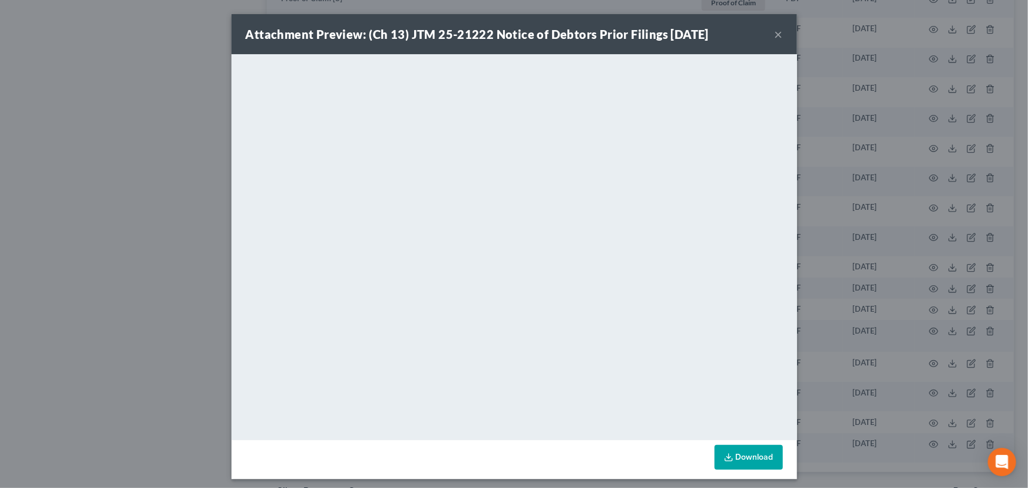
click at [776, 35] on button "×" at bounding box center [779, 34] width 8 height 14
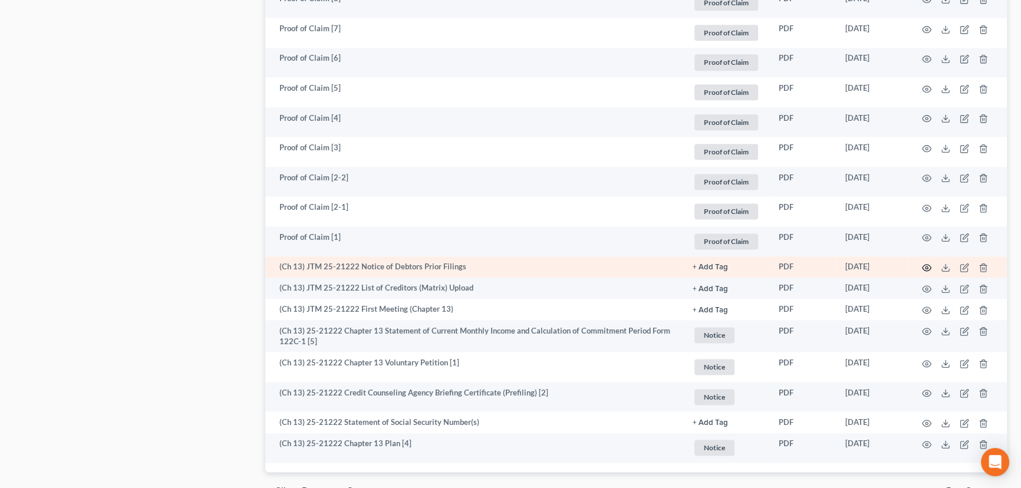
click at [925, 263] on icon "button" at bounding box center [926, 267] width 9 height 9
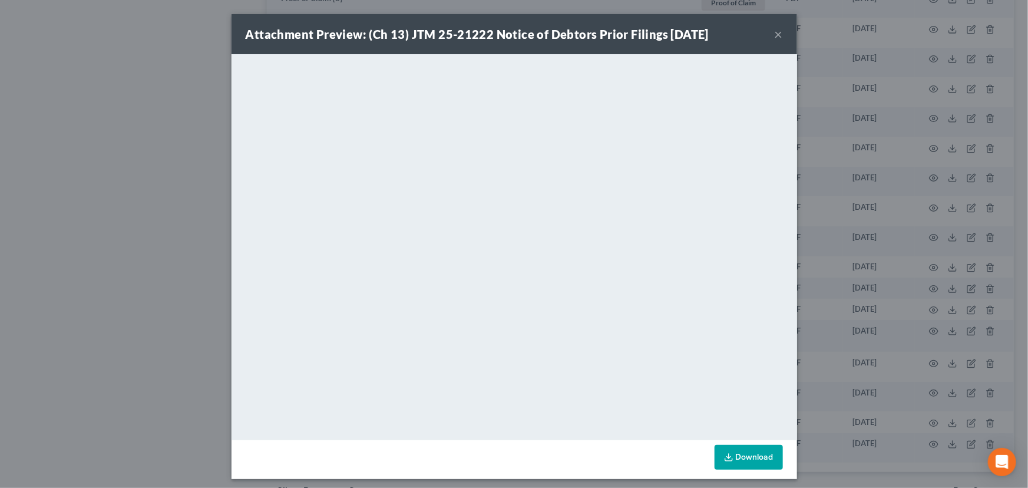
click at [777, 35] on button "×" at bounding box center [779, 34] width 8 height 14
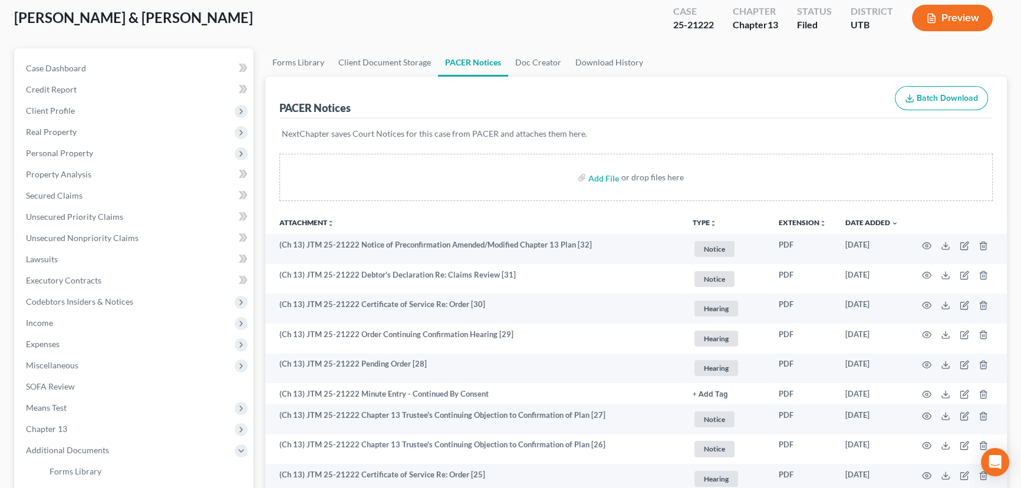
scroll to position [64, 0]
click at [65, 176] on span "Property Analysis" at bounding box center [58, 175] width 65 height 10
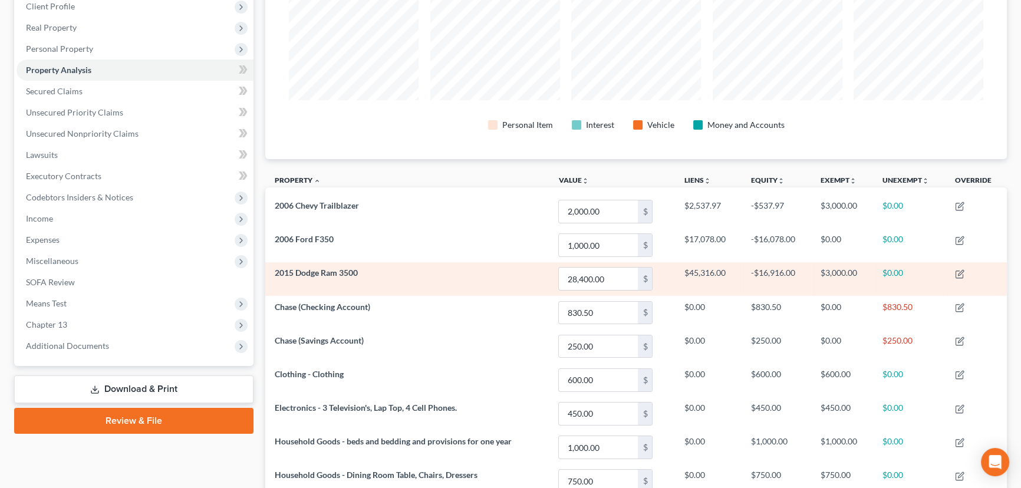
scroll to position [52, 0]
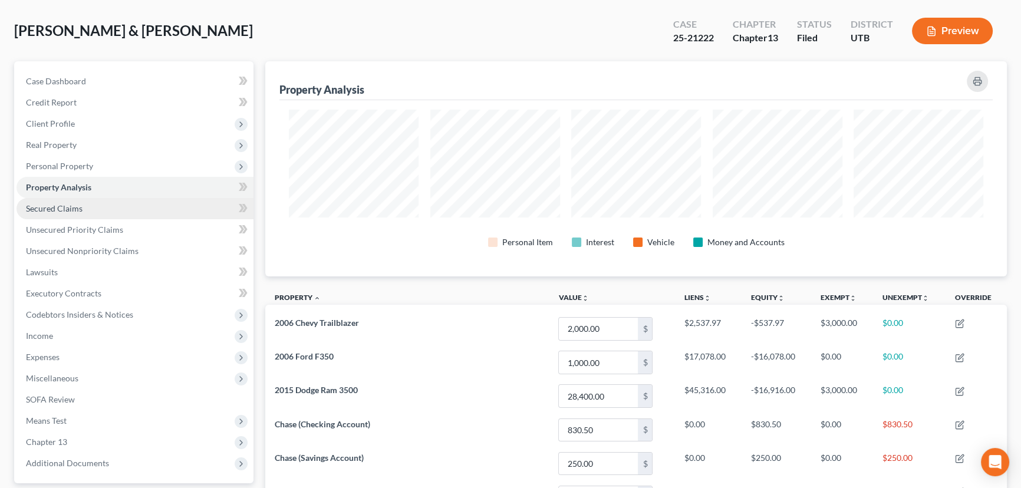
click at [70, 209] on span "Secured Claims" at bounding box center [54, 208] width 57 height 10
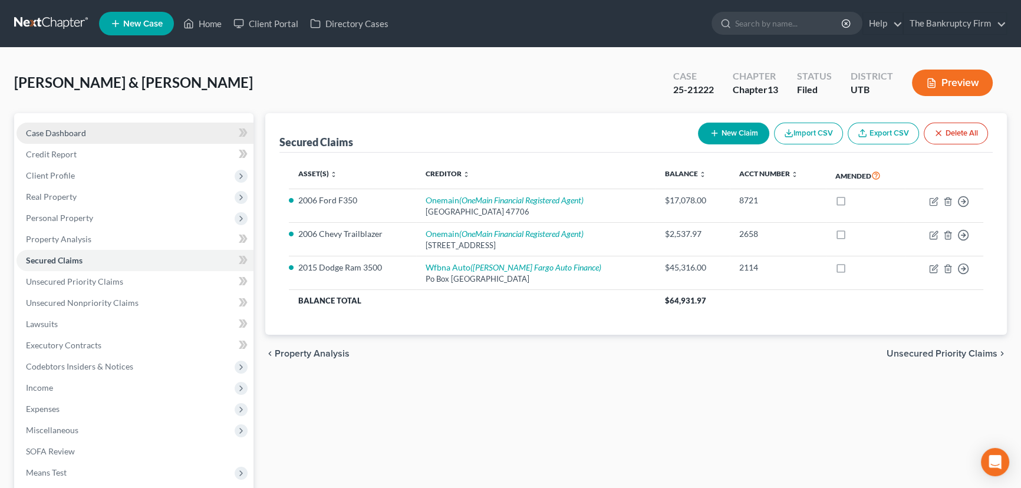
click at [51, 130] on span "Case Dashboard" at bounding box center [56, 133] width 60 height 10
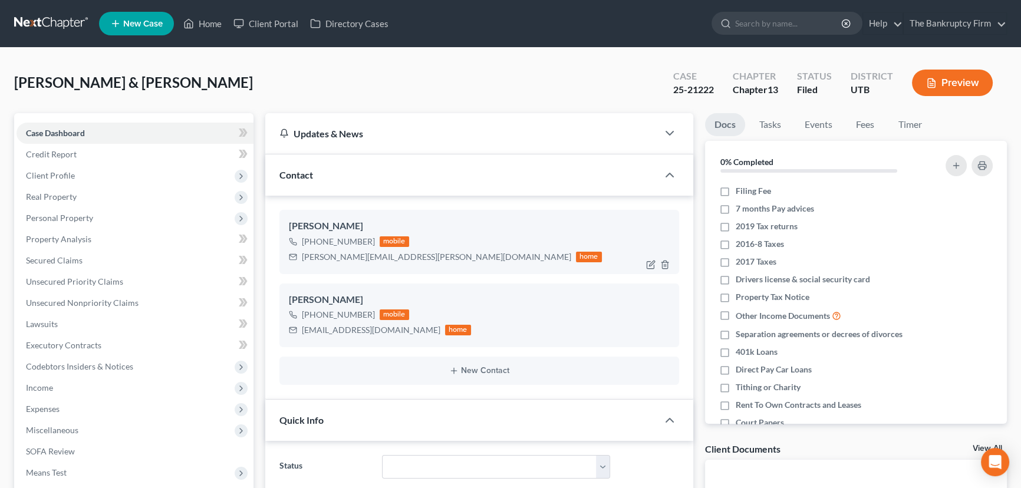
scroll to position [105, 0]
click at [380, 239] on img at bounding box center [382, 240] width 9 height 9
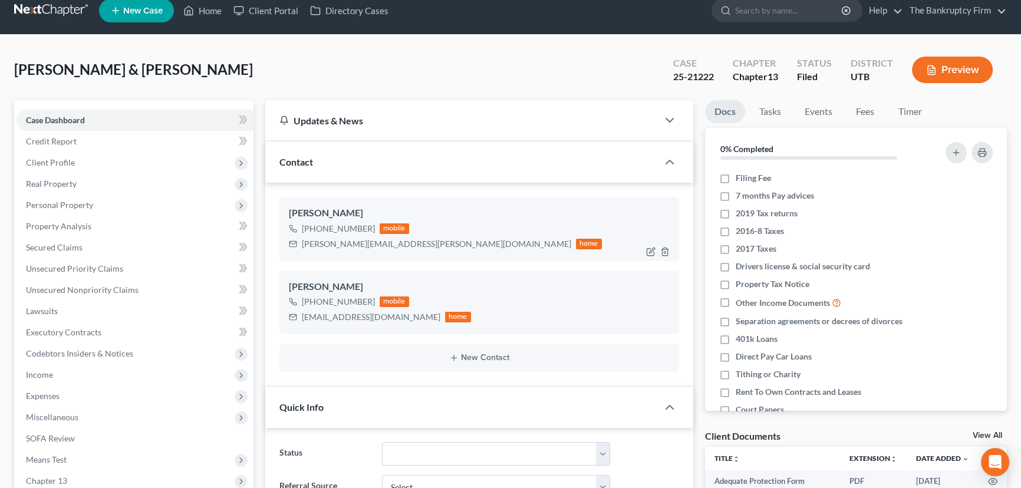
scroll to position [268, 0]
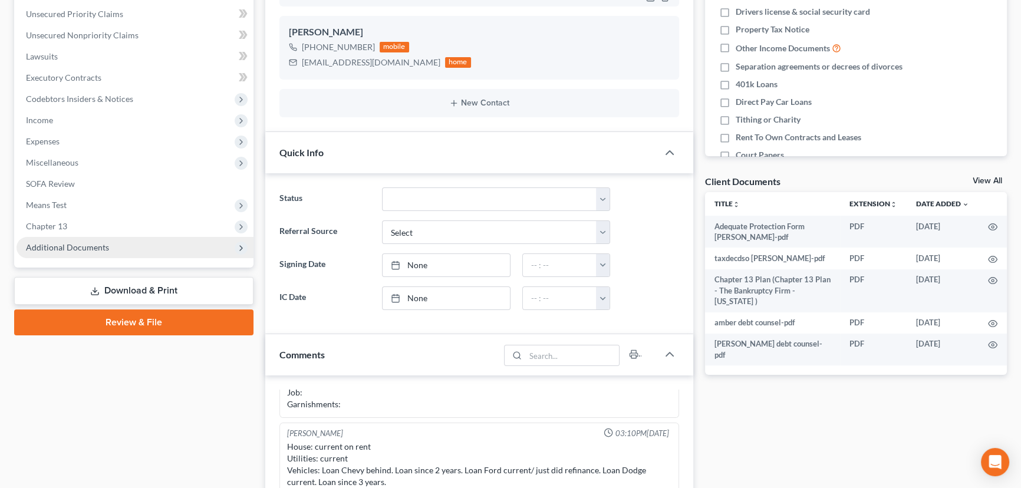
drag, startPoint x: 53, startPoint y: 225, endPoint x: 75, endPoint y: 243, distance: 28.4
click at [54, 227] on span "Chapter 13" at bounding box center [46, 226] width 41 height 10
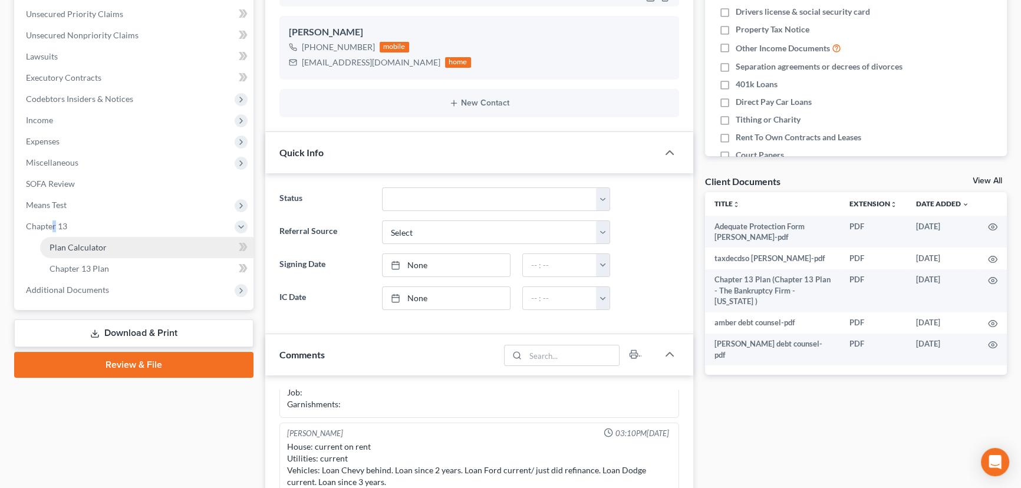
click at [89, 248] on span "Plan Calculator" at bounding box center [78, 247] width 57 height 10
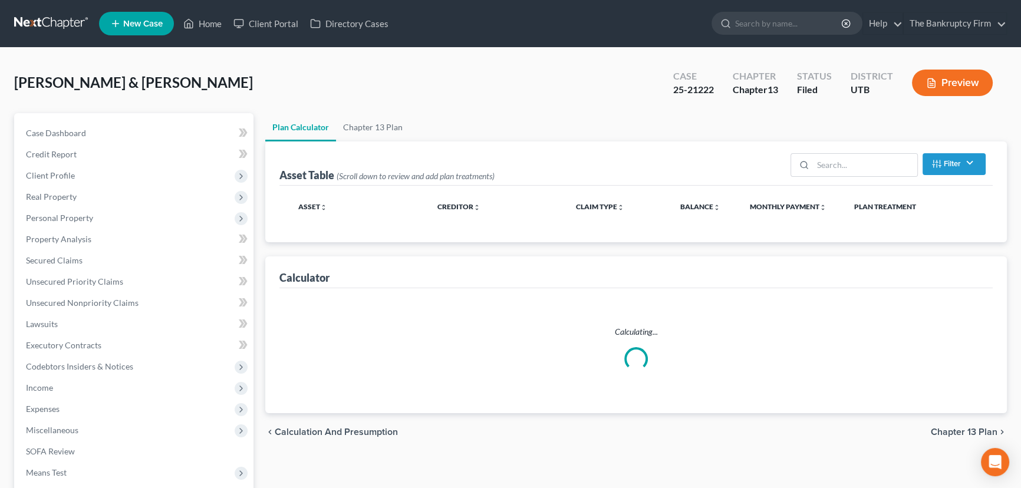
select select "59"
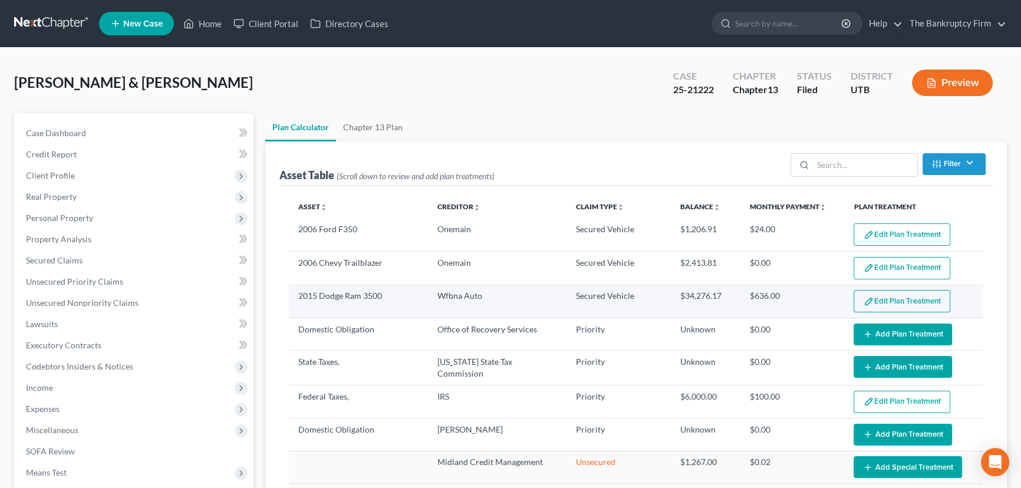
select select "59"
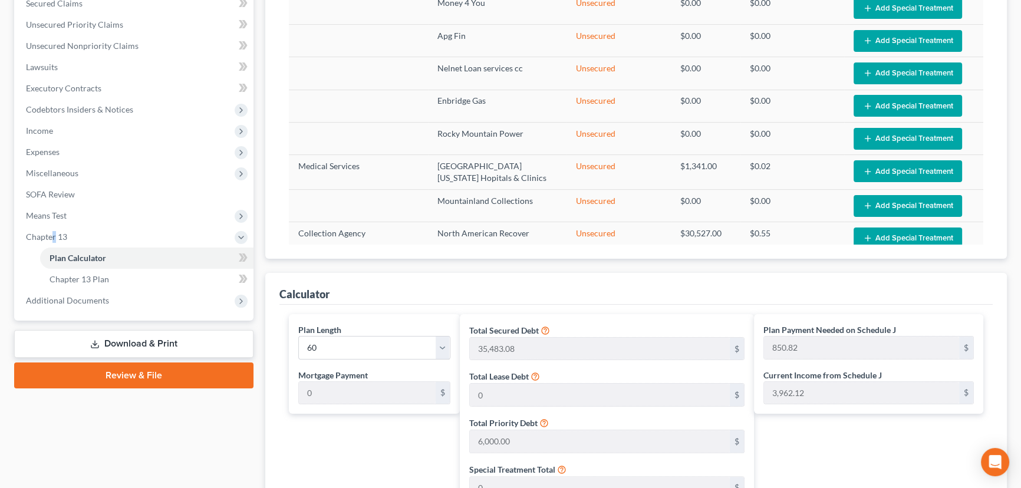
scroll to position [268, 0]
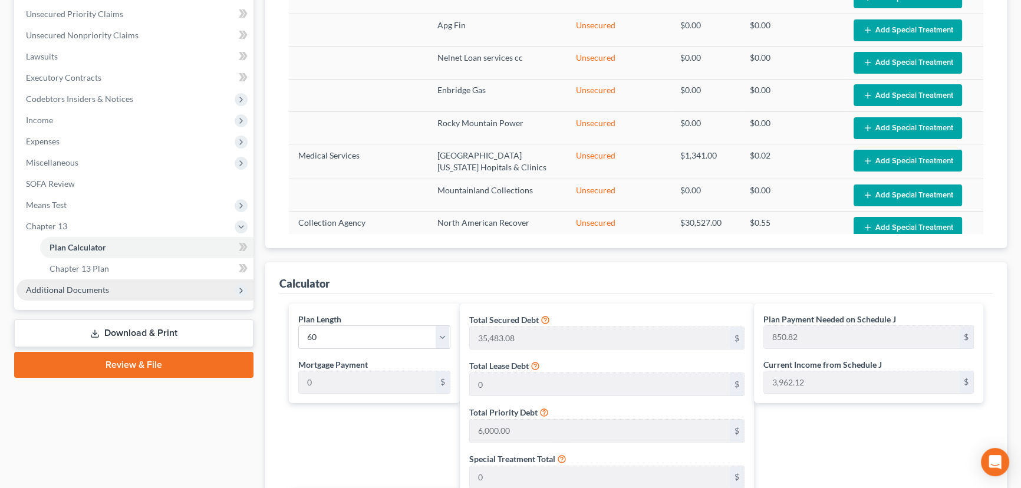
drag, startPoint x: 65, startPoint y: 288, endPoint x: 131, endPoint y: 292, distance: 65.6
click at [65, 288] on span "Additional Documents" at bounding box center [67, 290] width 83 height 10
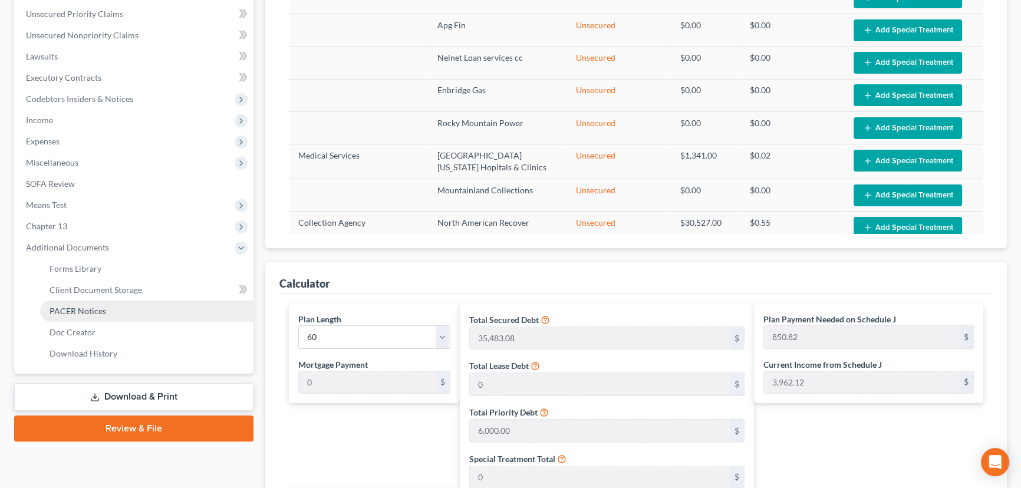
click at [79, 308] on span "PACER Notices" at bounding box center [78, 311] width 57 height 10
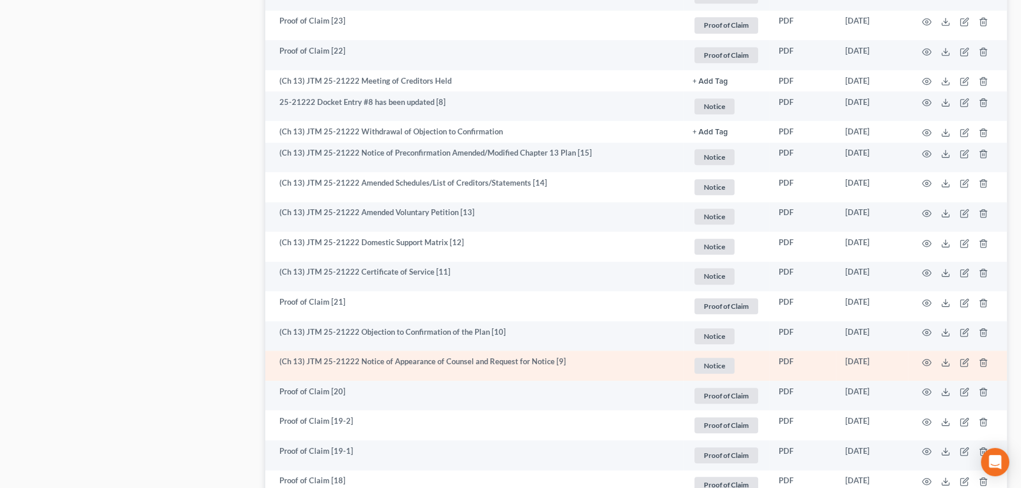
scroll to position [1071, 0]
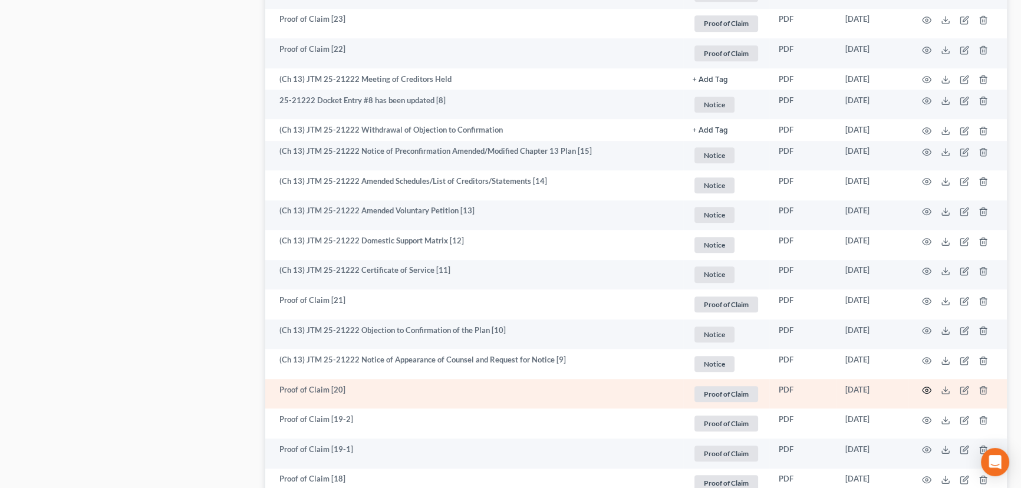
click at [926, 393] on icon "button" at bounding box center [926, 389] width 9 height 9
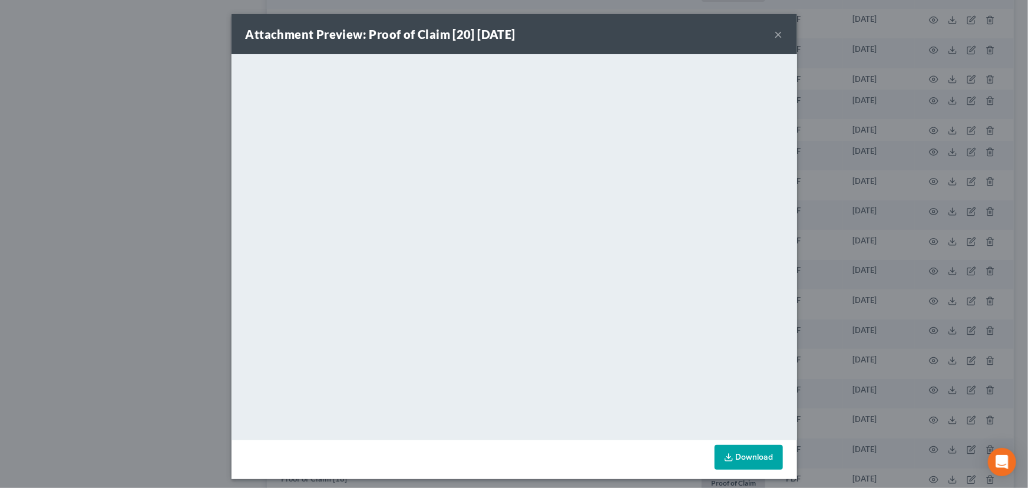
click at [775, 35] on button "×" at bounding box center [779, 34] width 8 height 14
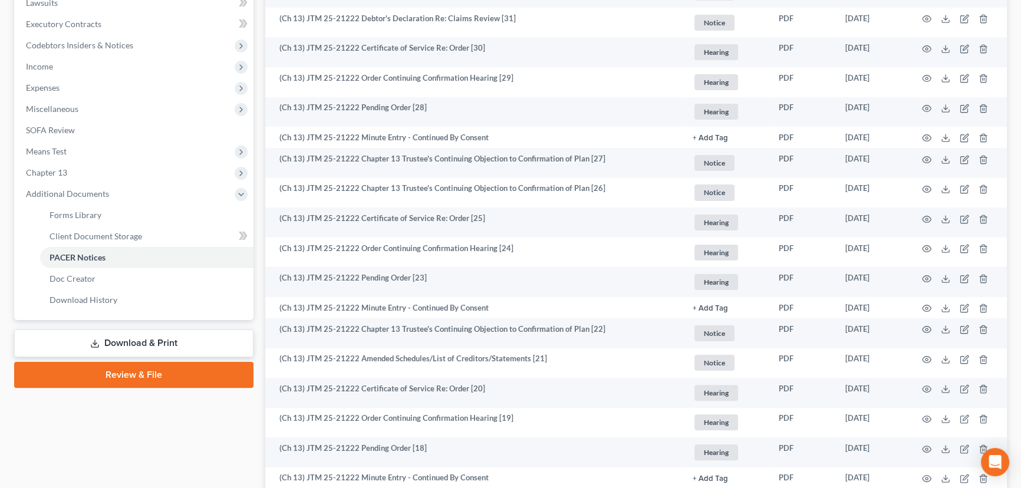
scroll to position [0, 0]
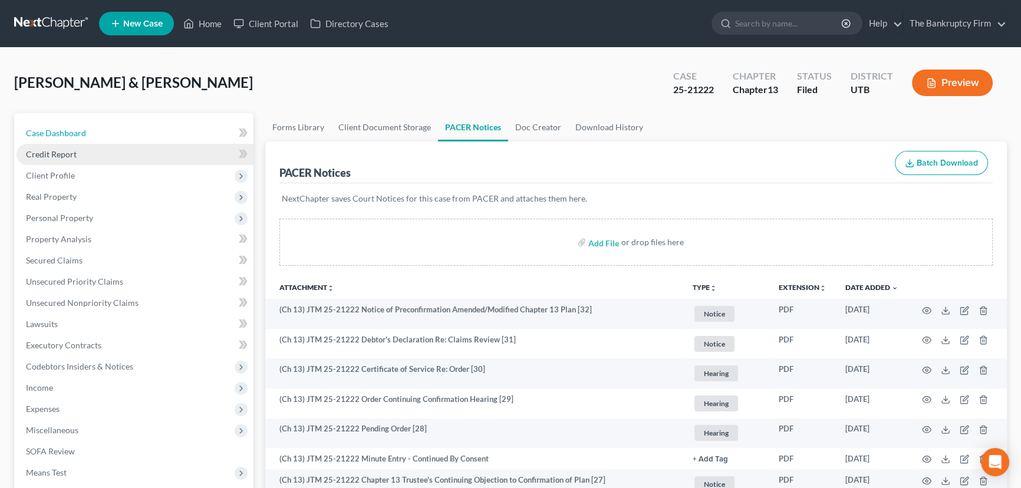
drag, startPoint x: 49, startPoint y: 129, endPoint x: 147, endPoint y: 142, distance: 98.7
click at [49, 129] on span "Case Dashboard" at bounding box center [56, 133] width 60 height 10
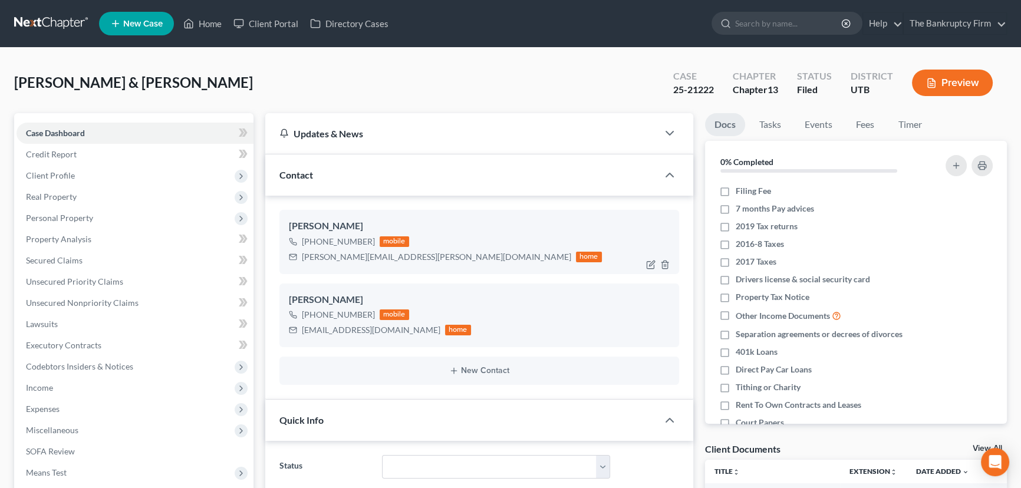
scroll to position [105, 0]
click at [381, 241] on img at bounding box center [382, 240] width 9 height 9
click at [380, 315] on img at bounding box center [382, 314] width 9 height 9
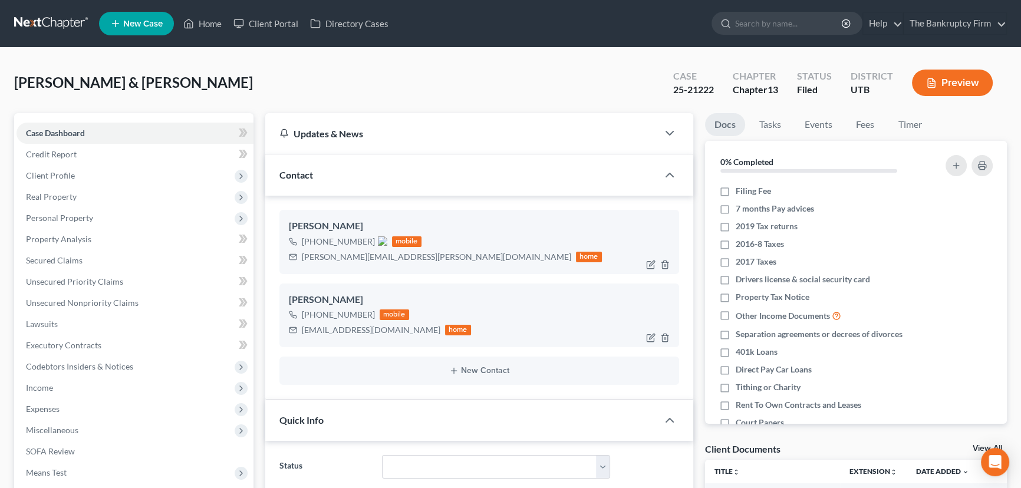
click at [362, 239] on span "+1 (801) 941-6015" at bounding box center [344, 241] width 85 height 10
click at [379, 240] on img at bounding box center [382, 240] width 9 height 9
click at [378, 312] on img at bounding box center [382, 314] width 9 height 9
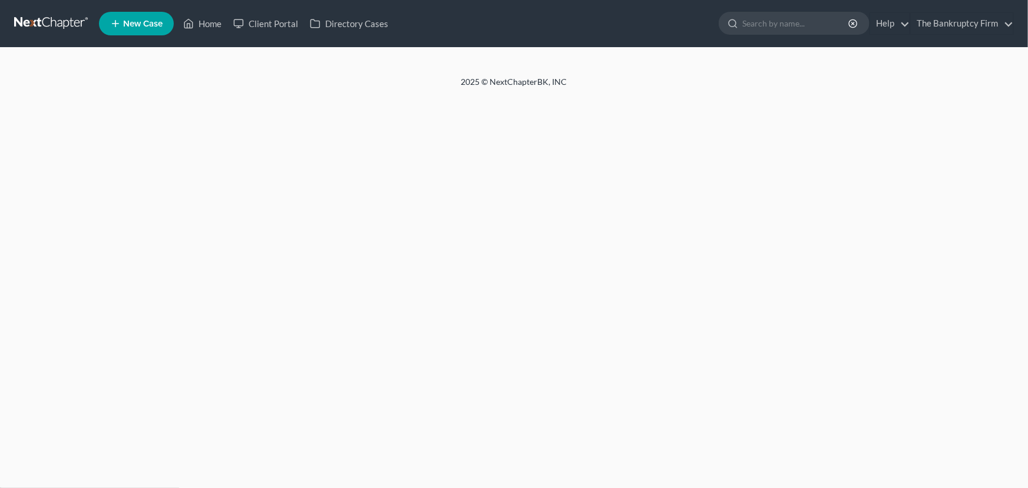
select select "0"
